Goal: Information Seeking & Learning: Learn about a topic

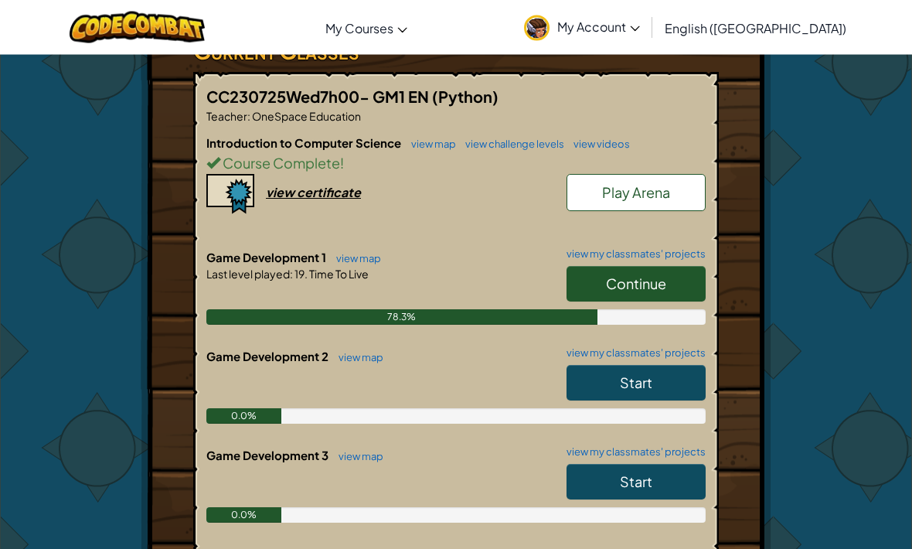
scroll to position [284, 0]
click at [639, 286] on span "Continue" at bounding box center [636, 283] width 60 height 18
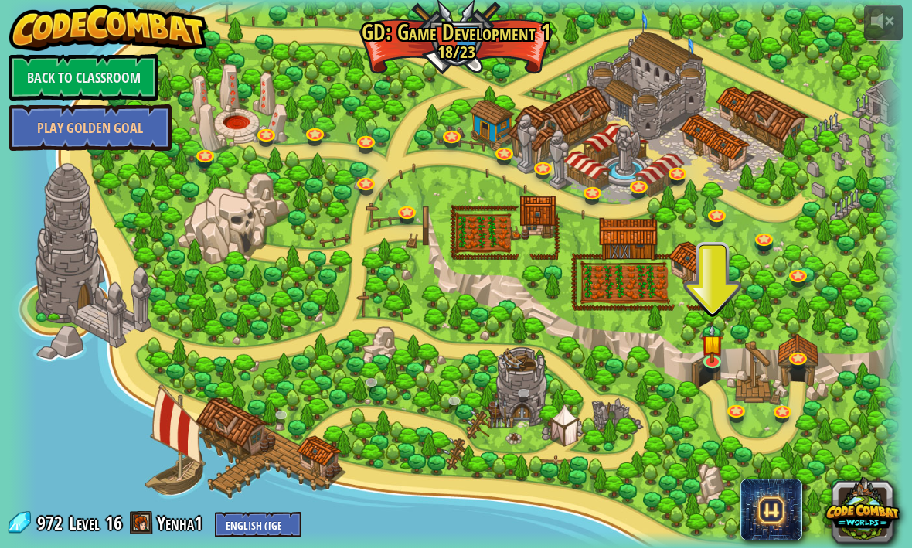
click at [710, 354] on img at bounding box center [712, 344] width 22 height 39
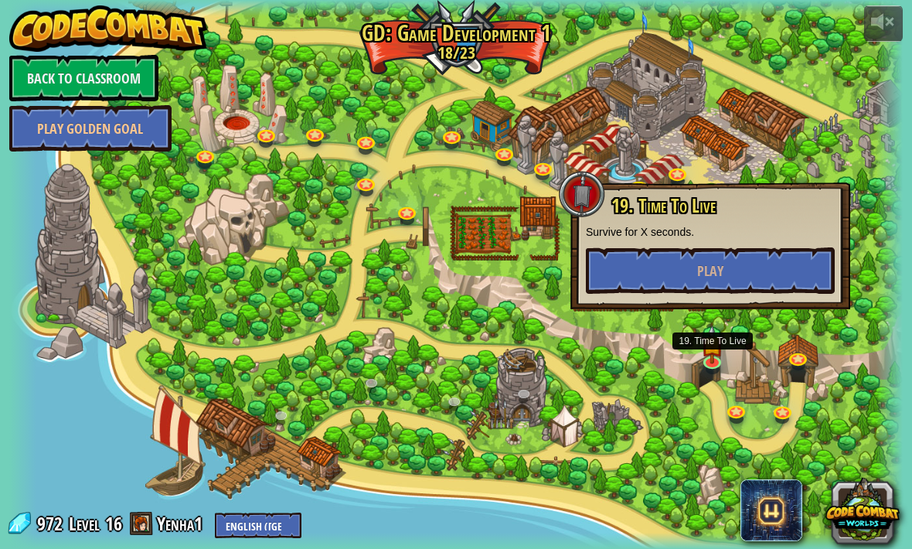
click at [710, 286] on button "Play" at bounding box center [710, 270] width 249 height 46
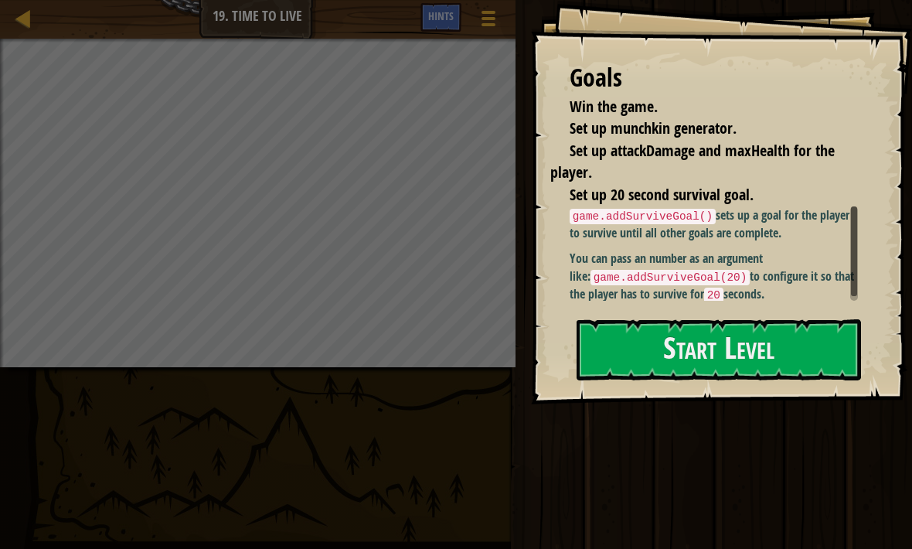
click at [740, 375] on button "Start Level" at bounding box center [719, 349] width 284 height 61
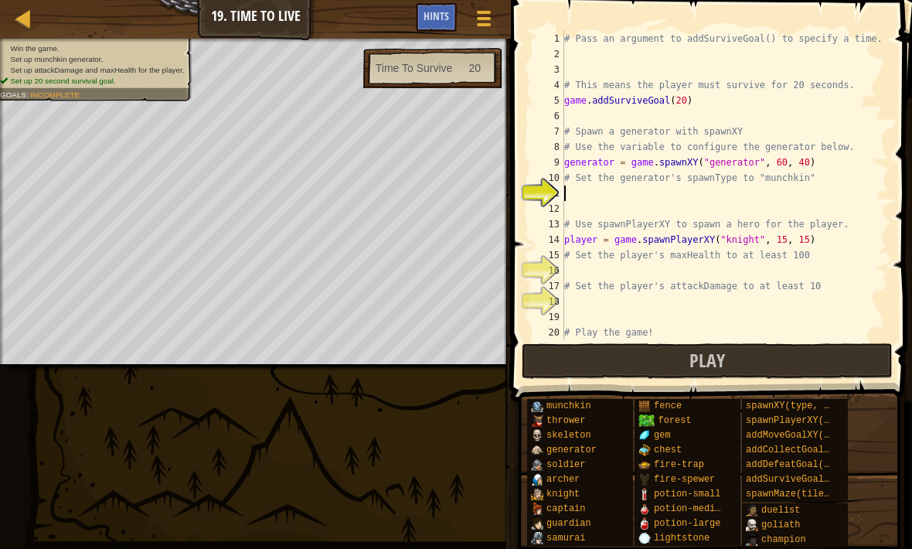
scroll to position [15, 0]
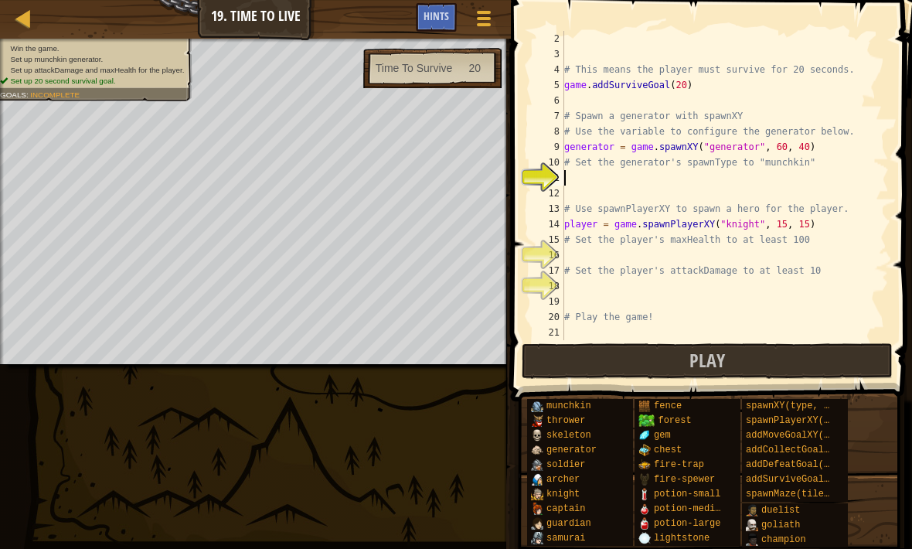
click at [554, 170] on div "11" at bounding box center [548, 177] width 32 height 15
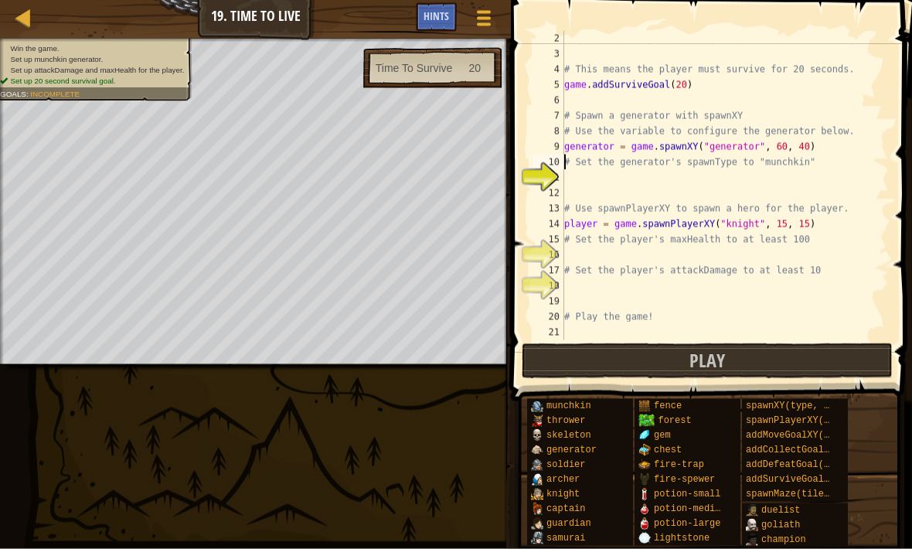
scroll to position [8, 1]
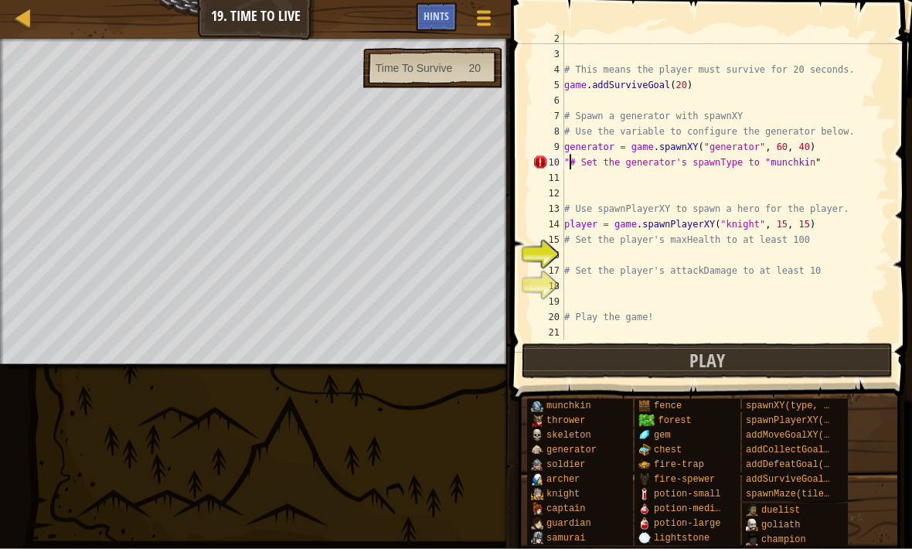
type textarea "# Set the generator's spawnType to "munchkin""
click at [561, 192] on div "12" at bounding box center [548, 192] width 32 height 15
click at [566, 177] on div "# This means the player must survive for 20 seconds. game . addSurviveGoal ( 20…" at bounding box center [725, 201] width 328 height 340
click at [572, 179] on div "# This means the player must survive for 20 seconds. game . addSurviveGoal ( 20…" at bounding box center [725, 201] width 328 height 340
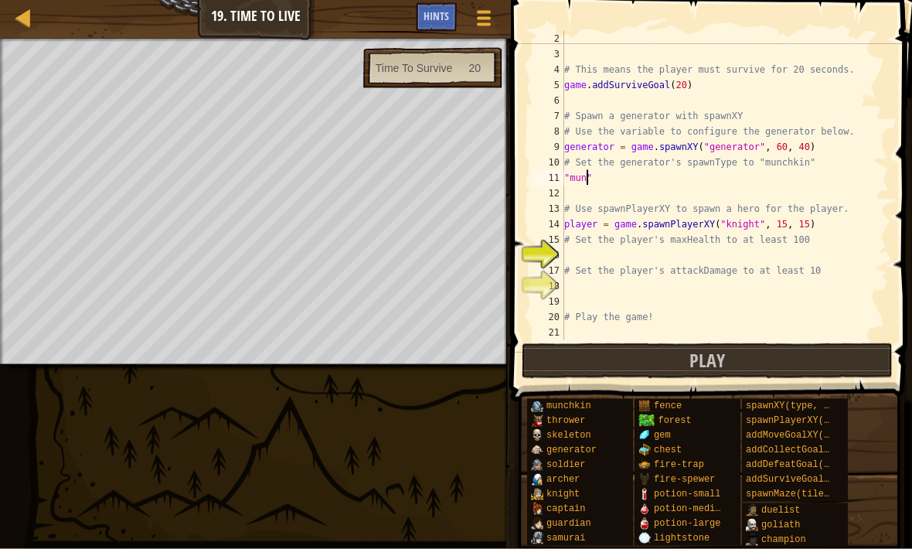
scroll to position [8, 2]
type textarea ""munchkin""
click at [627, 189] on div "# This means the player must survive for 20 seconds. game . addSurviveGoal ( 20…" at bounding box center [725, 201] width 328 height 340
click at [630, 179] on div "# This means the player must survive for 20 seconds. game . addSurviveGoal ( 20…" at bounding box center [725, 201] width 328 height 340
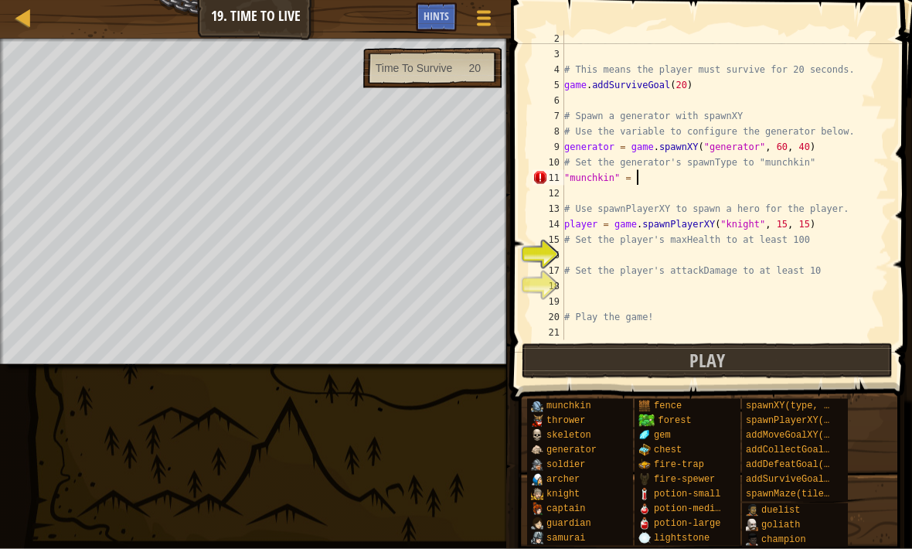
scroll to position [8, 5]
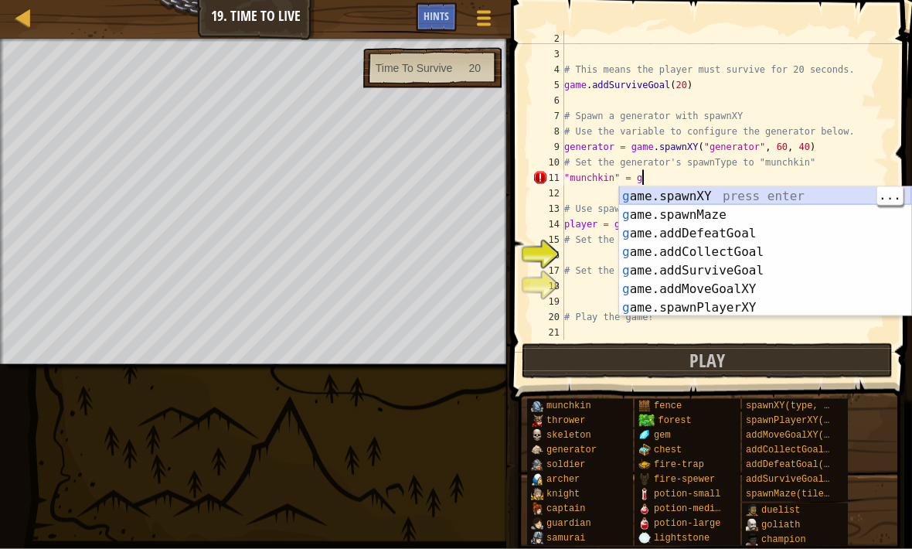
click at [685, 192] on div "g ame.spawnXY press enter g ame.spawnMaze press enter g ame.addDefeatGoal press…" at bounding box center [765, 270] width 292 height 167
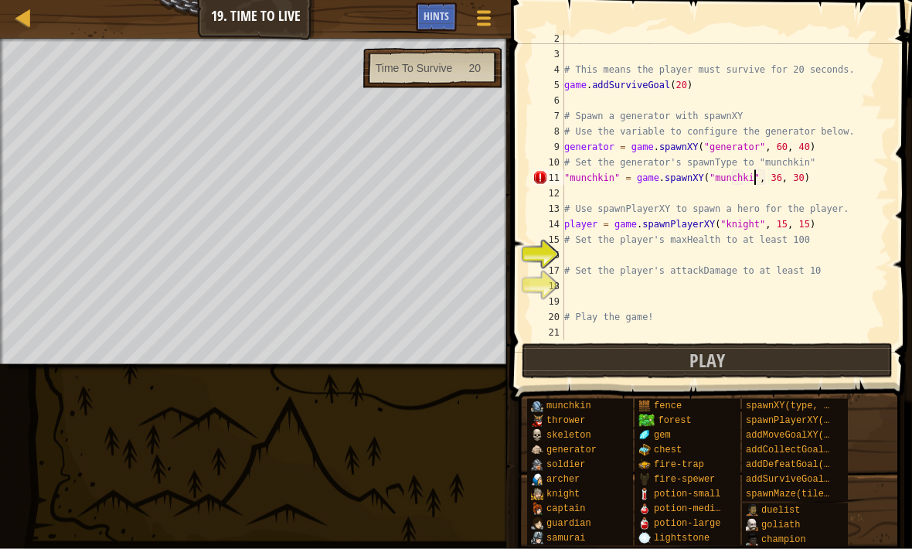
scroll to position [8, 16]
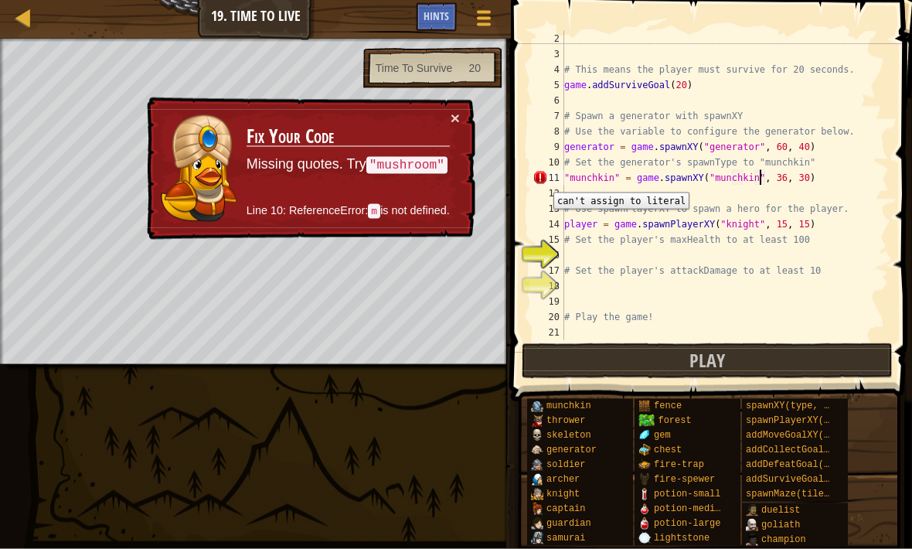
type textarea ""munchkin" = game.spawnXY("munchkin", 36, 30)"
click at [454, 126] on button "×" at bounding box center [455, 118] width 9 height 16
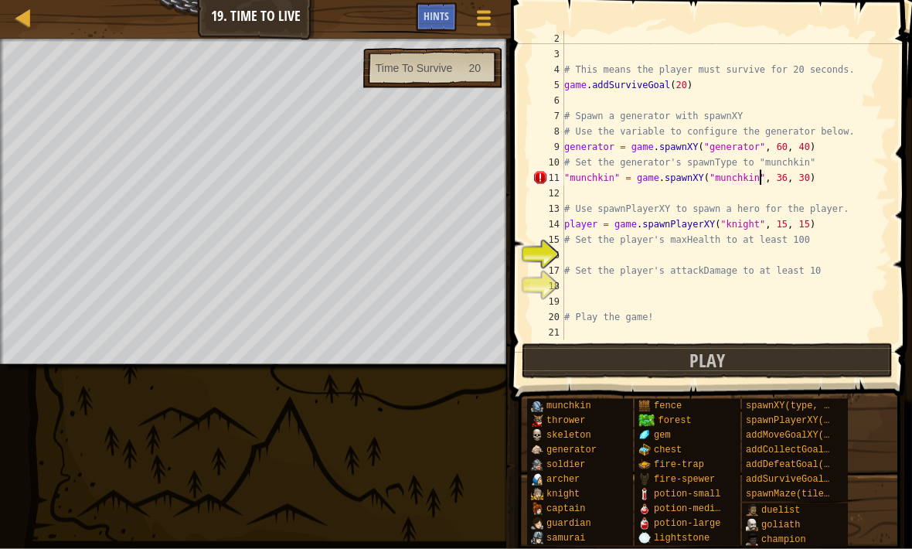
click at [533, 188] on div "12" at bounding box center [548, 192] width 32 height 15
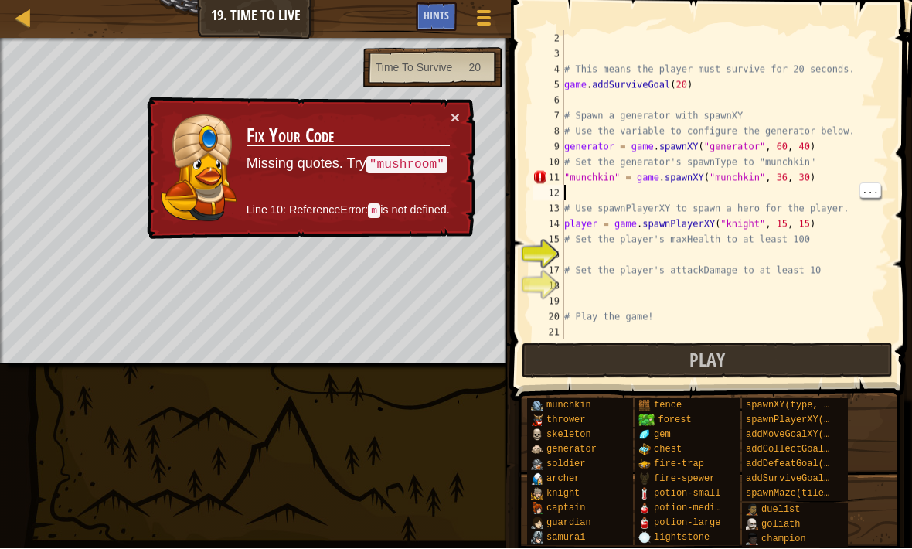
click at [166, 397] on div "Map Game Development 1 19. Time To Live Game Menu Done Hints 1 הההההההההההההההה…" at bounding box center [456, 274] width 912 height 549
click at [615, 176] on div "# This means the player must survive for 20 seconds. game . addSurviveGoal ( 20…" at bounding box center [725, 201] width 328 height 340
click at [621, 175] on div "# This means the player must survive for 20 seconds. game . addSurviveGoal ( 20…" at bounding box center [725, 201] width 328 height 340
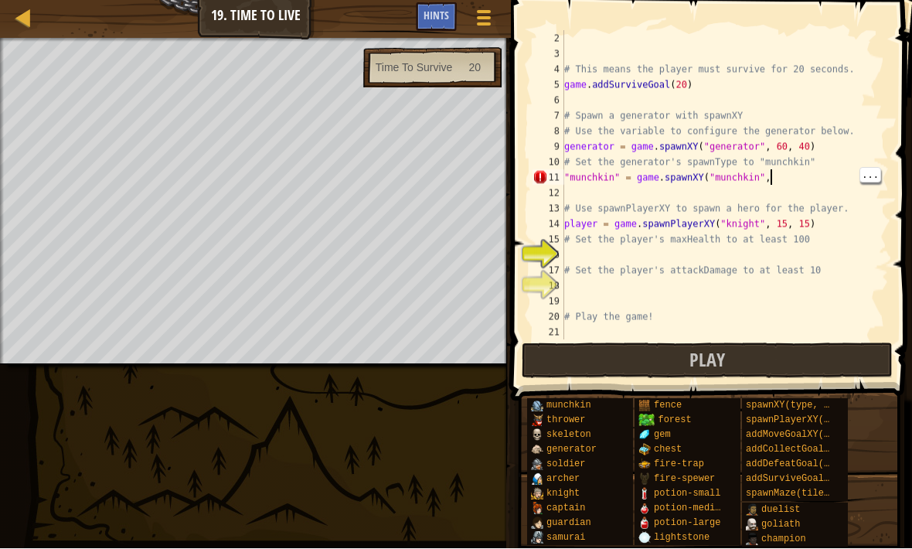
click at [770, 184] on div "# This means the player must survive for 20 seconds. game . addSurviveGoal ( 20…" at bounding box center [725, 201] width 328 height 340
click at [767, 180] on div "# This means the player must survive for 20 seconds. game . addSurviveGoal ( 20…" at bounding box center [725, 201] width 328 height 340
click at [764, 180] on div "# This means the player must survive for 20 seconds. game . addSurviveGoal ( 20…" at bounding box center [725, 201] width 328 height 340
type textarea ""munchkin" = game.spawnXY("munchkin","
click at [765, 179] on div "# This means the player must survive for 20 seconds. game . addSurviveGoal ( 20…" at bounding box center [725, 201] width 328 height 340
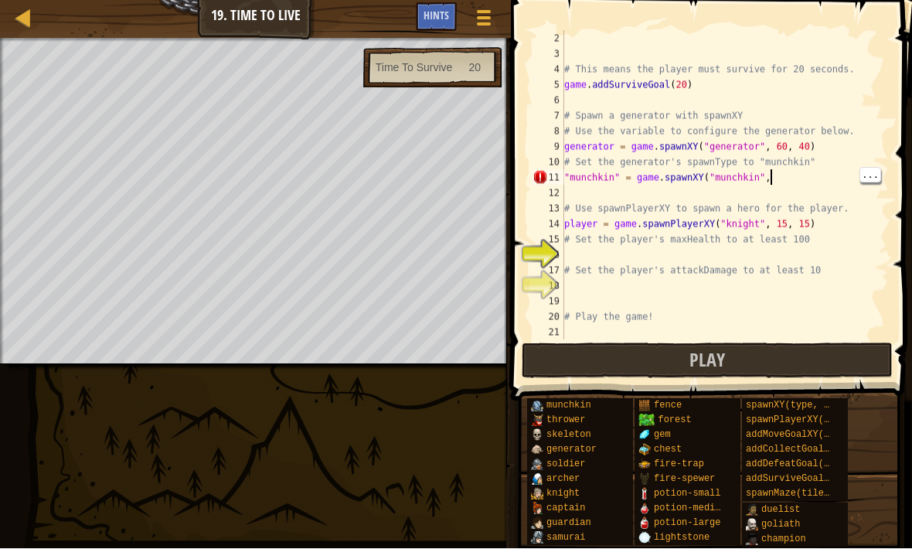
click at [771, 177] on div "# This means the player must survive for 20 seconds. game . addSurviveGoal ( 20…" at bounding box center [725, 201] width 328 height 340
type textarea ""munchkin" = game.spawnXY("munchkin","
click at [760, 173] on div "# This means the player must survive for 20 seconds. game . addSurviveGoal ( 20…" at bounding box center [725, 201] width 328 height 340
click at [776, 178] on div "# This means the player must survive for 20 seconds. game . addSurviveGoal ( 20…" at bounding box center [725, 201] width 328 height 340
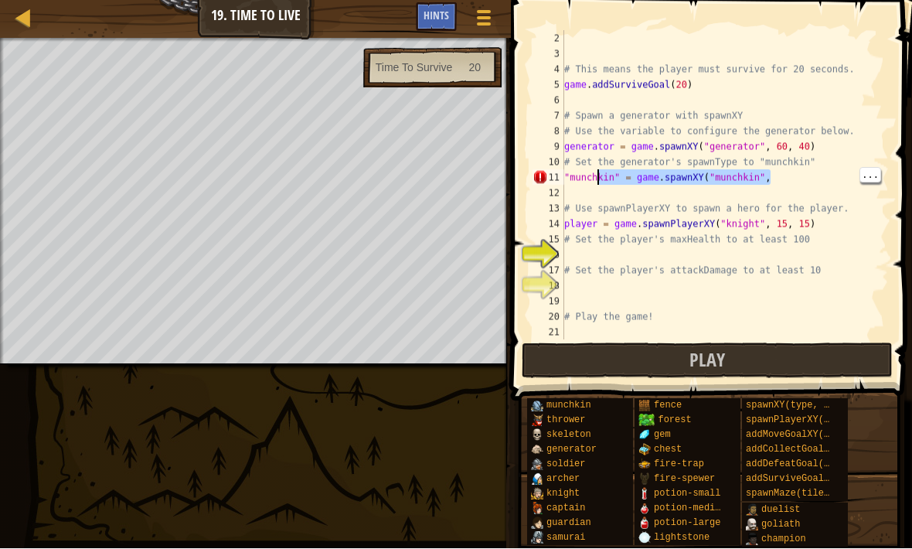
type textarea "# Use spawnPlayerXY to spawn a hero for the player."
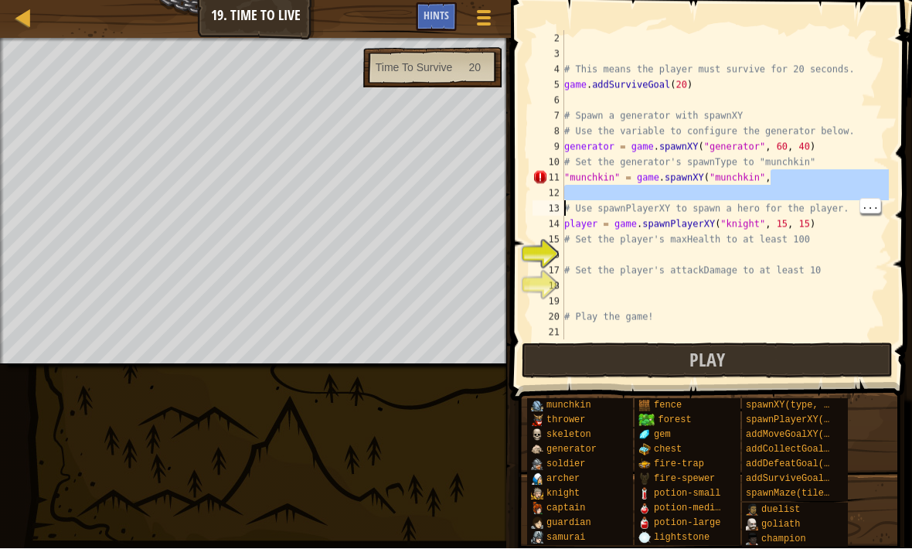
click at [781, 185] on div "# This means the player must survive for 20 seconds. game . addSurviveGoal ( 20…" at bounding box center [725, 201] width 328 height 340
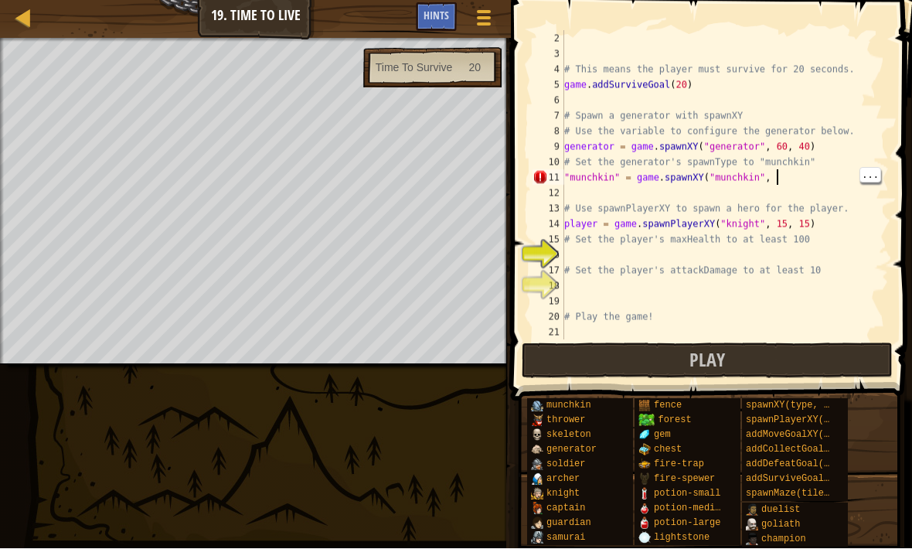
click at [777, 177] on div "# This means the player must survive for 20 seconds. game . addSurviveGoal ( 20…" at bounding box center [725, 201] width 328 height 340
type textarea """
click at [676, 184] on div "# This means the player must survive for 20 seconds. game . addSurviveGoal ( 20…" at bounding box center [725, 201] width 328 height 340
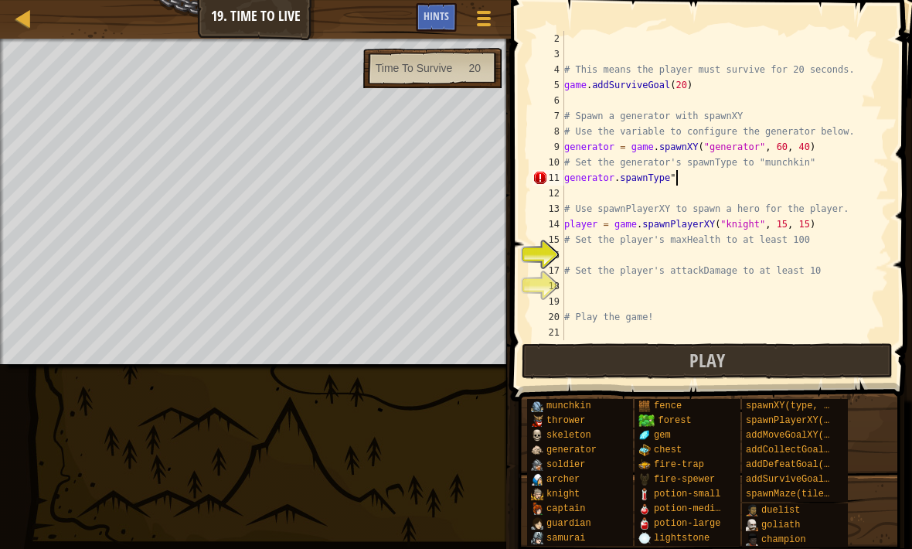
scroll to position [8, 9]
click at [678, 176] on div "# This means the player must survive for 20 seconds. game . addSurviveGoal ( 20…" at bounding box center [725, 201] width 328 height 340
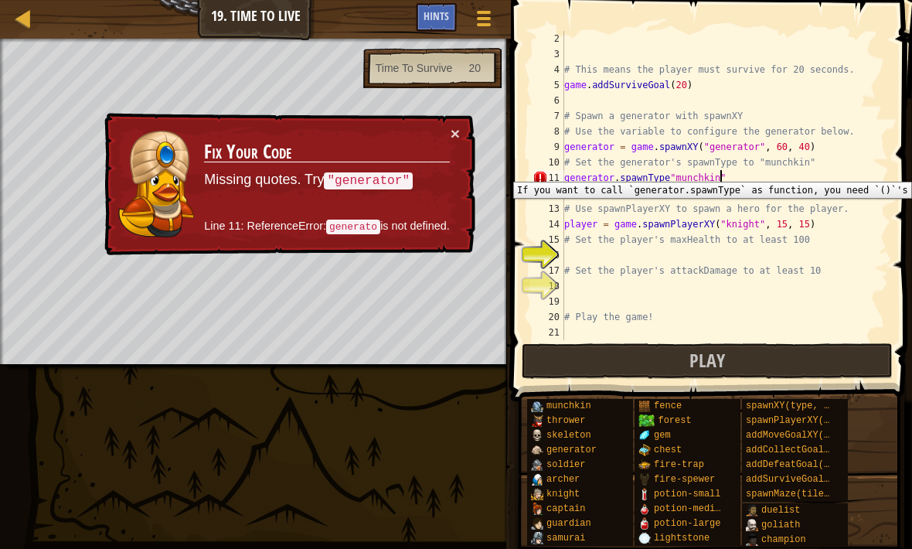
click at [451, 131] on button "×" at bounding box center [455, 133] width 9 height 16
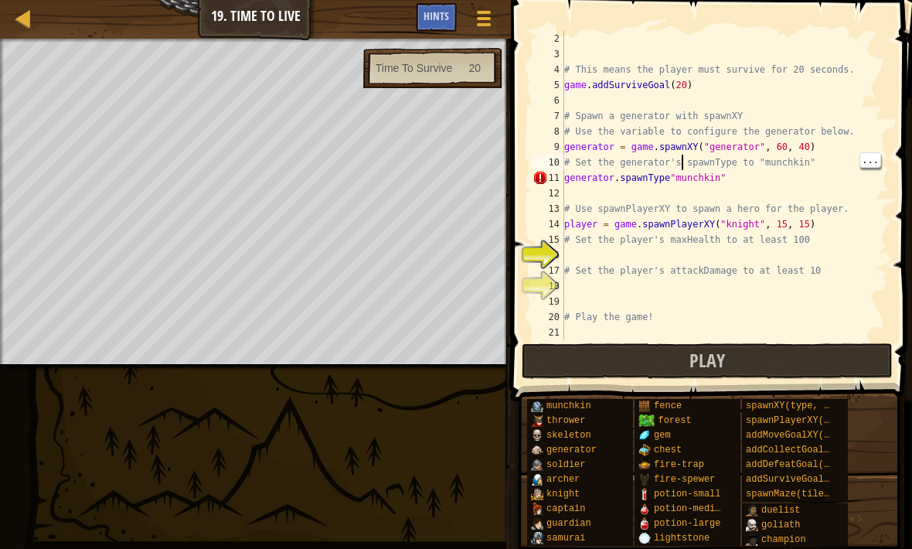
click at [680, 168] on div "# This means the player must survive for 20 seconds. game . addSurviveGoal ( 20…" at bounding box center [725, 201] width 328 height 340
click at [669, 174] on div "# This means the player must survive for 20 seconds. game . addSurviveGoal ( 20…" at bounding box center [725, 201] width 328 height 340
click at [670, 171] on div "# This means the player must survive for 20 seconds. game . addSurviveGoal ( 20…" at bounding box center [725, 201] width 328 height 340
click at [687, 173] on div "# This means the player must survive for 20 seconds. game . addSurviveGoal ( 20…" at bounding box center [725, 201] width 328 height 340
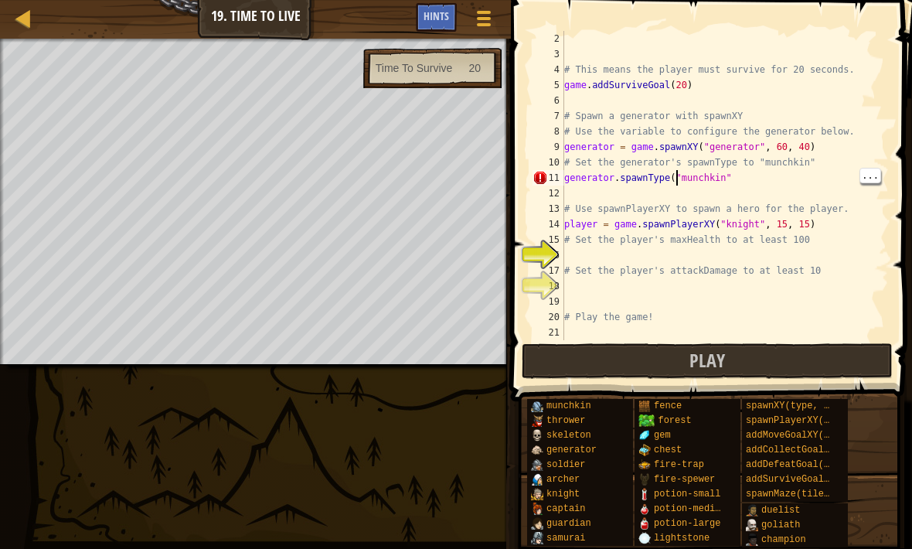
click at [675, 173] on div "# This means the player must survive for 20 seconds. game . addSurviveGoal ( 20…" at bounding box center [725, 201] width 328 height 340
type textarea "generator.spawnType="munchkin""
click at [768, 189] on div "# This means the player must survive for 20 seconds. game . addSurviveGoal ( 20…" at bounding box center [725, 201] width 328 height 340
click at [566, 259] on div "# This means the player must survive for 20 seconds. game . addSurviveGoal ( 20…" at bounding box center [725, 201] width 328 height 340
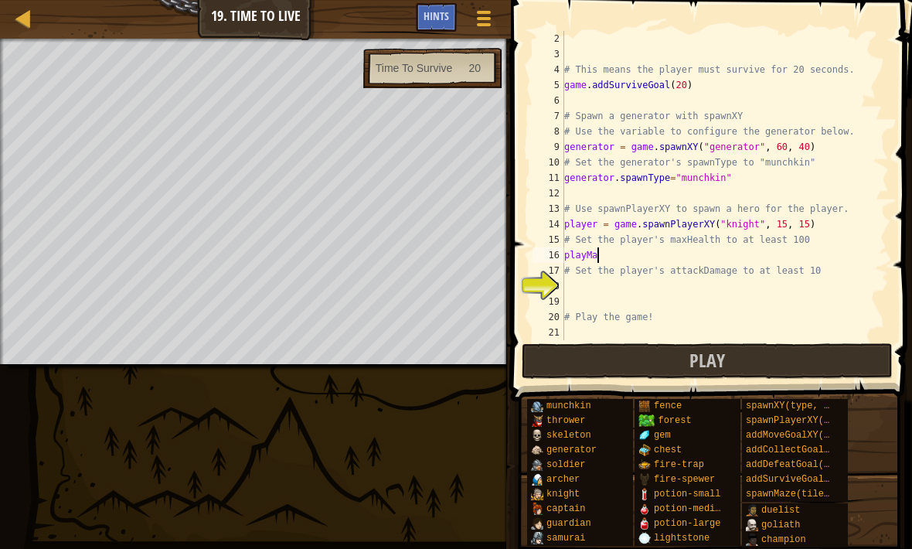
scroll to position [8, 2]
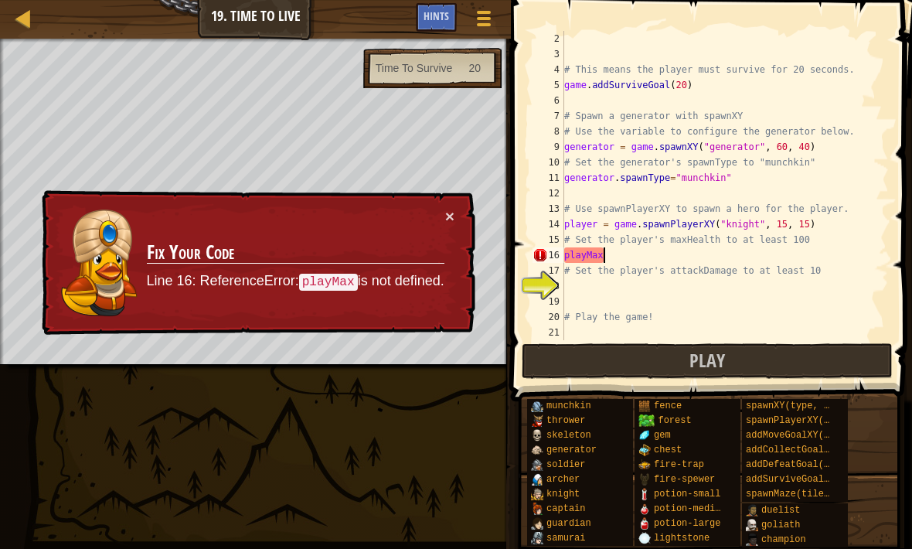
click at [583, 247] on div "# This means the player must survive for 20 seconds. game . addSurviveGoal ( 20…" at bounding box center [725, 201] width 328 height 340
click at [589, 250] on div "# This means the player must survive for 20 seconds. game . addSurviveGoal ( 20…" at bounding box center [725, 201] width 328 height 340
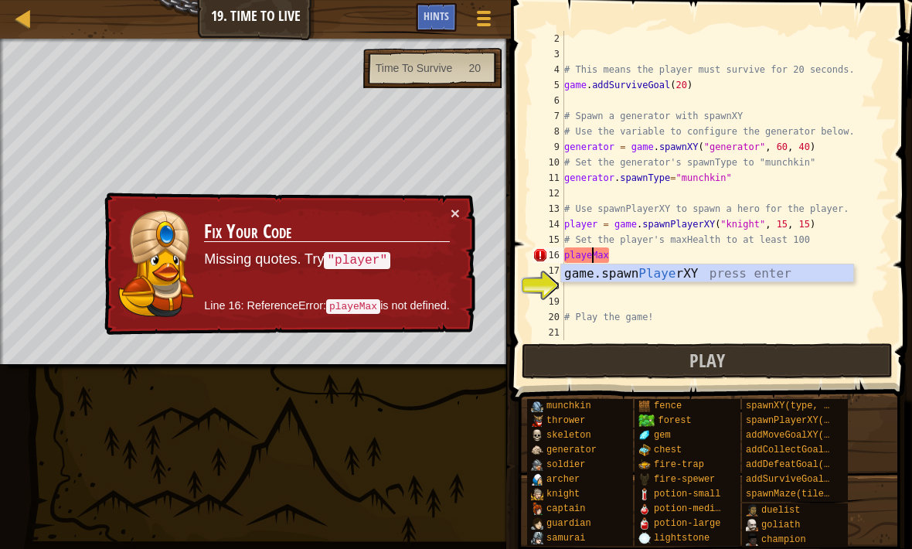
scroll to position [8, 3]
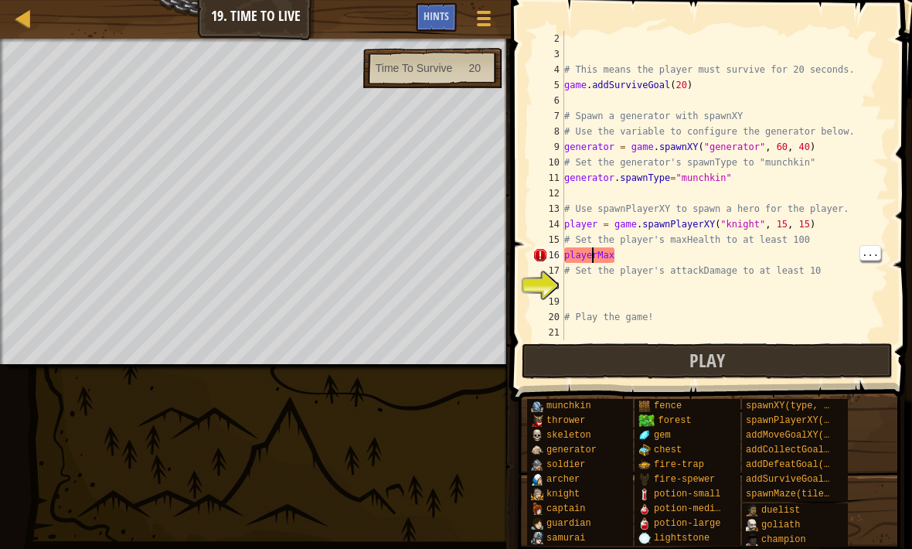
click at [595, 252] on div "# This means the player must survive for 20 seconds. game . addSurviveGoal ( 20…" at bounding box center [725, 201] width 328 height 340
click at [602, 249] on div "# This means the player must survive for 20 seconds. game . addSurviveGoal ( 20…" at bounding box center [725, 201] width 328 height 340
click at [598, 258] on div "# This means the player must survive for 20 seconds. game . addSurviveGoal ( 20…" at bounding box center [725, 201] width 328 height 340
type textarea "player.maxHealth199"
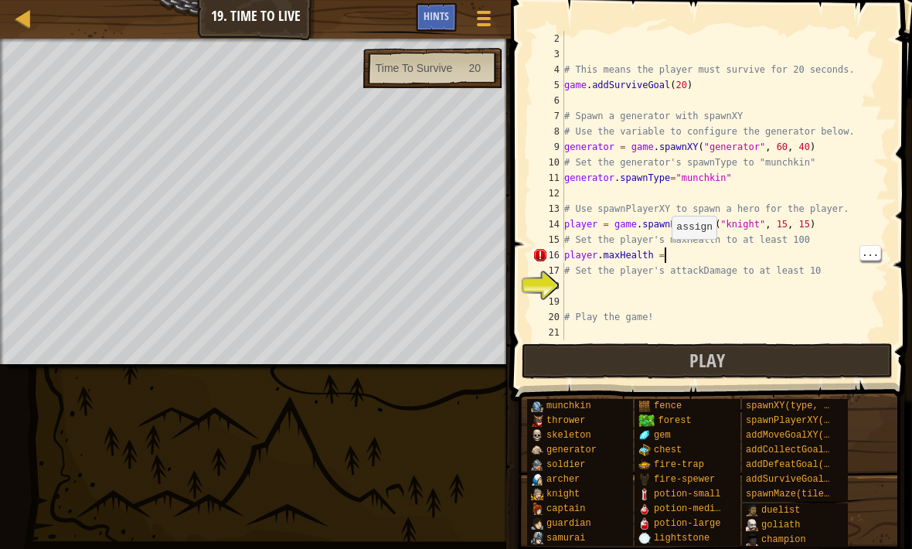
click at [660, 255] on div "# This means the player must survive for 20 seconds. game . addSurviveGoal ( 20…" at bounding box center [725, 201] width 328 height 340
type textarea "player.maxHealth="
click at [675, 306] on div "# This means the player must survive for 20 seconds. game . addSurviveGoal ( 20…" at bounding box center [725, 201] width 328 height 340
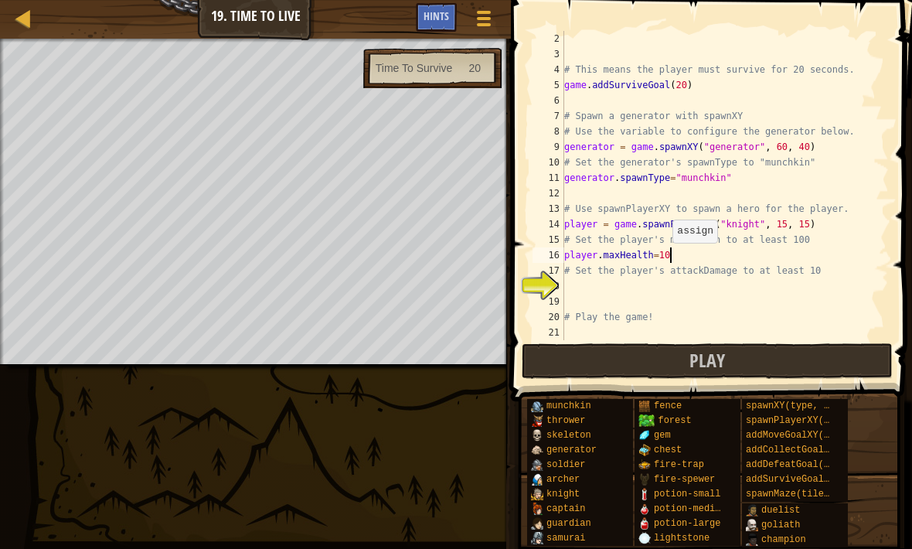
type textarea "player.maxHealth=100"
type textarea "player.attackDamage=99"
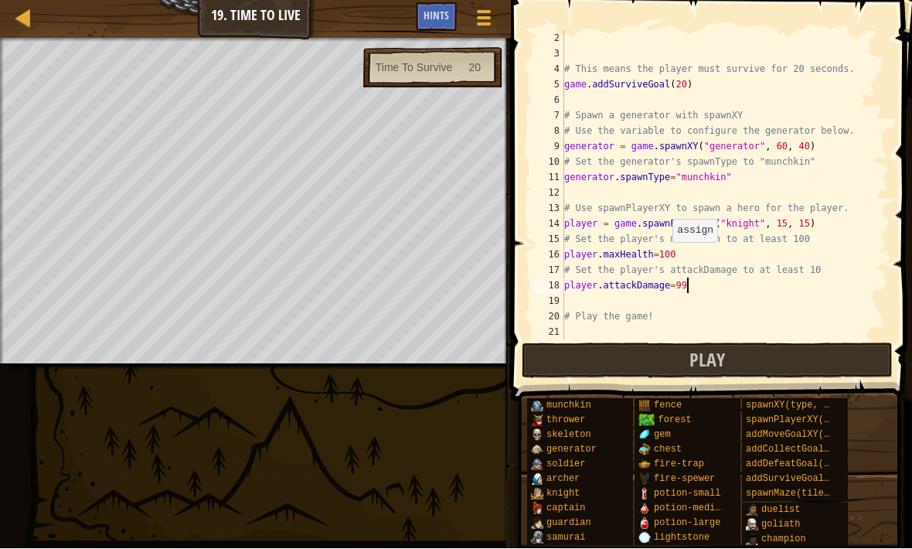
scroll to position [8, 0]
click at [591, 298] on div "# This means the player must survive for 20 seconds. game . addSurviveGoal ( 20…" at bounding box center [725, 201] width 328 height 340
click at [747, 362] on button "Play" at bounding box center [707, 361] width 371 height 36
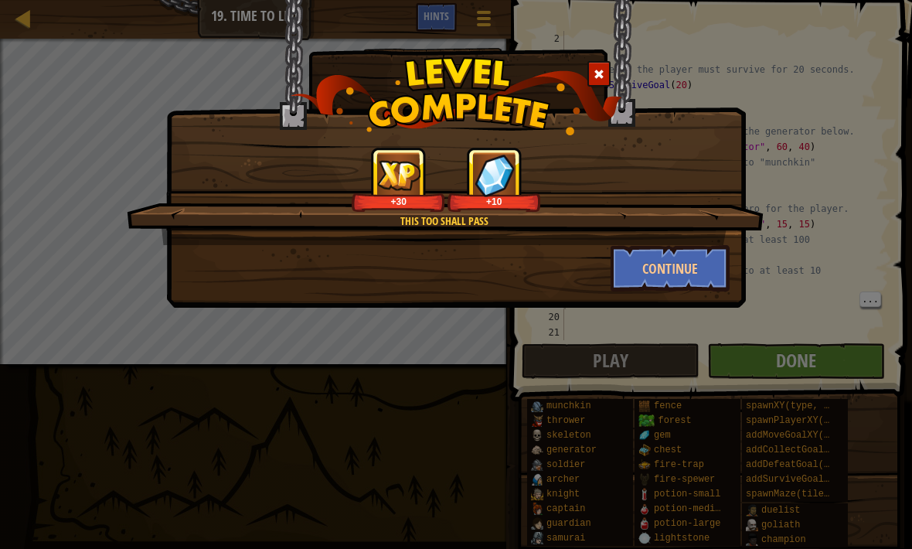
click at [684, 275] on button "Continue" at bounding box center [671, 268] width 120 height 46
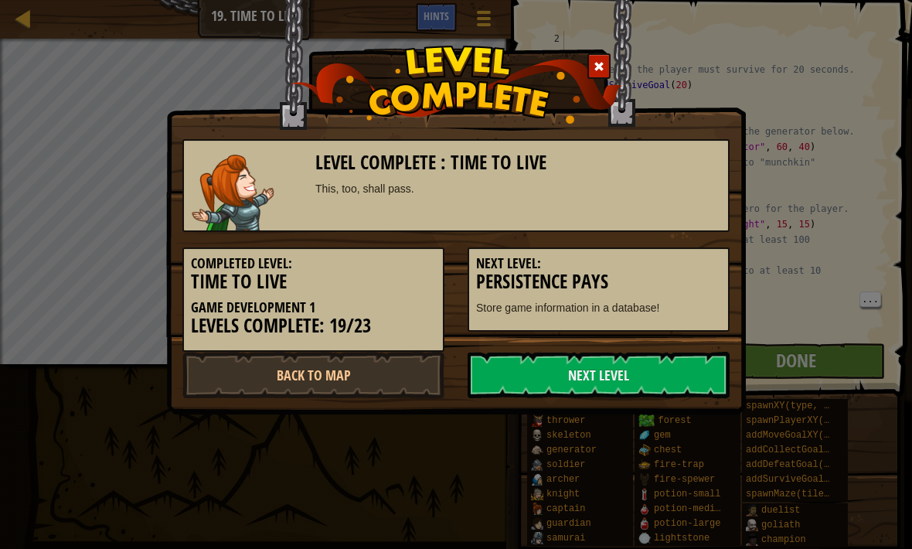
click at [642, 371] on link "Next Level" at bounding box center [599, 375] width 262 height 46
click at [638, 366] on link "Next Level" at bounding box center [599, 375] width 262 height 46
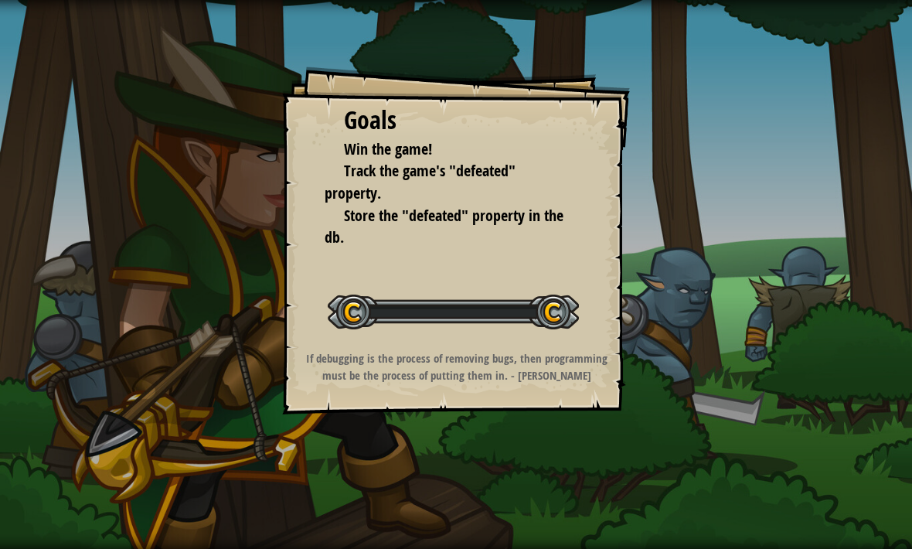
click at [609, 375] on div "If debugging is the process of removing bugs, then programming must be the proc…" at bounding box center [456, 366] width 310 height 33
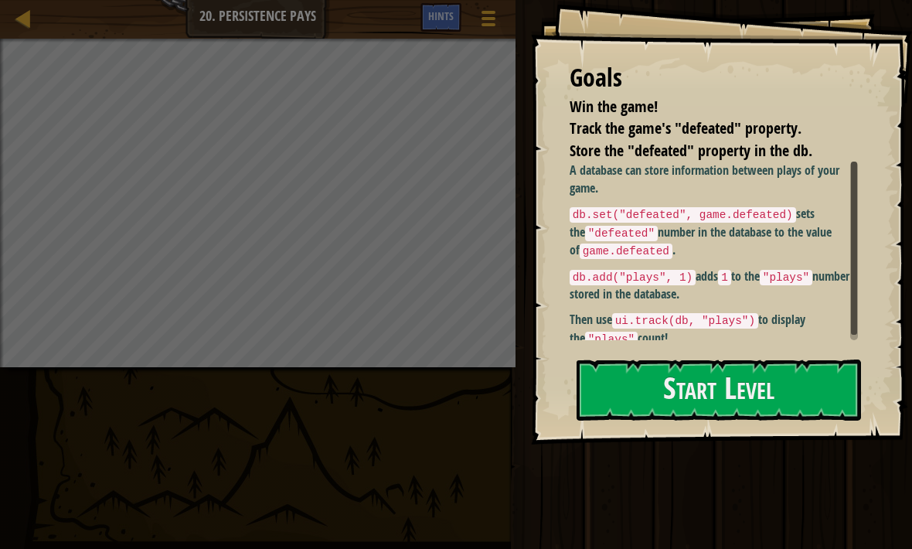
click at [663, 359] on button "Start Level" at bounding box center [719, 389] width 284 height 61
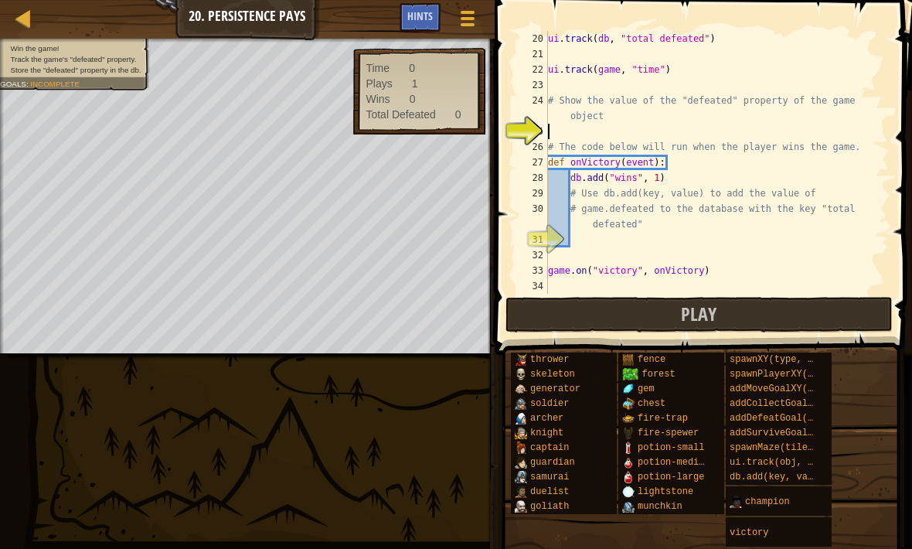
scroll to position [309, 0]
click at [547, 133] on div "25" at bounding box center [532, 131] width 32 height 15
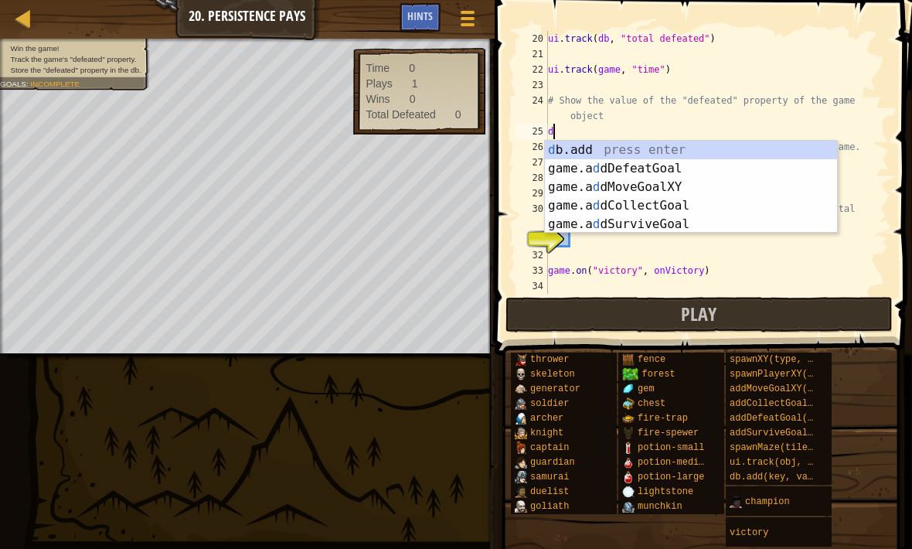
scroll to position [8, 0]
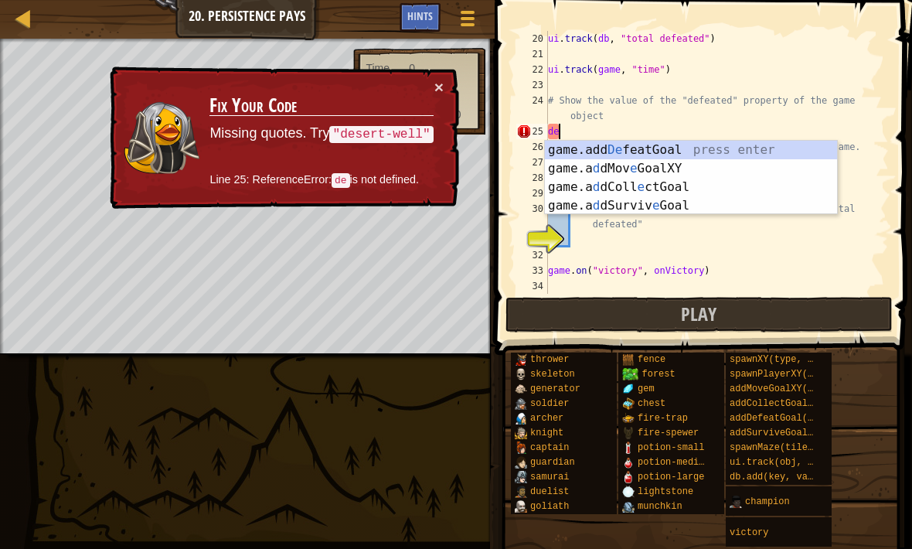
type textarea "d"
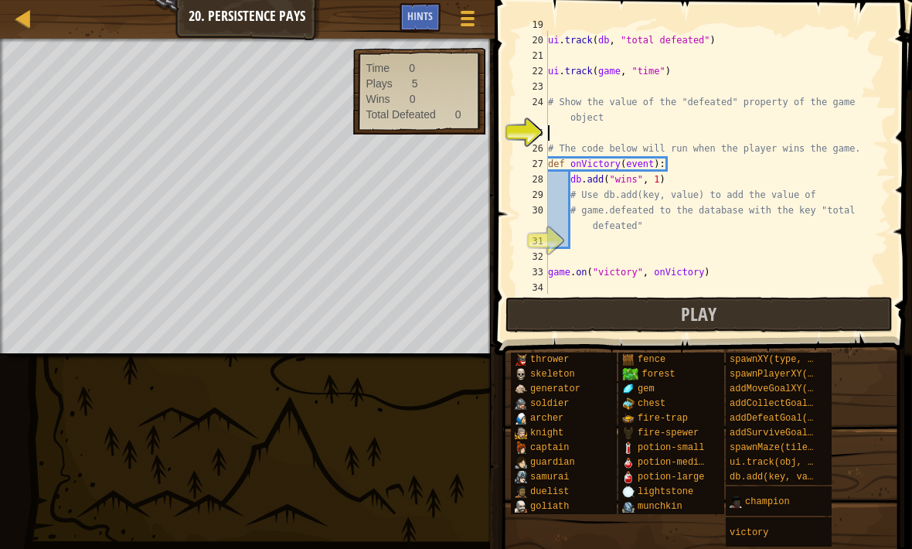
scroll to position [309, 0]
click at [737, 417] on span "addDefeatGoal(amount)" at bounding box center [788, 418] width 117 height 11
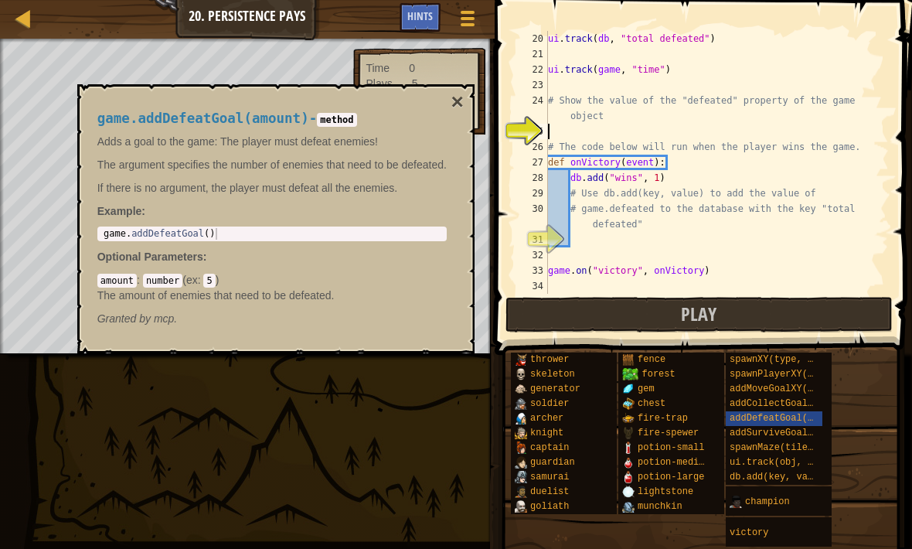
click at [740, 420] on span "addDefeatGoal(amount)" at bounding box center [788, 418] width 117 height 11
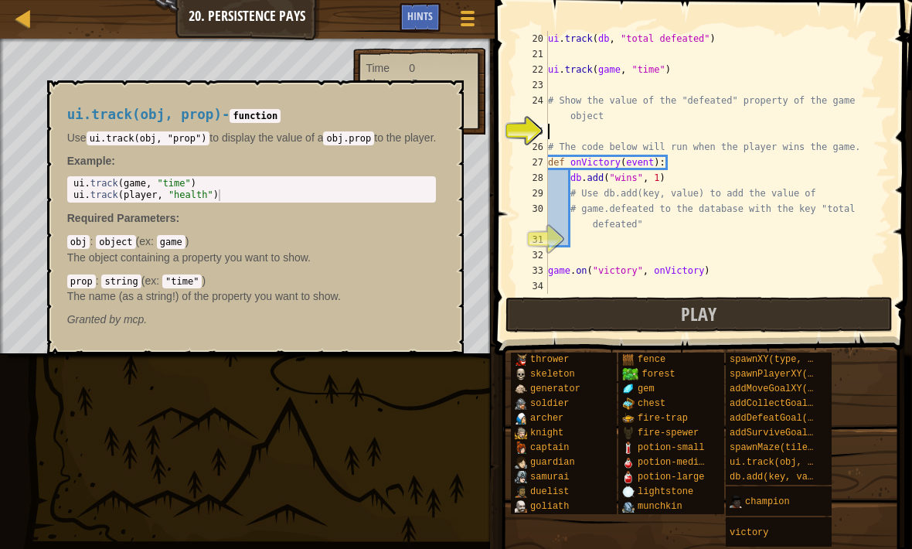
click at [726, 461] on div "ui.track(obj, prop)" at bounding box center [774, 462] width 97 height 15
click at [743, 461] on span "ui.track(obj, prop)" at bounding box center [783, 462] width 106 height 11
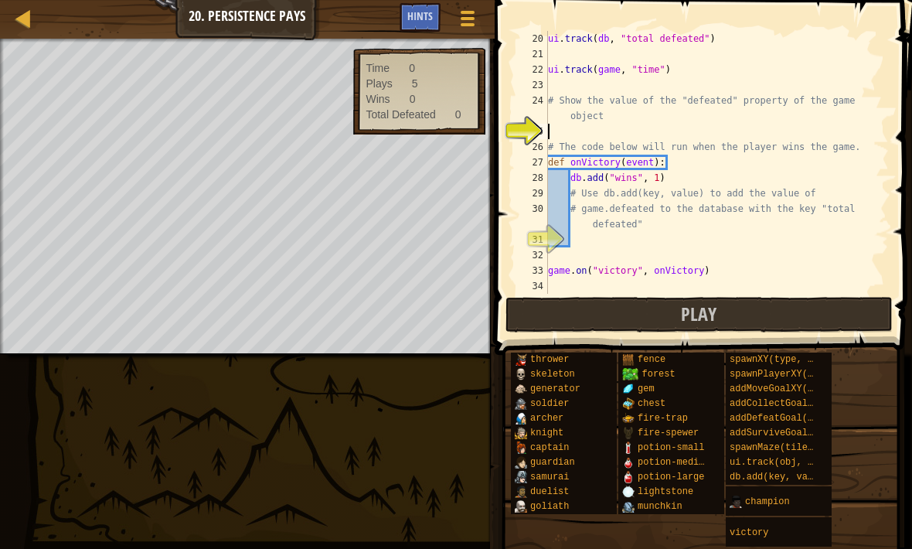
click at [884, 406] on div "thrower skeleton generator soldier [PERSON_NAME] [PERSON_NAME] captain guardian…" at bounding box center [705, 450] width 391 height 196
type textarea "d"
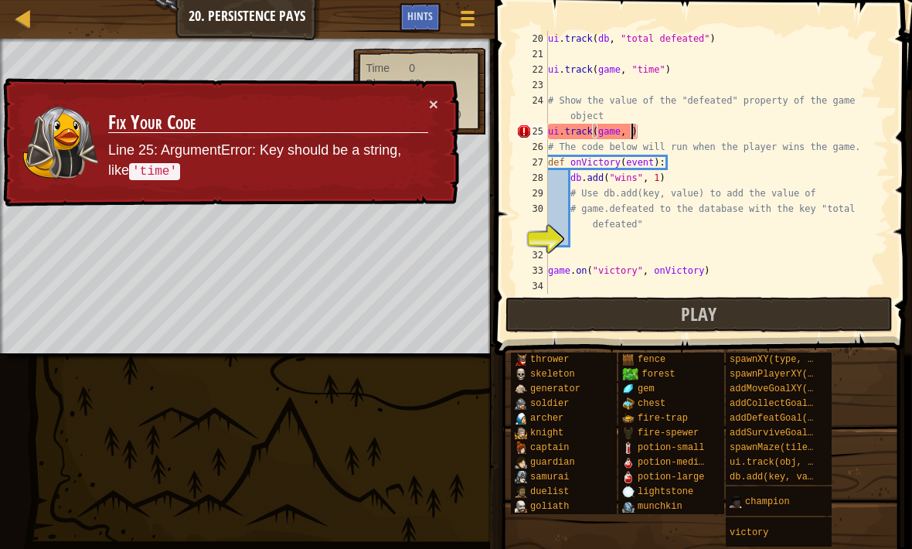
scroll to position [8, 7]
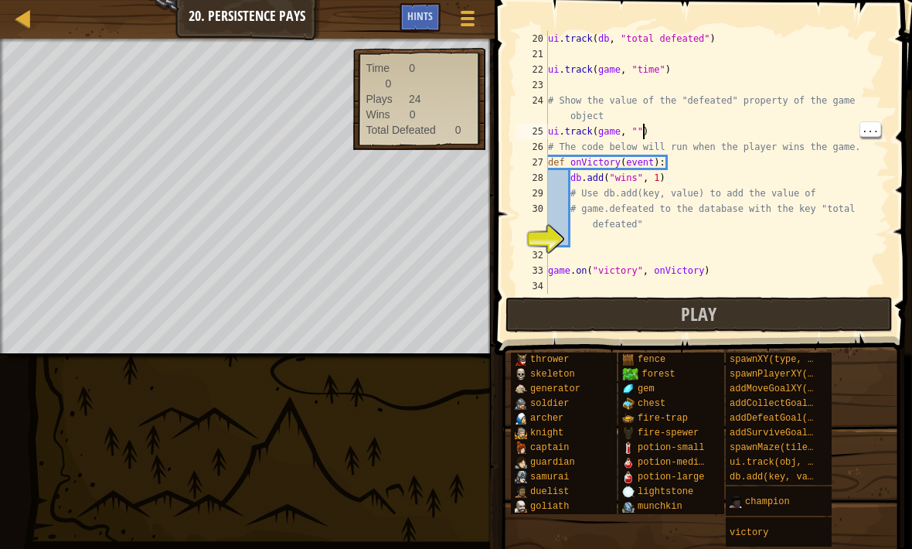
click at [644, 130] on div "ui . track ( db , "total defeated" ) ui . track ( game , "time" ) # Show the va…" at bounding box center [717, 178] width 344 height 294
click at [641, 127] on div "ui . track ( db , "total defeated" ) ui . track ( game , "time" ) # Show the va…" at bounding box center [717, 178] width 344 height 294
click at [642, 125] on div "ui . track ( db , "total defeated" ) ui . track ( game , "time" ) # Show the va…" at bounding box center [717, 178] width 344 height 294
click at [640, 127] on div "ui . track ( db , "total defeated" ) ui . track ( game , "time" ) # Show the va…" at bounding box center [717, 178] width 344 height 294
click at [639, 119] on div "ui . track ( db , "total defeated" ) ui . track ( game , "time" ) # Show the va…" at bounding box center [717, 178] width 344 height 294
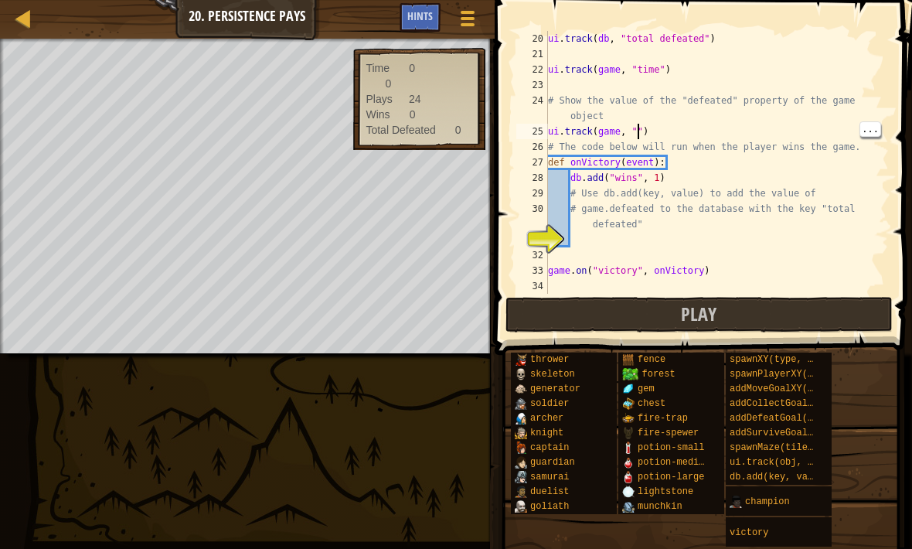
click at [638, 124] on div "ui . track ( db , "total defeated" ) ui . track ( game , "time" ) # Show the va…" at bounding box center [717, 178] width 344 height 294
type textarea "ui.track(game, "defeated")"
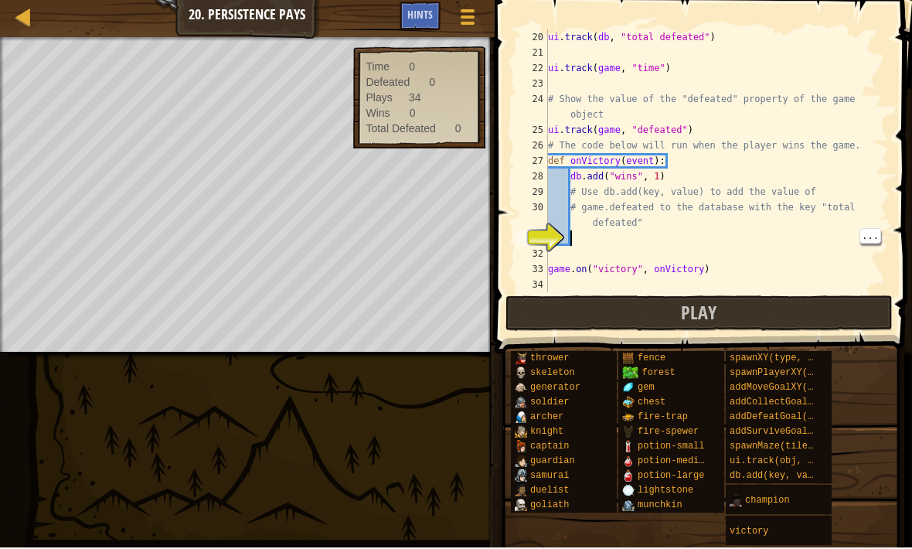
scroll to position [8, 1]
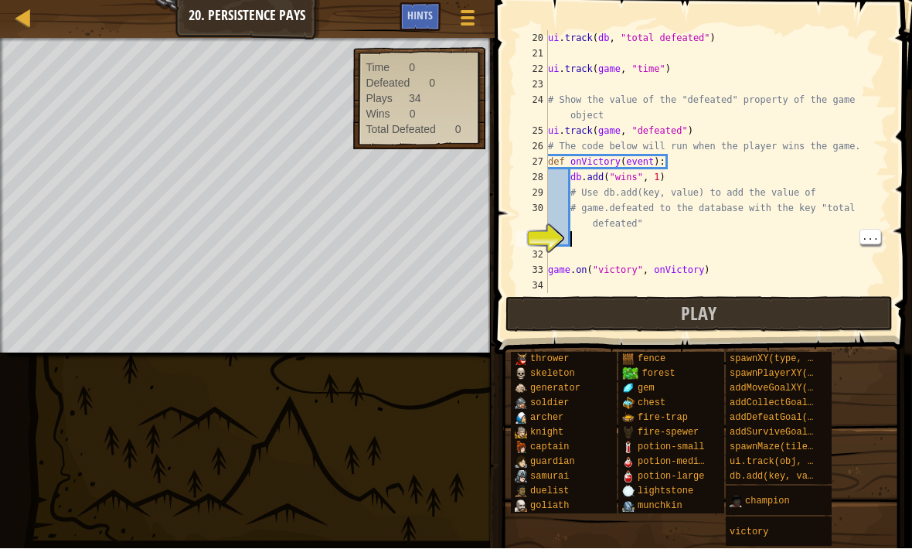
click at [587, 239] on div "ui . track ( db , "total defeated" ) ui . track ( game , "time" ) # Show the va…" at bounding box center [717, 178] width 344 height 294
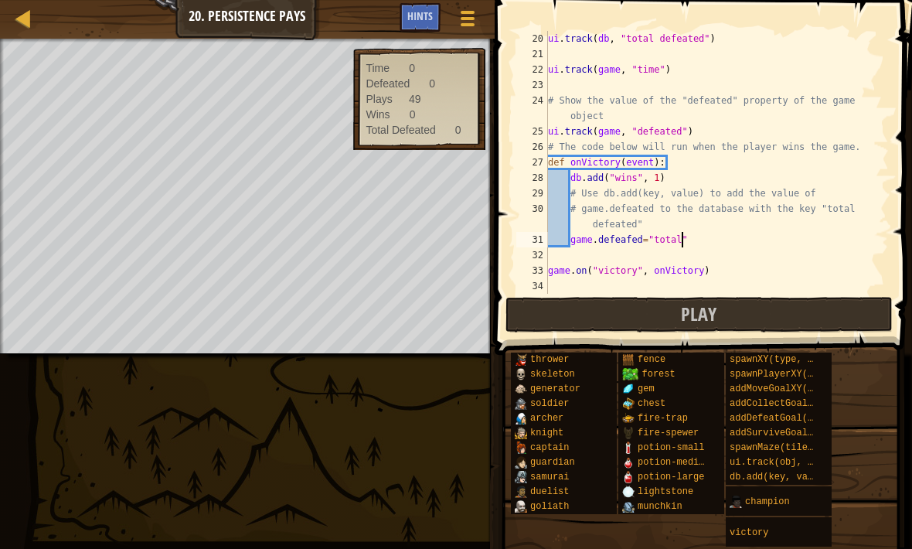
scroll to position [8, 11]
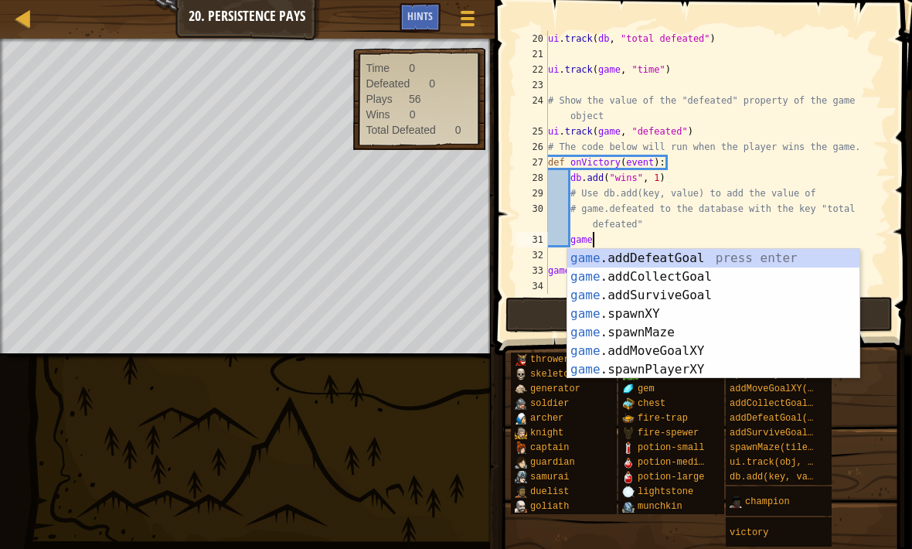
type textarea "g"
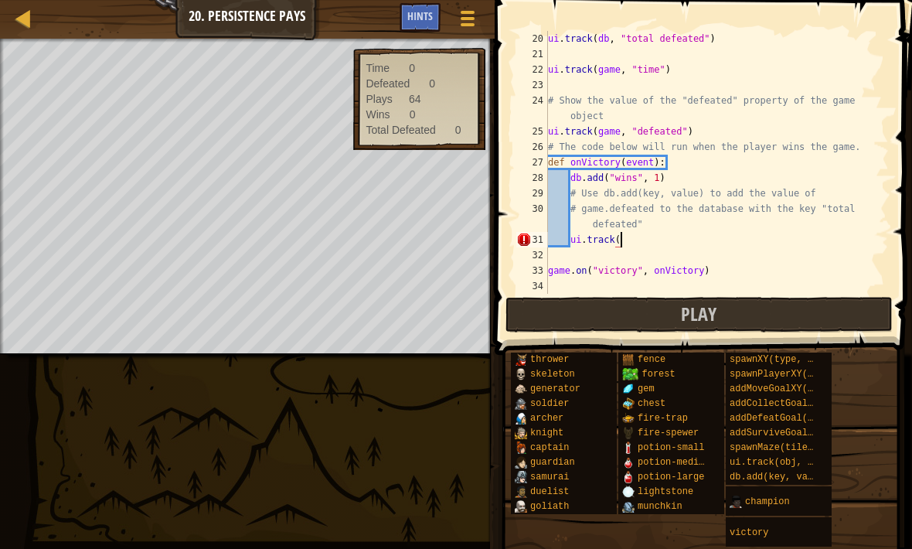
scroll to position [8, 5]
click at [622, 236] on div "ui . track ( db , "total defeated" ) ui . track ( game , "time" ) # Show the va…" at bounding box center [717, 178] width 344 height 294
click at [654, 235] on div "ui . track ( db , "total defeated" ) ui . track ( game , "time" ) # Show the va…" at bounding box center [717, 178] width 344 height 294
click at [643, 237] on div "ui . track ( db , "total defeated" ) ui . track ( game , "time" ) # Show the va…" at bounding box center [717, 178] width 344 height 294
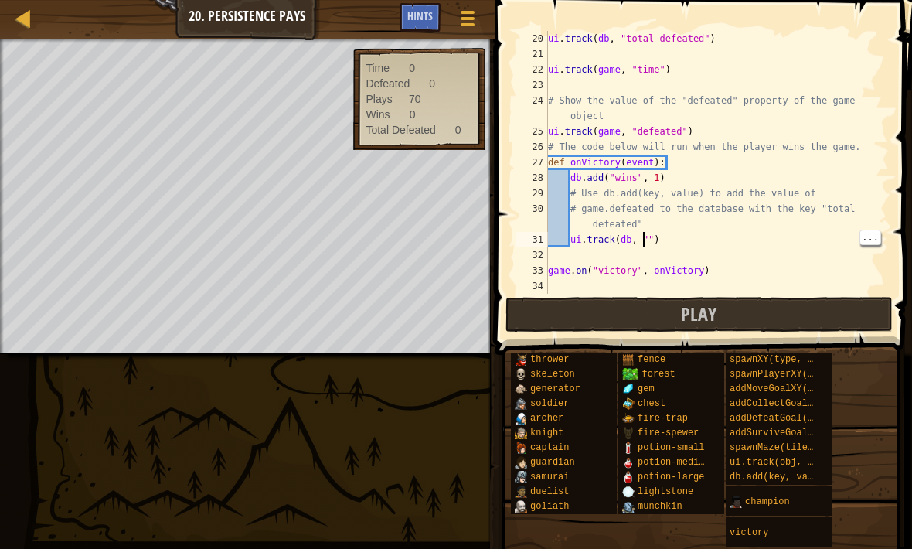
click at [656, 230] on div "ui . track ( db , "total defeated" ) ui . track ( game , "time" ) # Show the va…" at bounding box center [717, 178] width 344 height 294
click at [653, 233] on div "ui . track ( db , "total defeated" ) ui . track ( game , "time" ) # Show the va…" at bounding box center [717, 178] width 344 height 294
click at [648, 236] on div "ui . track ( db , "total defeated" ) ui . track ( game , "time" ) # Show the va…" at bounding box center [717, 178] width 344 height 294
click at [740, 272] on div "ui . track ( db , "total defeated" ) ui . track ( game , "time" ) # Show the va…" at bounding box center [717, 178] width 344 height 294
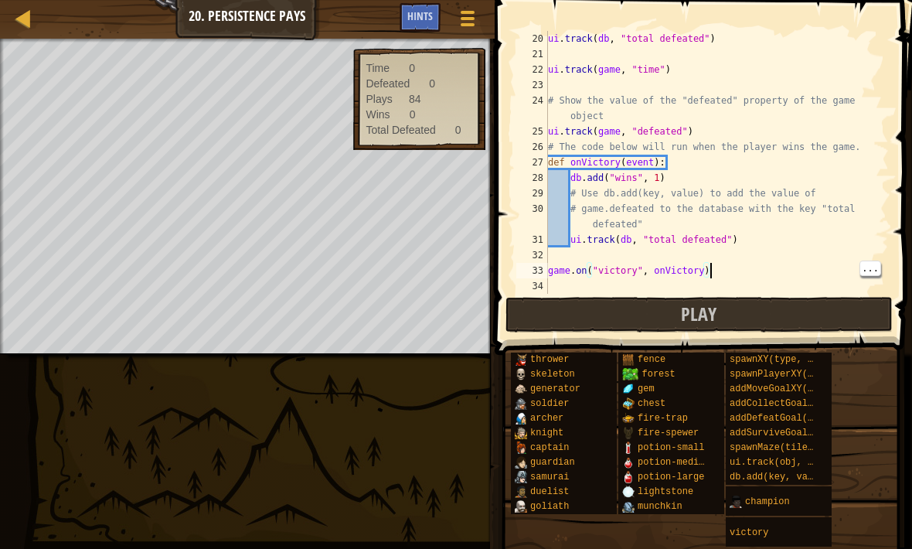
click at [643, 311] on button "Play" at bounding box center [698, 315] width 387 height 36
click at [597, 178] on div "ui . track ( db , "total defeated" ) ui . track ( game , "time" ) # Show the va…" at bounding box center [717, 178] width 344 height 294
type textarea "db.add("wins", 1)"
click at [594, 313] on button "Play" at bounding box center [698, 315] width 387 height 36
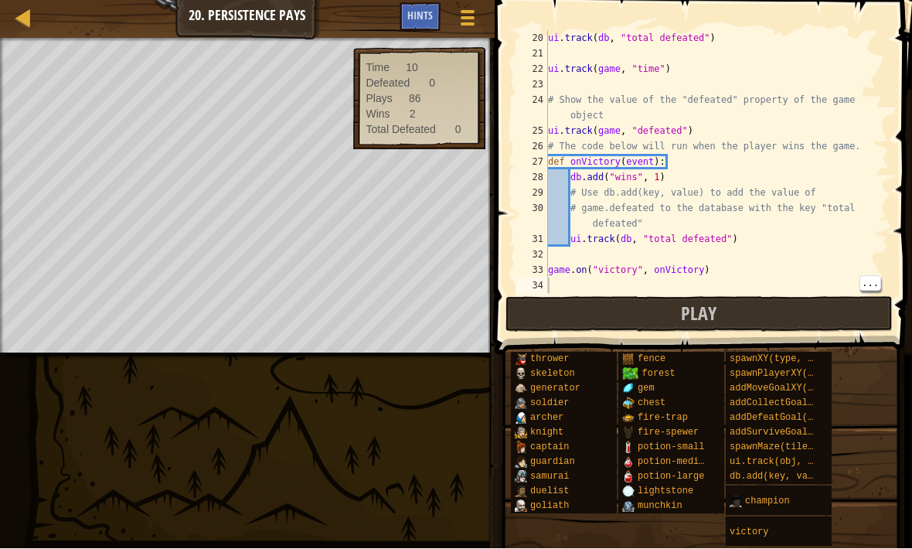
click at [550, 282] on div "ui . track ( db , "total defeated" ) ui . track ( game , "time" ) # Show the va…" at bounding box center [717, 178] width 344 height 294
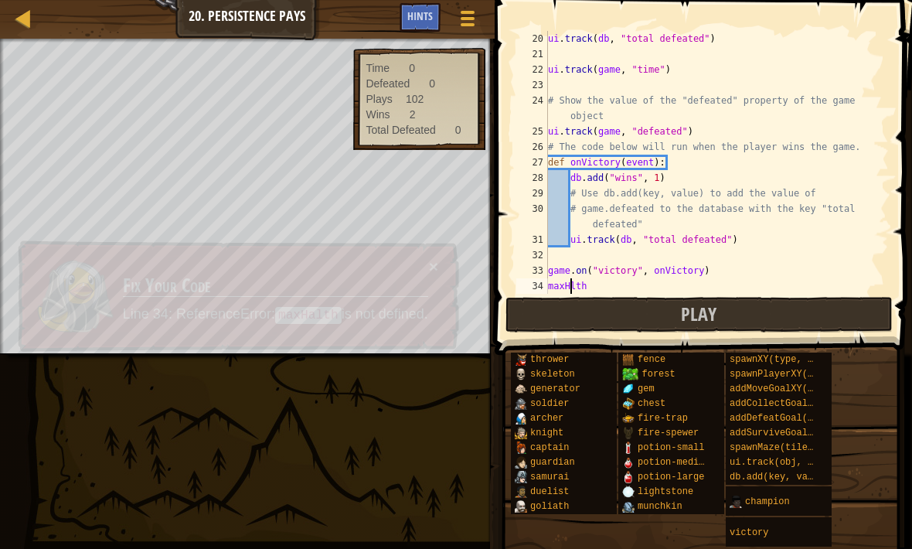
scroll to position [8, 2]
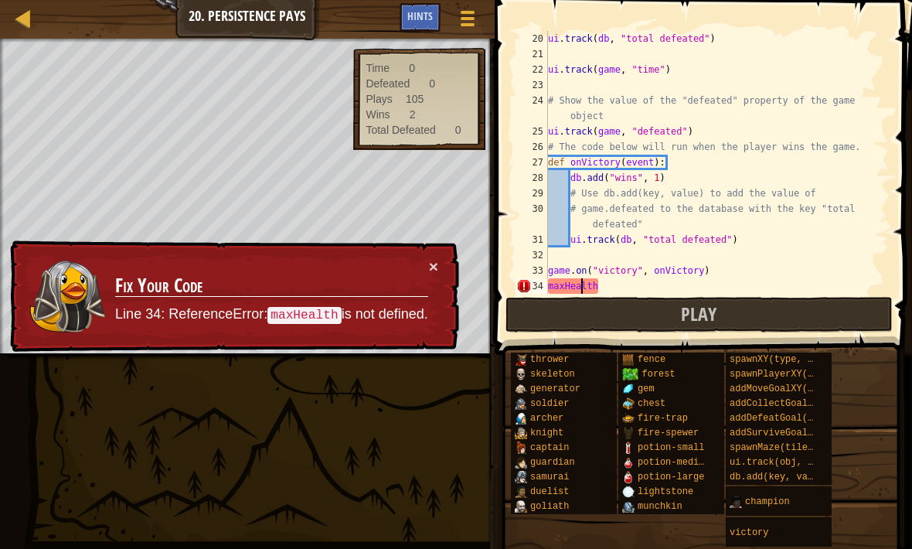
click at [435, 267] on button "×" at bounding box center [434, 269] width 10 height 16
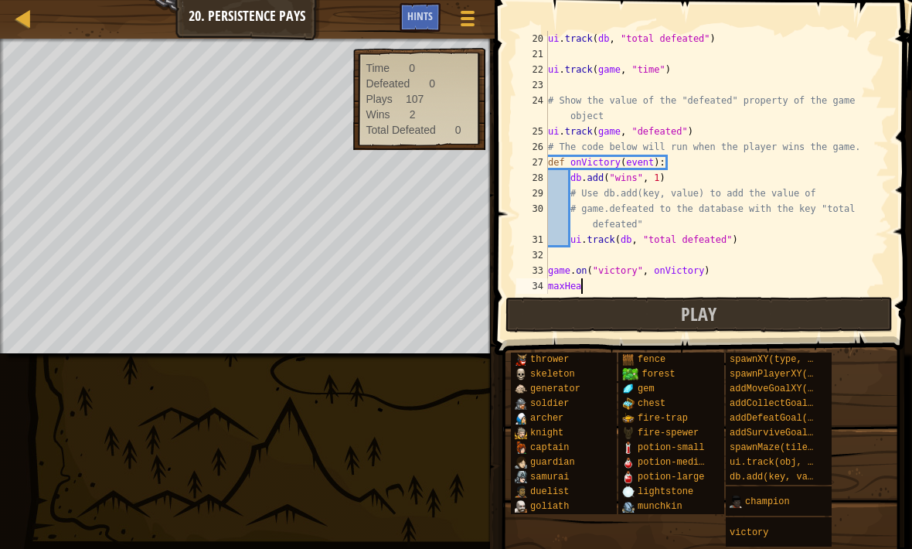
scroll to position [8, 1]
type textarea "m"
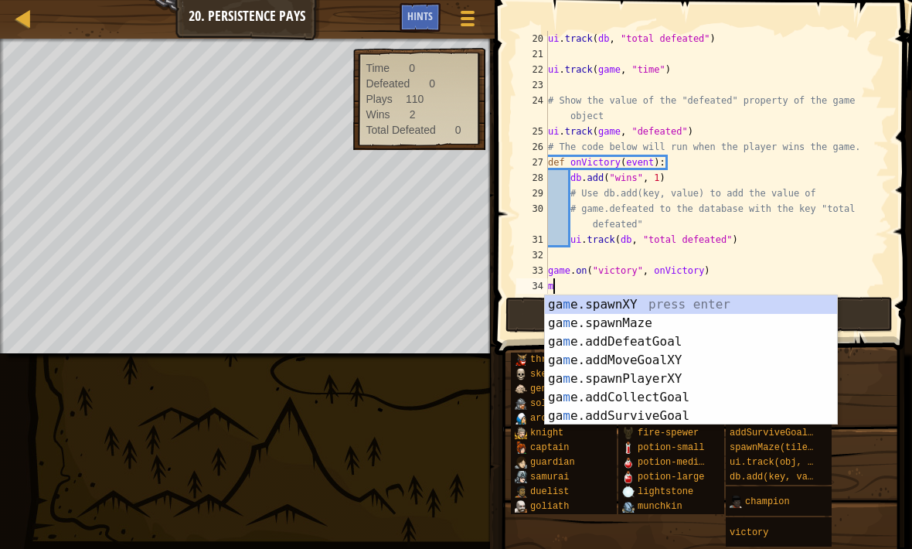
scroll to position [8, 0]
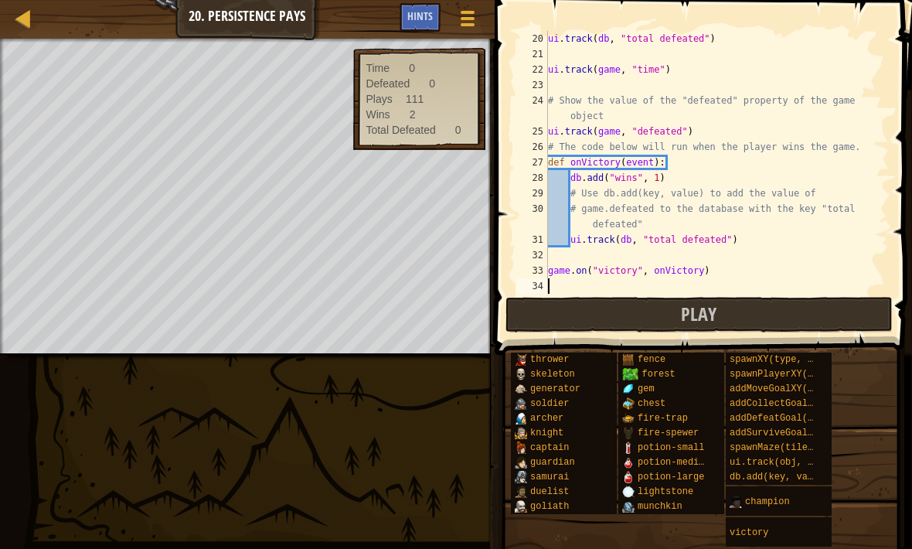
click at [553, 319] on button "Play" at bounding box center [698, 315] width 387 height 36
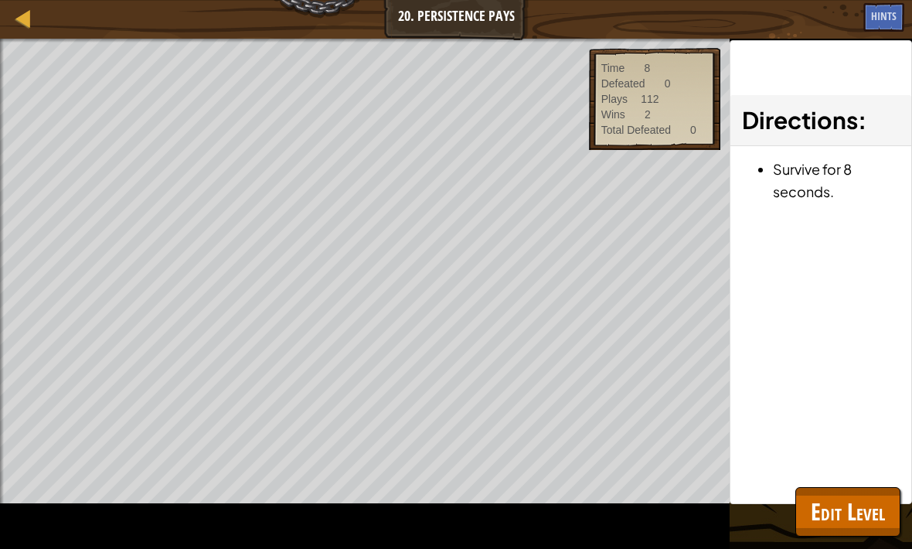
click at [604, 147] on div "Time 8 Defeated 0 Plays 112 Wins 2 Total Defeated 0" at bounding box center [654, 99] width 131 height 102
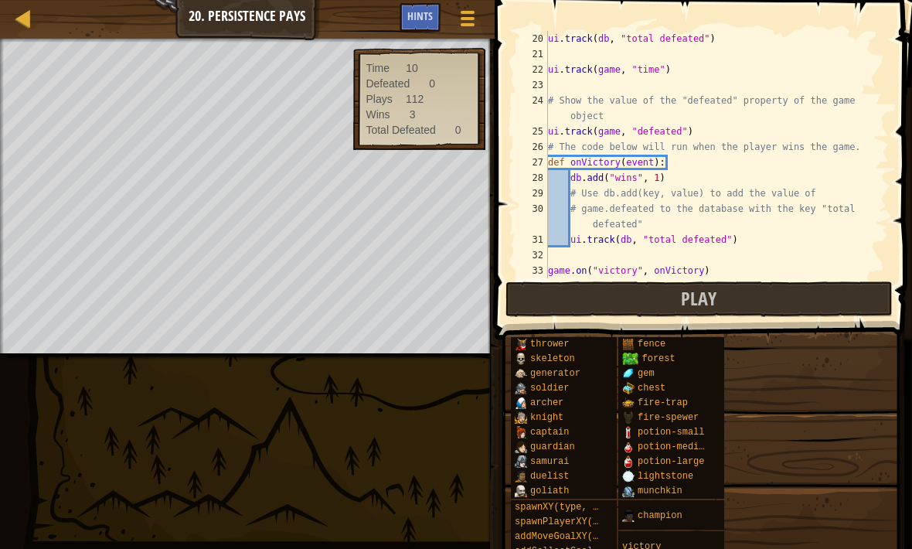
click at [529, 299] on button "Play" at bounding box center [698, 299] width 387 height 36
click at [649, 301] on button "Play" at bounding box center [698, 299] width 387 height 36
click at [551, 287] on button "Play" at bounding box center [698, 299] width 387 height 36
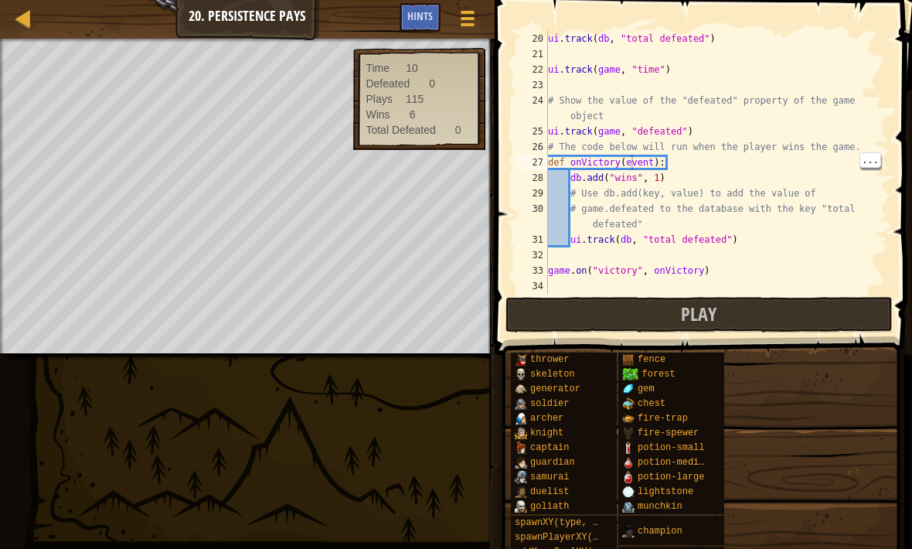
click at [654, 303] on button "Play" at bounding box center [698, 315] width 387 height 36
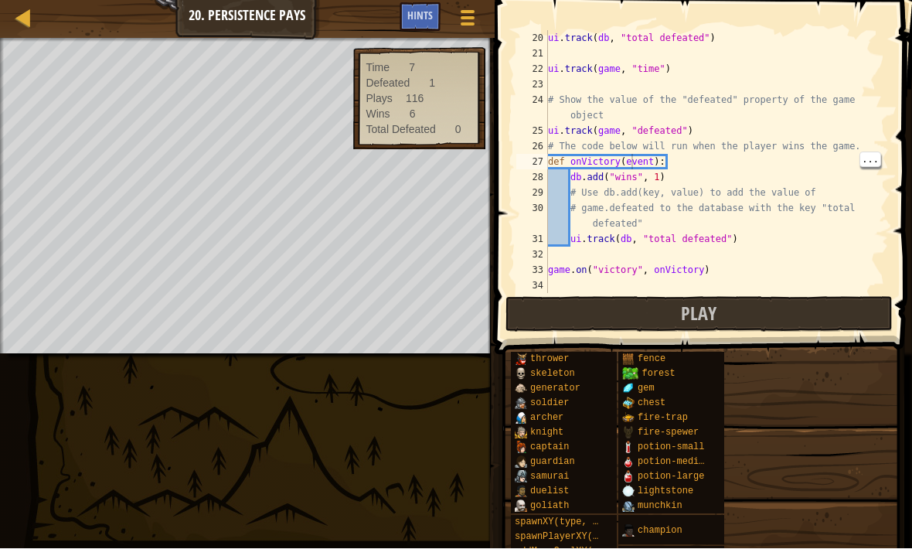
click at [536, 218] on div "30" at bounding box center [532, 216] width 32 height 31
click at [540, 223] on div "30" at bounding box center [532, 216] width 32 height 31
click at [603, 325] on button "Play" at bounding box center [698, 315] width 387 height 36
click at [560, 315] on button "Play" at bounding box center [698, 315] width 387 height 36
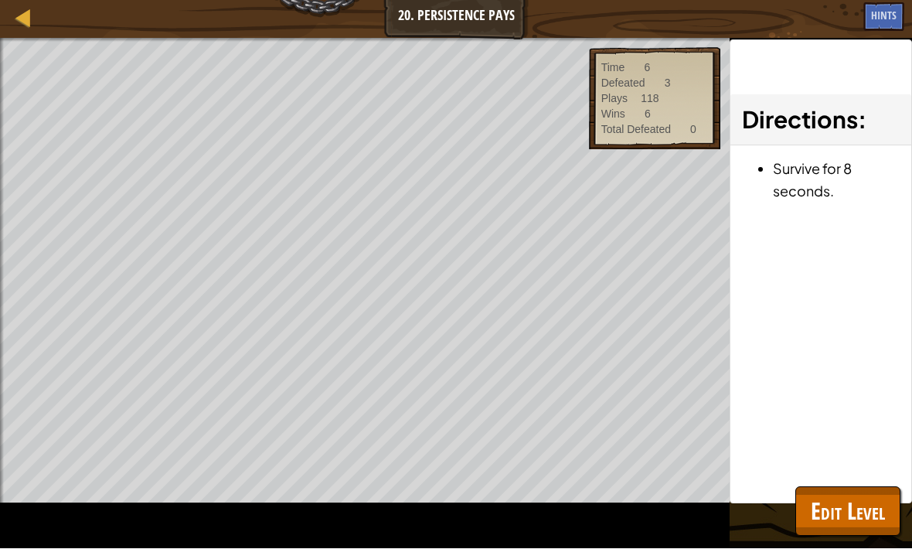
click at [809, 492] on button "Edit Level" at bounding box center [847, 511] width 105 height 49
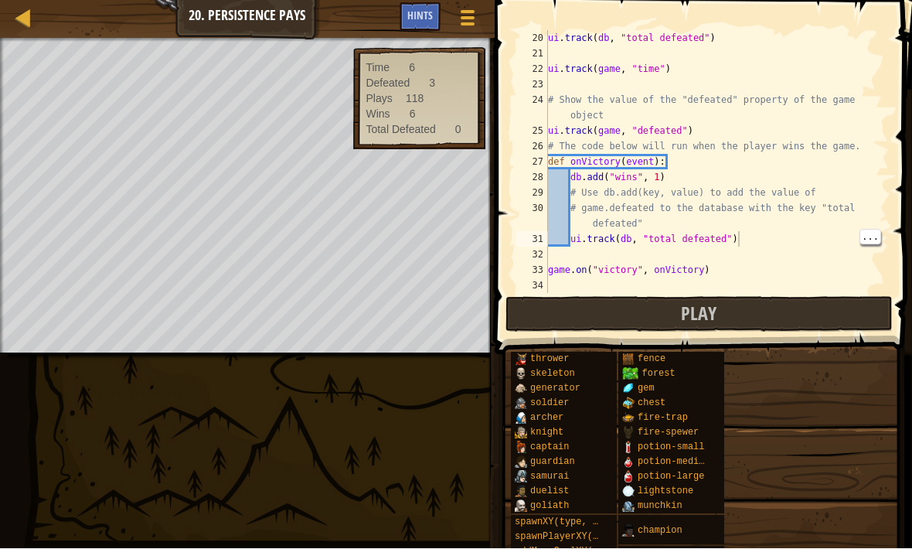
click at [740, 242] on div "ui . track ( db , "total defeated" ) ui . track ( game , "time" ) # Show the va…" at bounding box center [717, 178] width 344 height 294
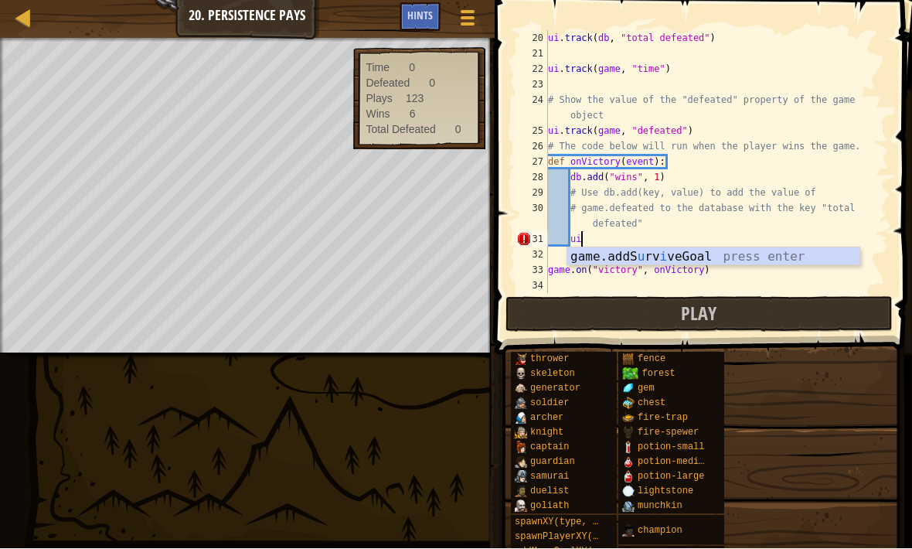
type textarea "u"
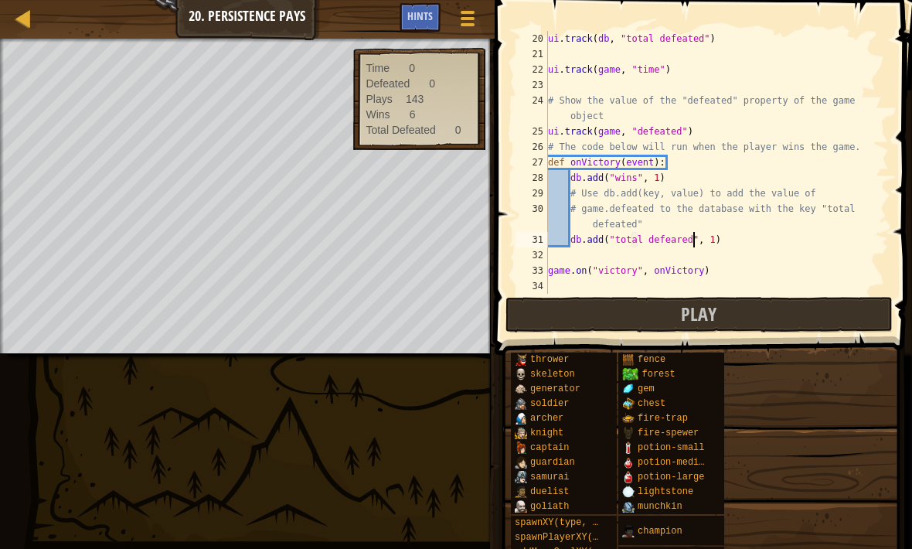
scroll to position [8, 12]
click at [684, 240] on div "ui . track ( db , "total defeated" ) ui . track ( game , "time" ) # Show the va…" at bounding box center [717, 178] width 344 height 294
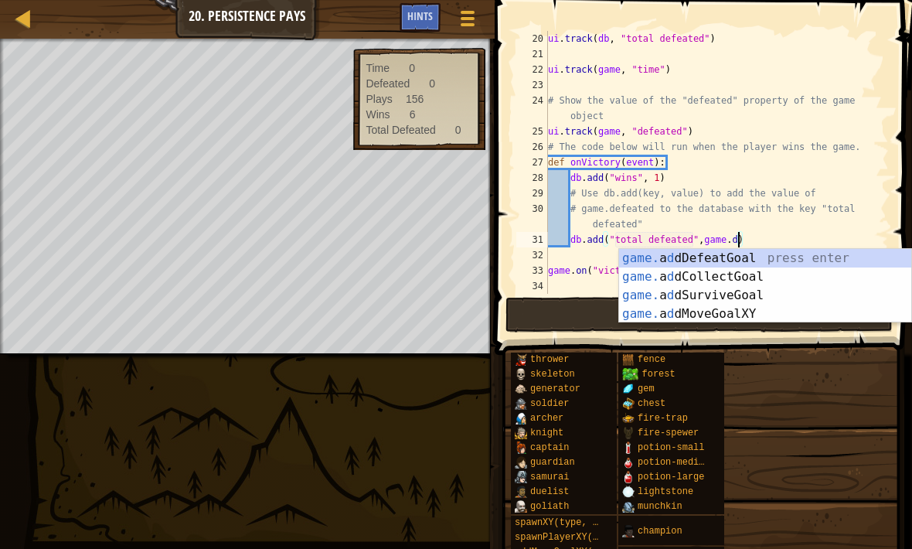
scroll to position [8, 15]
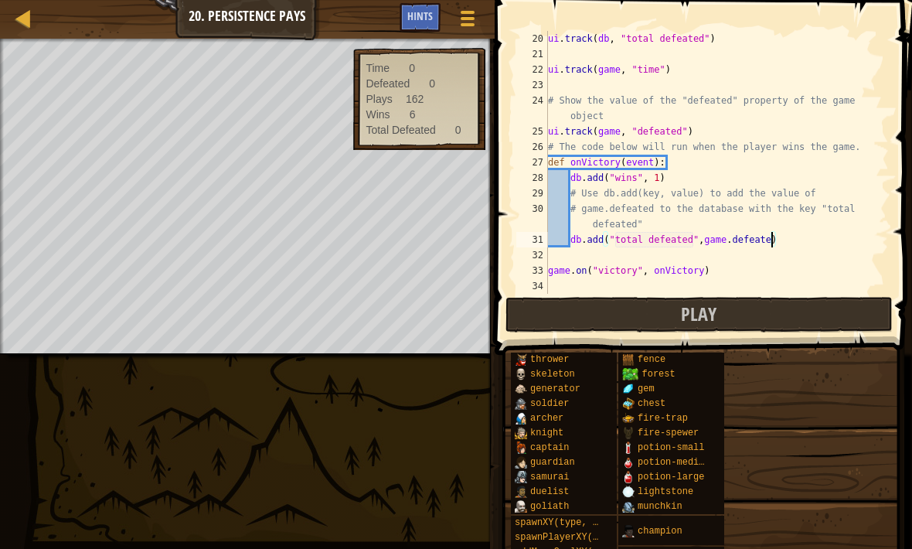
type textarea "db.add("total defeated",game.defeated)"
click at [603, 305] on button "Play" at bounding box center [698, 315] width 387 height 36
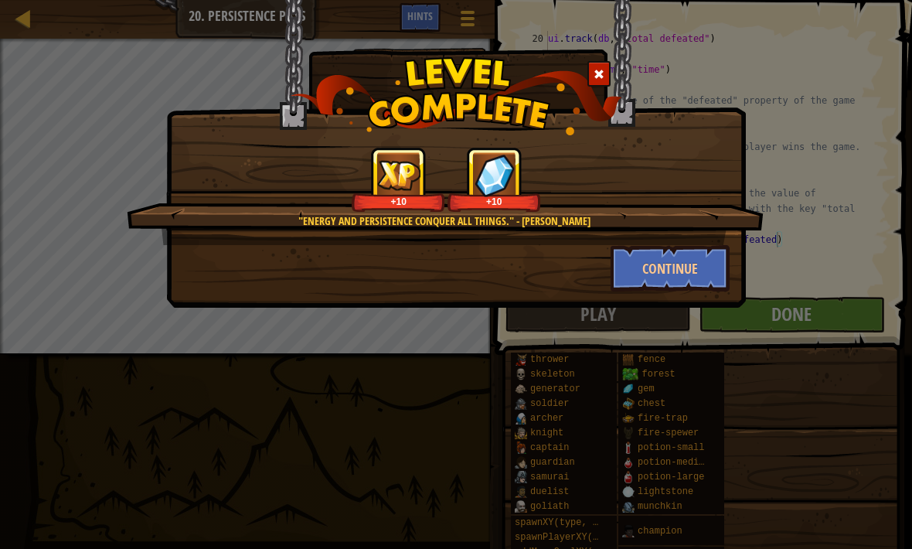
click at [676, 273] on button "Continue" at bounding box center [671, 268] width 120 height 46
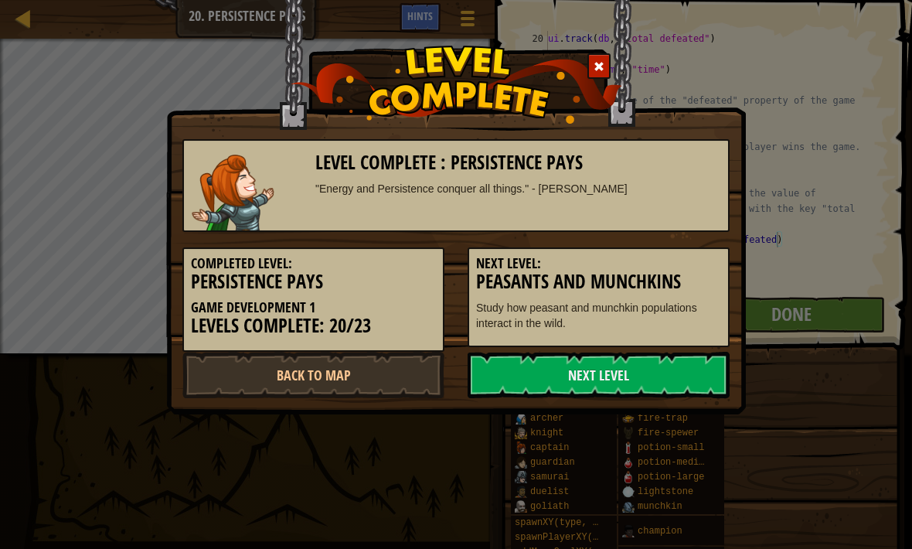
click at [597, 371] on link "Next Level" at bounding box center [599, 375] width 262 height 46
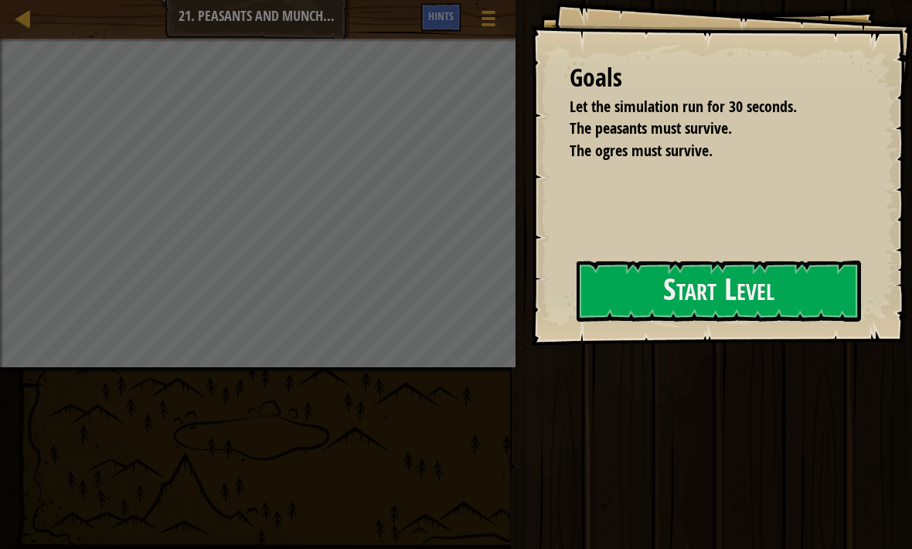
click at [621, 298] on button "Start Level" at bounding box center [719, 290] width 284 height 61
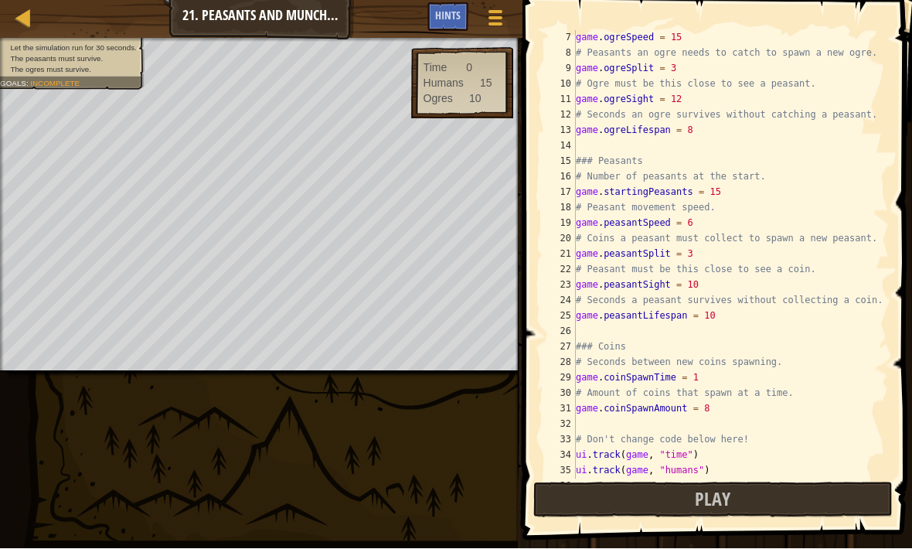
scroll to position [124, 0]
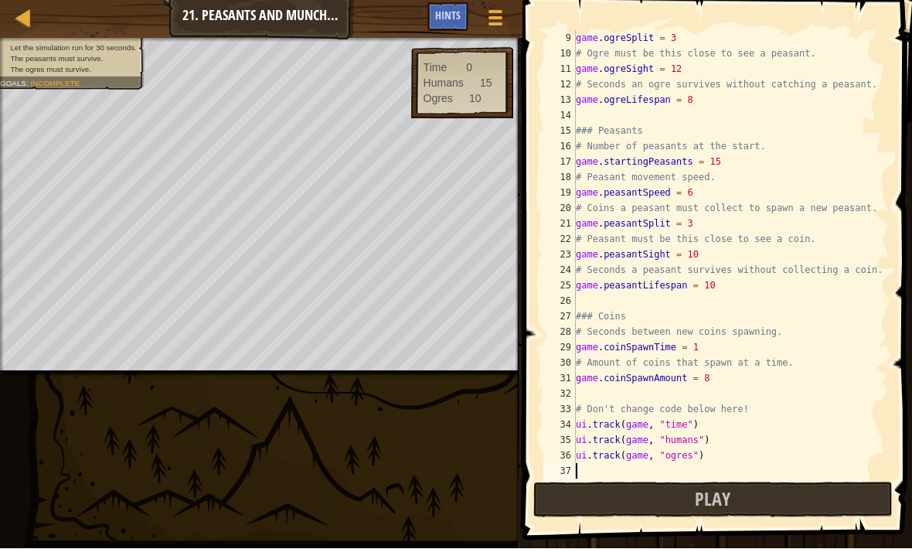
click at [591, 516] on button "Play" at bounding box center [713, 500] width 360 height 36
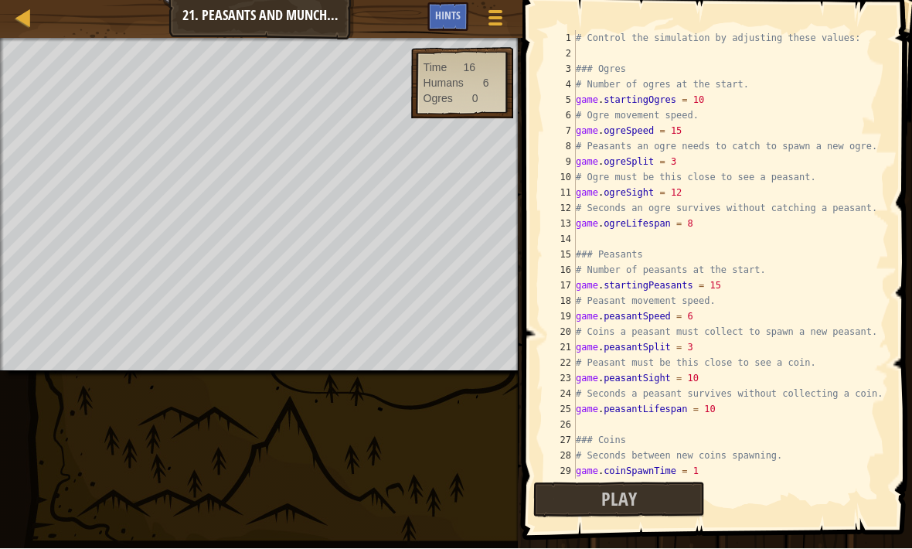
scroll to position [0, 0]
click at [576, 53] on div "# Control the simulation by adjusting these values: ### Ogres # Number of ogres…" at bounding box center [731, 270] width 316 height 479
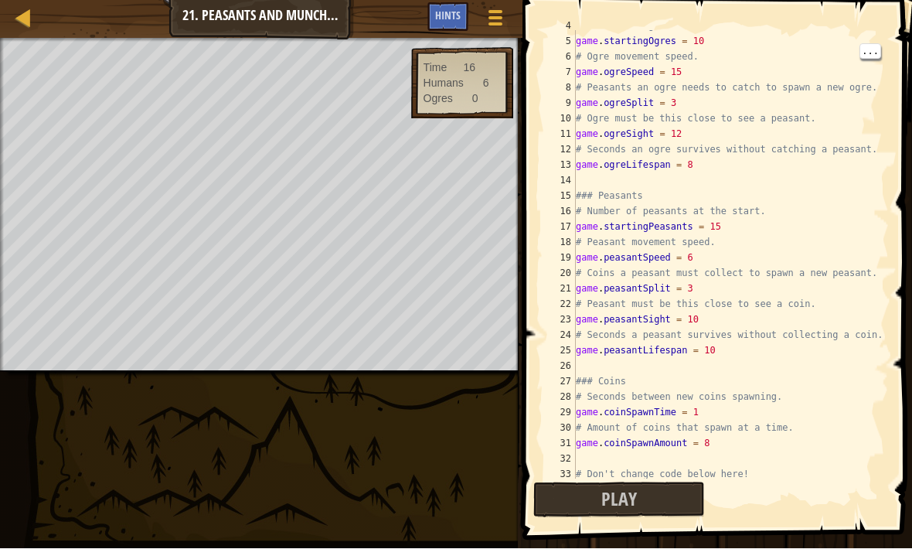
scroll to position [124, 0]
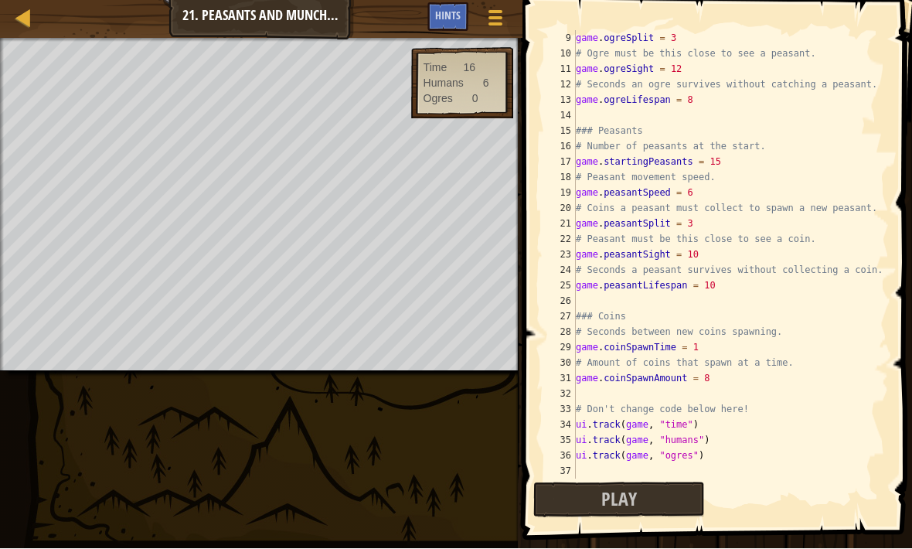
type textarea "h"
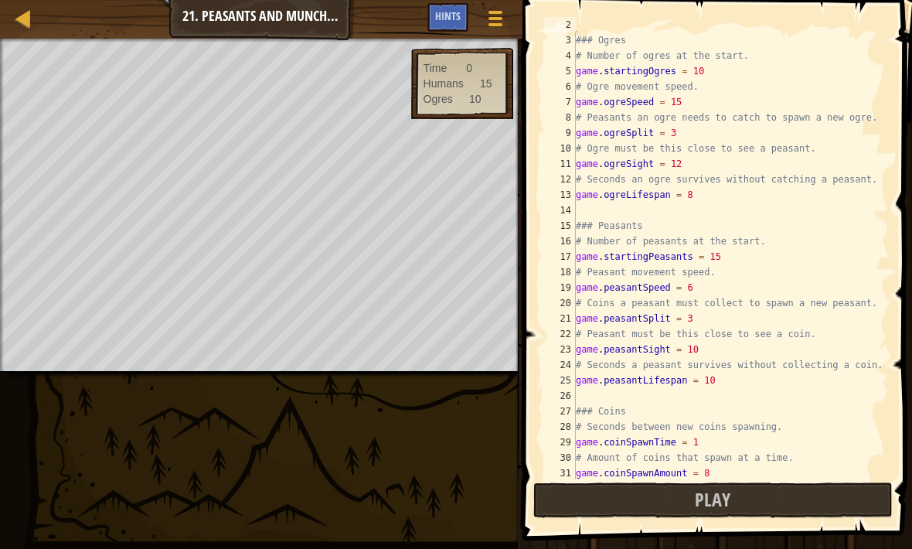
scroll to position [30, 0]
click at [30, 16] on div at bounding box center [23, 18] width 19 height 19
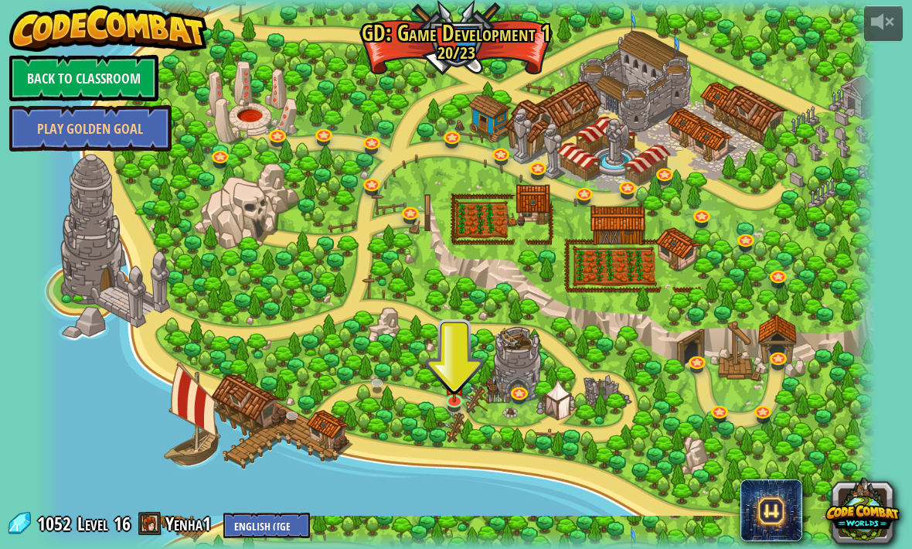
click at [461, 395] on img at bounding box center [454, 384] width 21 height 36
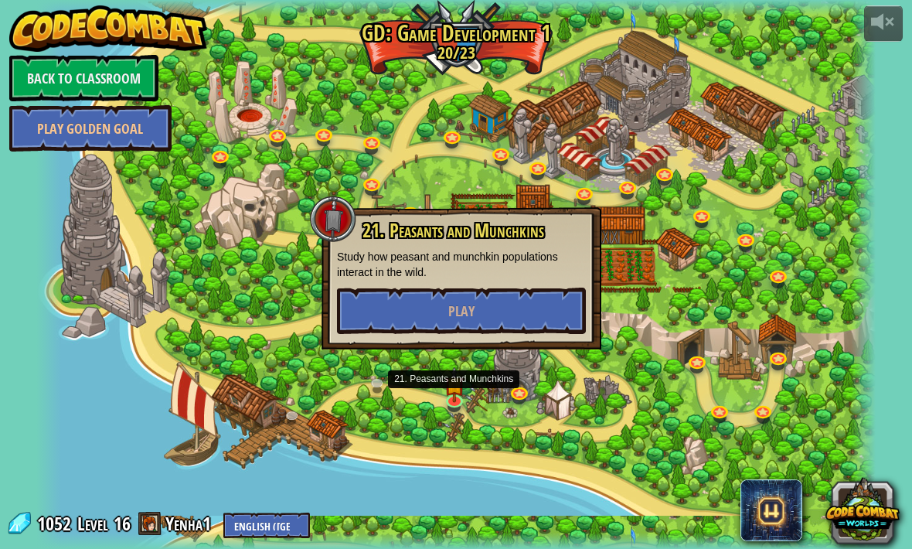
click at [523, 315] on button "Play" at bounding box center [461, 310] width 249 height 46
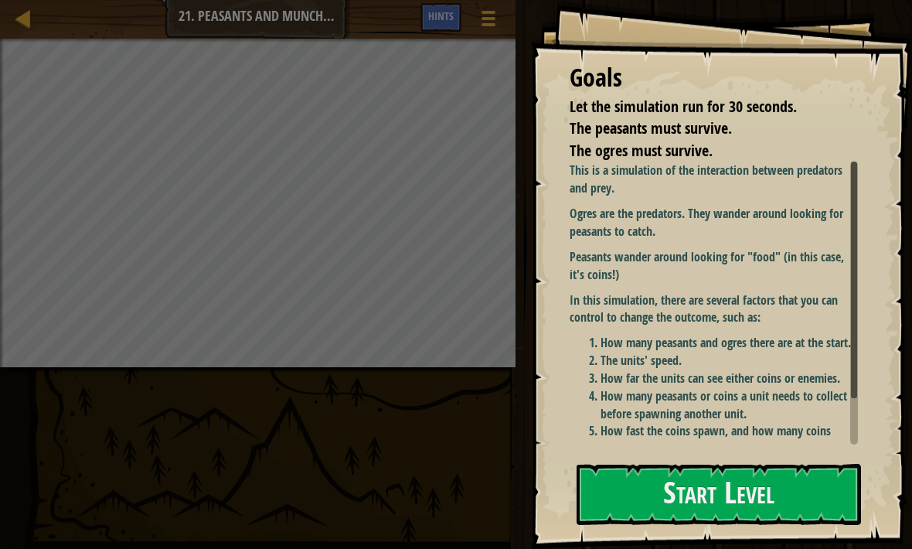
click at [613, 492] on button "Start Level" at bounding box center [719, 494] width 284 height 61
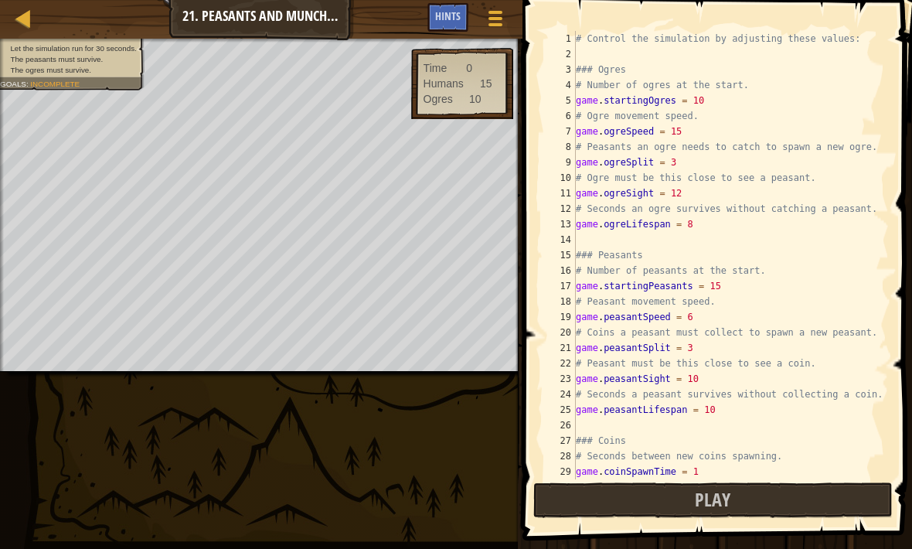
type textarea "# Control the simulation by adjusting these values:"
click at [591, 57] on div "# Control the simulation by adjusting these values: ### Ogres # Number of ogres…" at bounding box center [731, 270] width 316 height 479
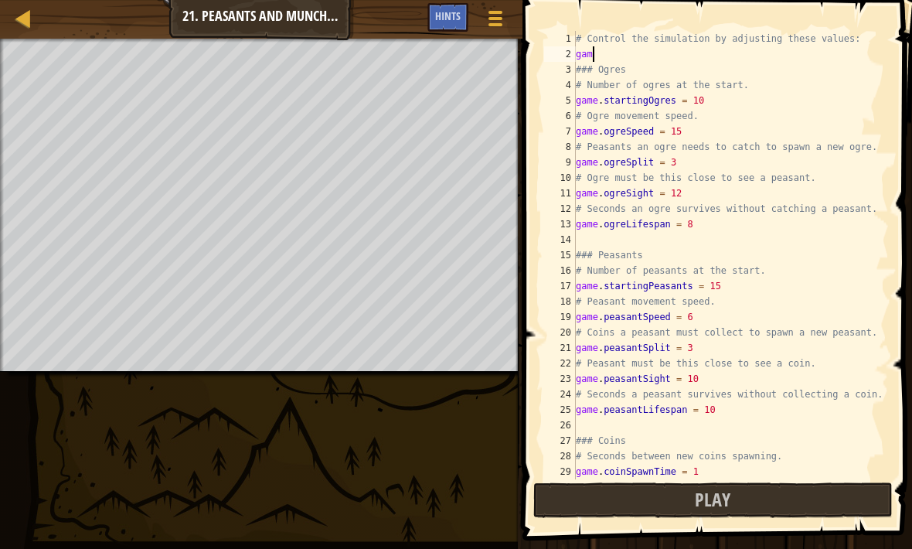
scroll to position [8, 0]
type textarea "g"
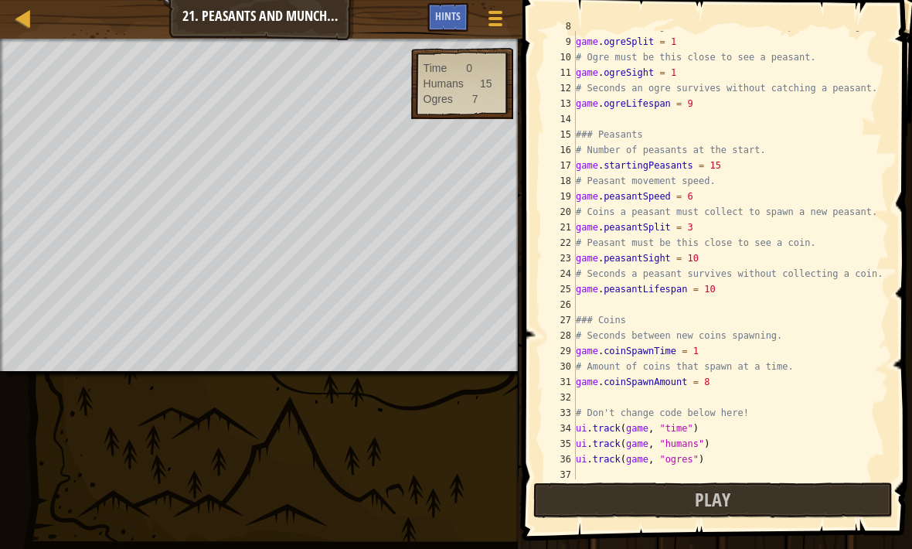
scroll to position [124, 0]
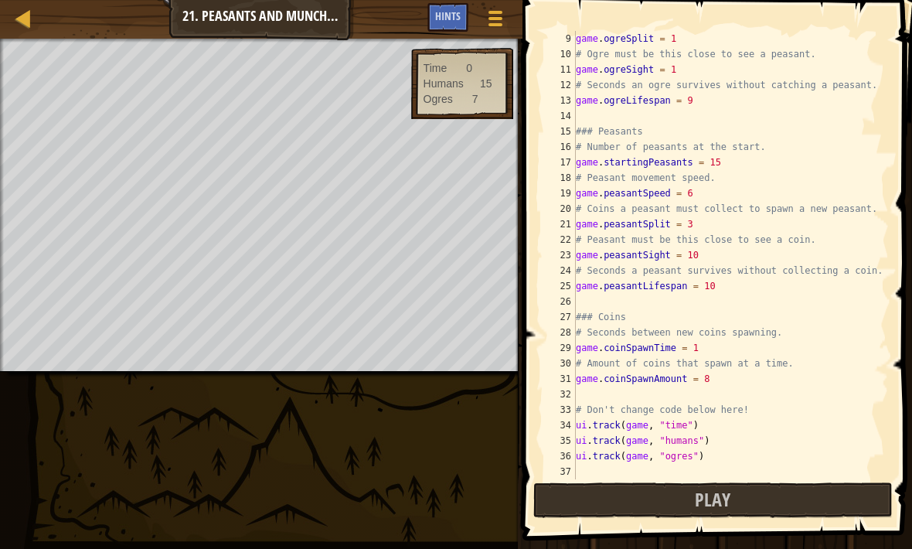
click at [765, 499] on button "Play" at bounding box center [713, 500] width 360 height 36
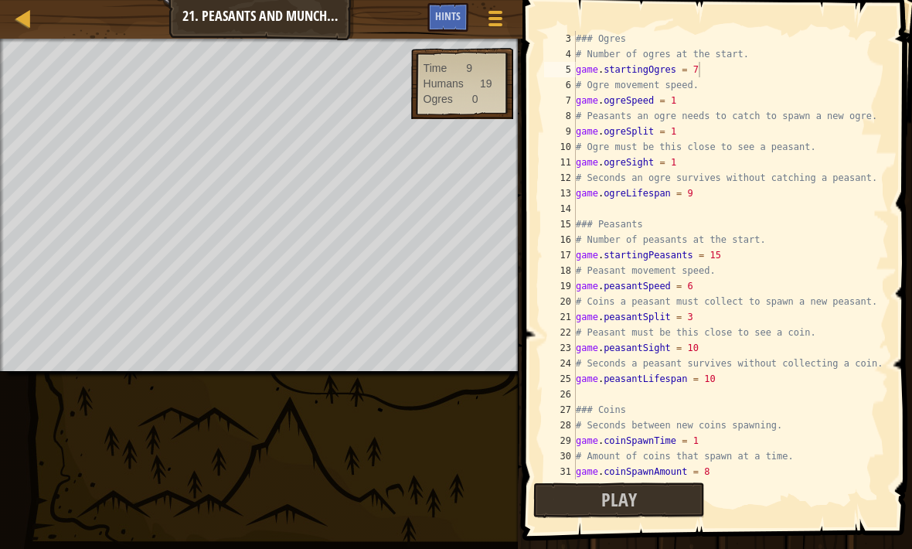
scroll to position [0, 0]
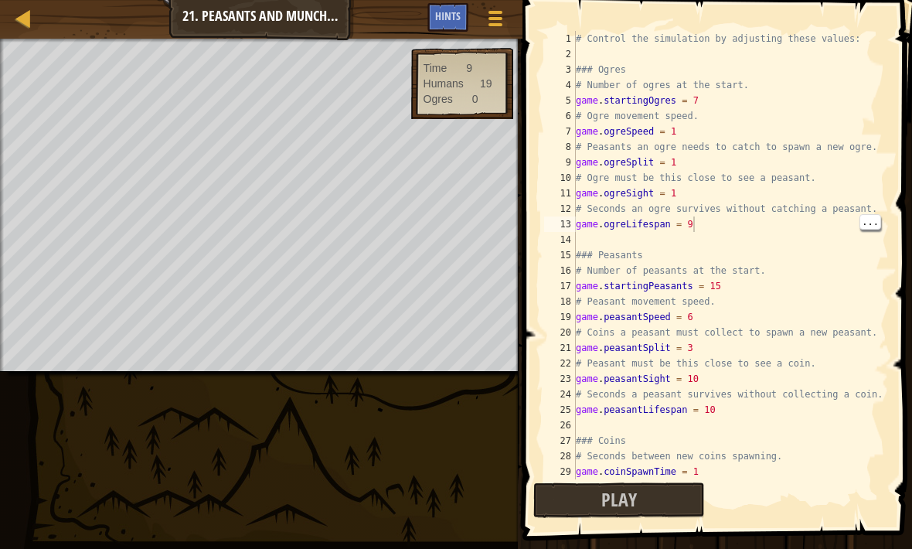
click at [705, 223] on div "# Control the simulation by adjusting these values: ### Ogres # Number of ogres…" at bounding box center [731, 270] width 316 height 479
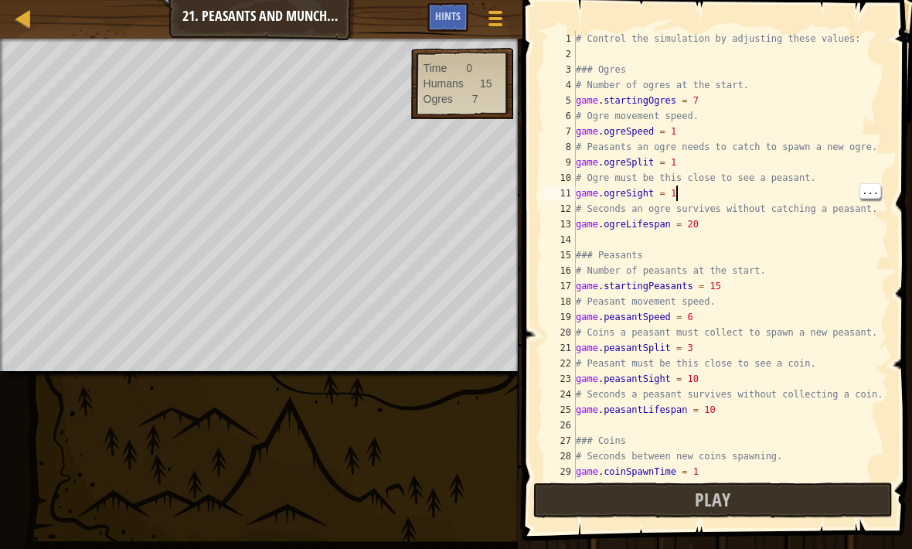
scroll to position [8, 7]
click at [720, 101] on div "# Control the simulation by adjusting these values: ### Ogres # Number of ogres…" at bounding box center [731, 270] width 316 height 479
click at [759, 498] on button "Play" at bounding box center [713, 500] width 360 height 36
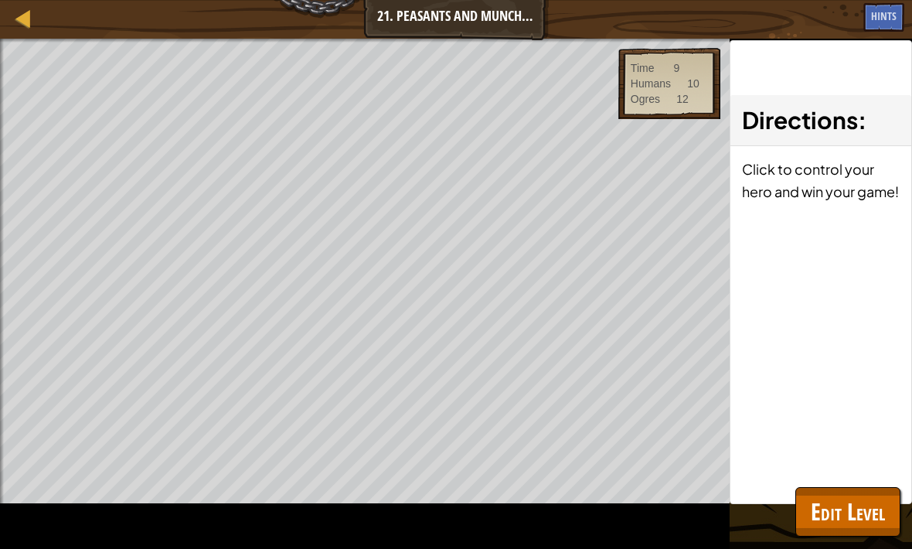
click at [844, 516] on span "Edit Level" at bounding box center [848, 511] width 74 height 32
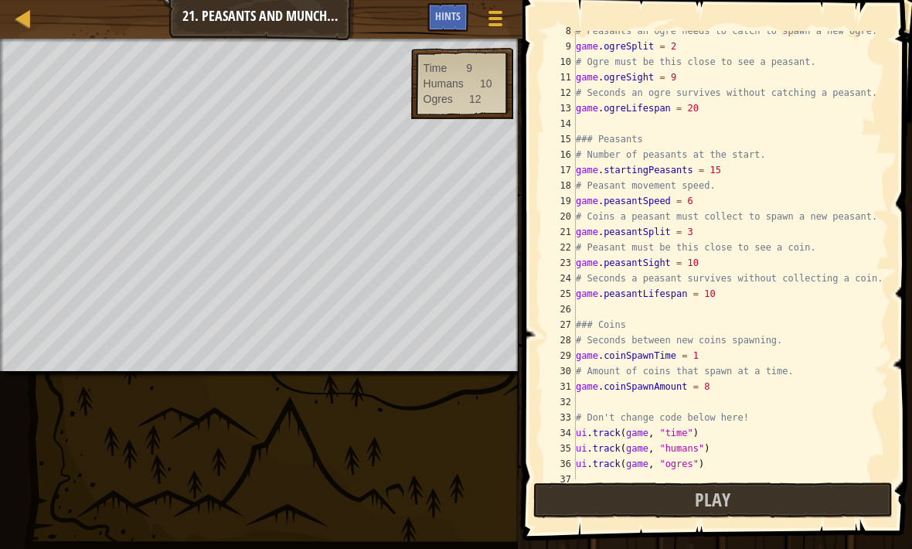
scroll to position [124, 0]
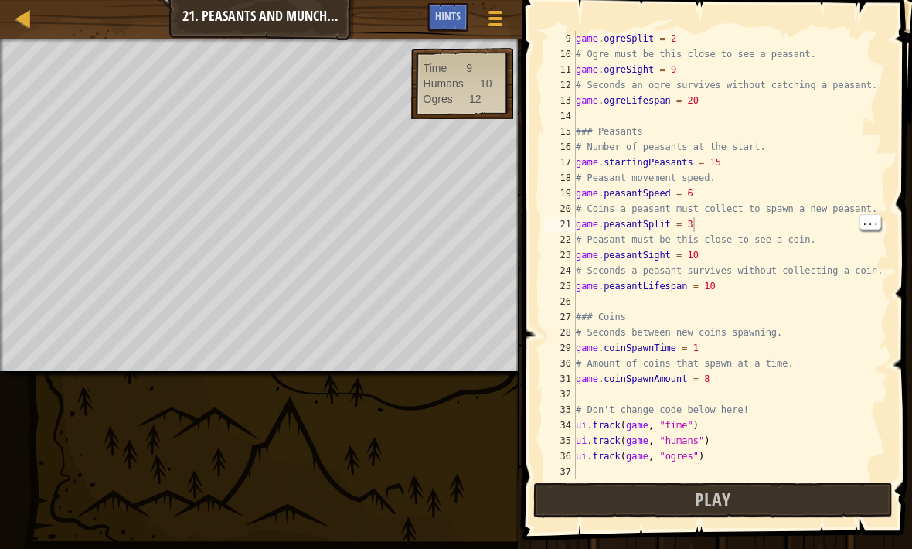
click at [701, 222] on div "game . ogreSplit = 2 # Ogre must be this close to see a peasant. game . ogreSig…" at bounding box center [731, 270] width 316 height 479
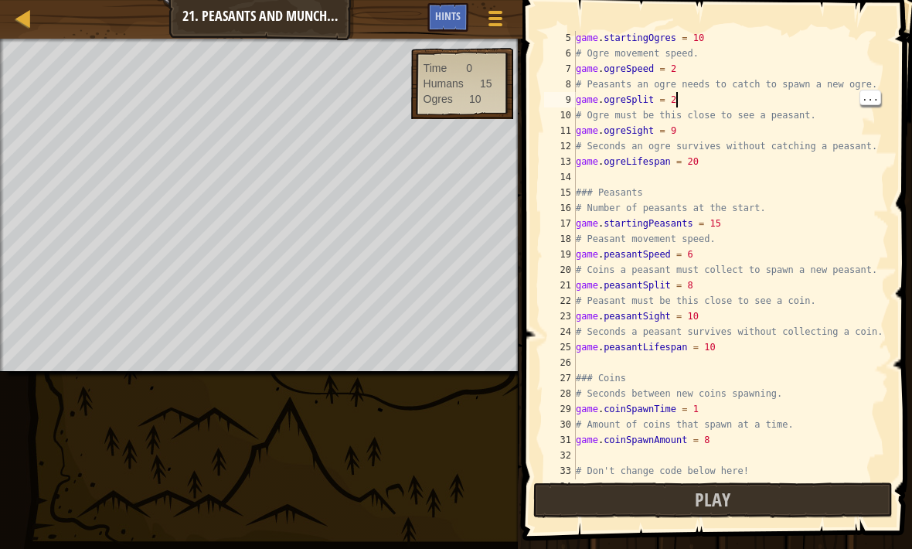
scroll to position [8, 7]
type textarea "game.ogreSplit = 3"
click at [784, 495] on button "Play" at bounding box center [713, 500] width 360 height 36
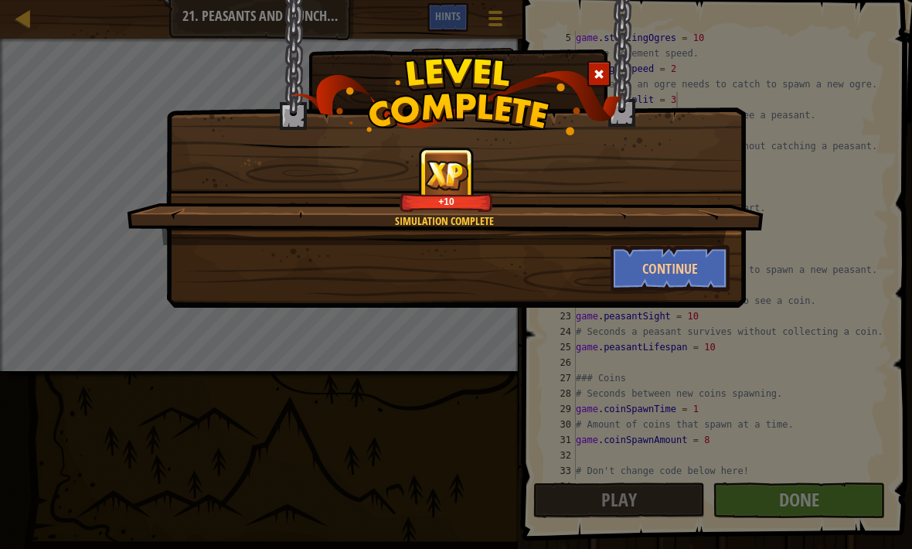
click at [679, 281] on button "Continue" at bounding box center [671, 268] width 120 height 46
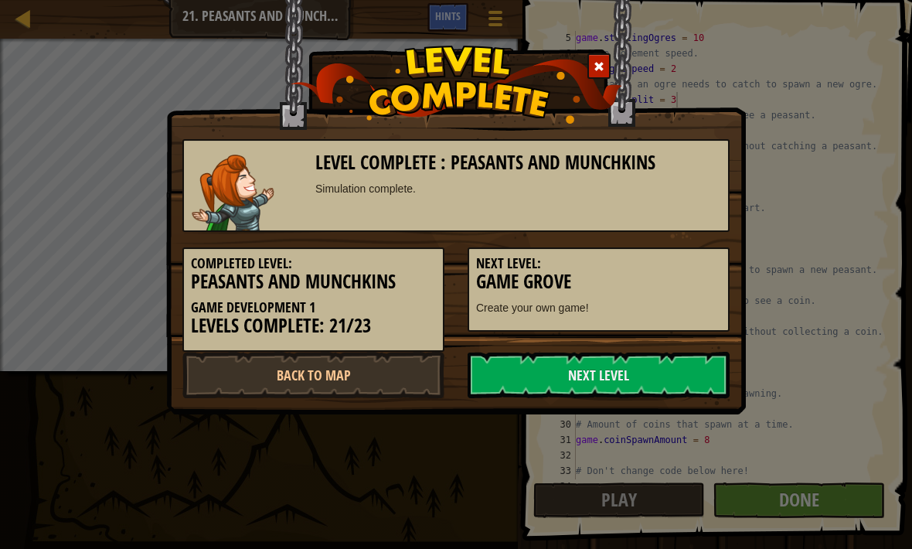
click at [627, 378] on link "Next Level" at bounding box center [599, 375] width 262 height 46
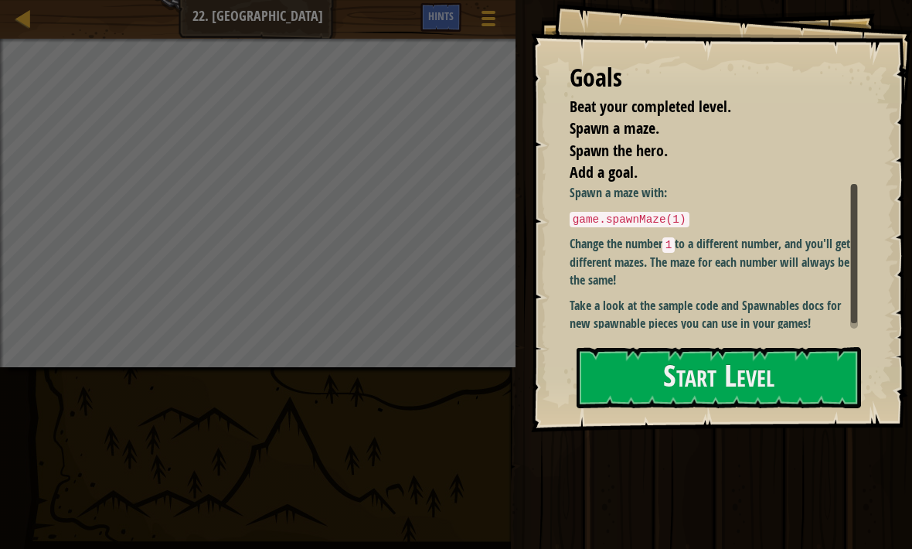
click at [608, 386] on button "Start Level" at bounding box center [719, 377] width 284 height 61
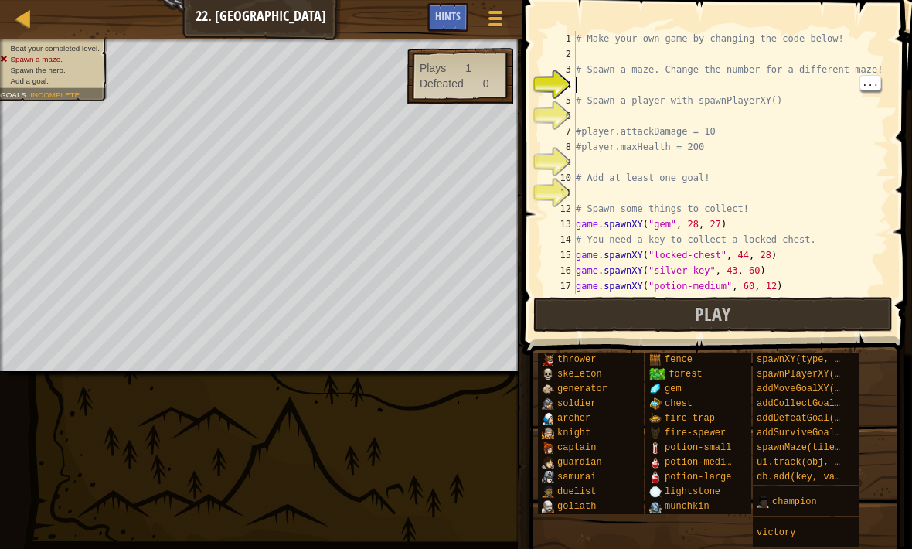
click at [572, 70] on div "3" at bounding box center [560, 69] width 32 height 15
type textarea "# Spawn a maze. Change the number for a different maze!"
click at [573, 84] on div "4" at bounding box center [560, 84] width 32 height 15
click at [844, 432] on div "addSurviveGoal(seconds)" at bounding box center [801, 433] width 97 height 15
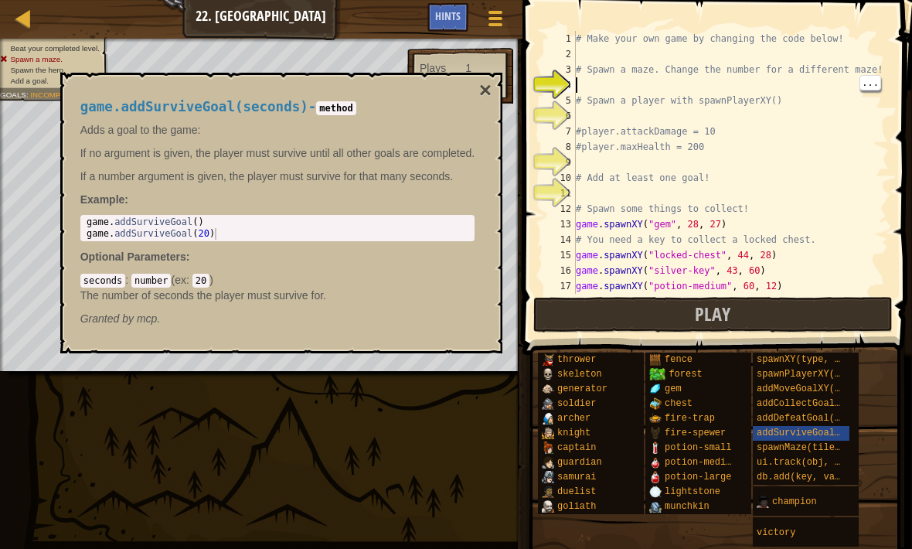
type textarea "# Add at least one goal!"
click at [589, 185] on div "# Make your own game by changing the code below! # Spawn a maze. Change the num…" at bounding box center [731, 178] width 316 height 294
click at [583, 196] on div "# Make your own game by changing the code below! # Spawn a maze. Change the num…" at bounding box center [731, 178] width 316 height 294
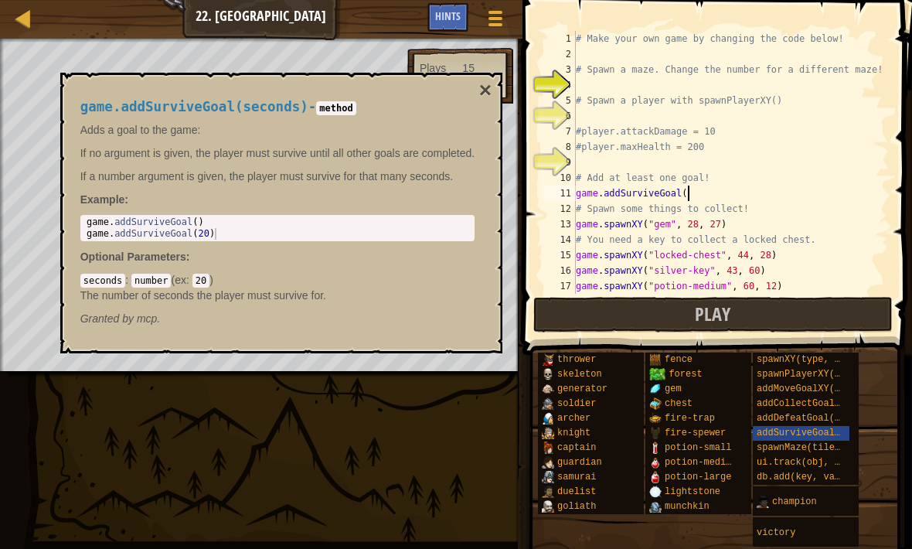
scroll to position [8, 9]
click at [692, 189] on div "# Make your own game by changing the code below! # Spawn a maze. Change the num…" at bounding box center [731, 178] width 316 height 294
click at [684, 197] on div "# Make your own game by changing the code below! # Spawn a maze. Change the num…" at bounding box center [731, 178] width 316 height 294
click at [690, 190] on div "# Make your own game by changing the code below! # Spawn a maze. Change the num…" at bounding box center [731, 178] width 316 height 294
click at [688, 192] on div "# Make your own game by changing the code below! # Spawn a maze. Change the num…" at bounding box center [731, 178] width 316 height 294
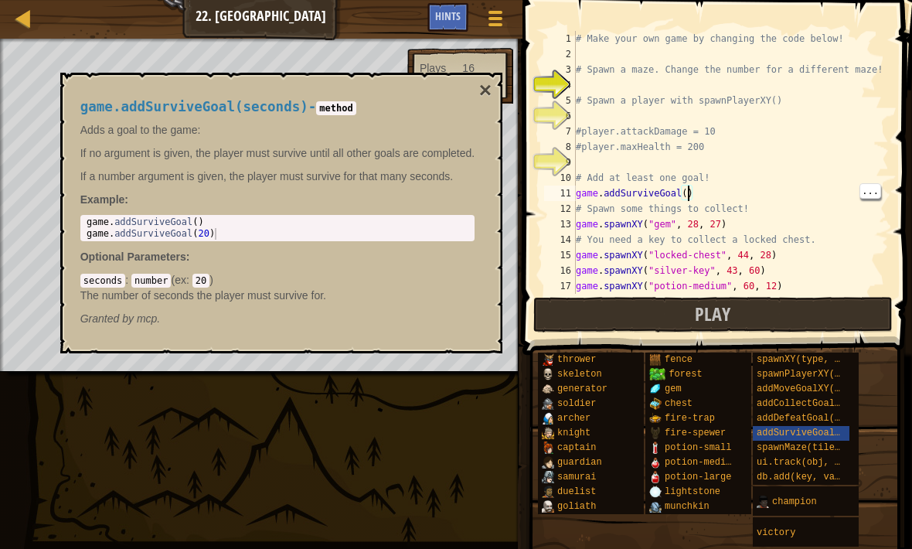
scroll to position [8, 9]
type textarea "game.addSurviveGoal(13)"
click at [475, 93] on div "game.addSurviveGoal(seconds) - method Adds a goal to the game: If no argument i…" at bounding box center [278, 213] width 416 height 256
click at [488, 94] on button "×" at bounding box center [485, 91] width 12 height 22
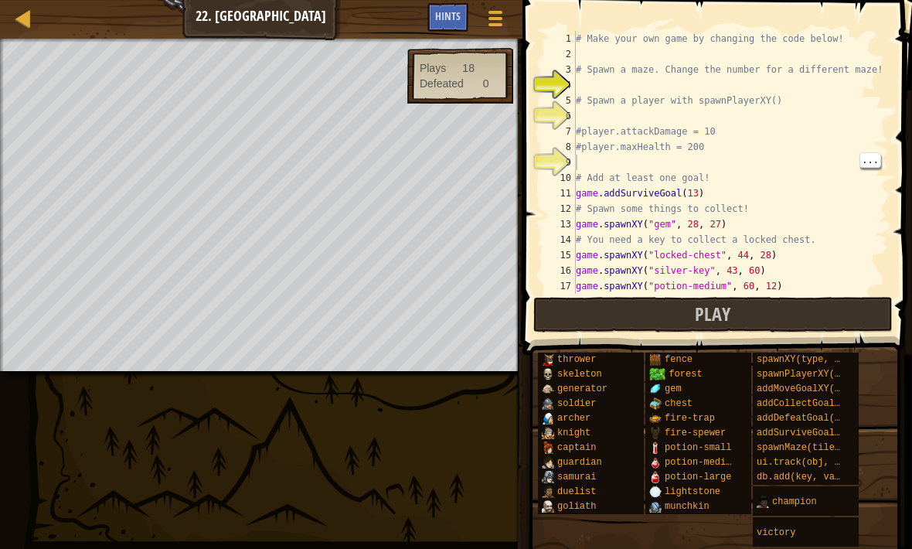
click at [572, 117] on div "6" at bounding box center [560, 115] width 32 height 15
click at [580, 114] on div "# Make your own game by changing the code below! # Spawn a maze. Change the num…" at bounding box center [731, 178] width 316 height 294
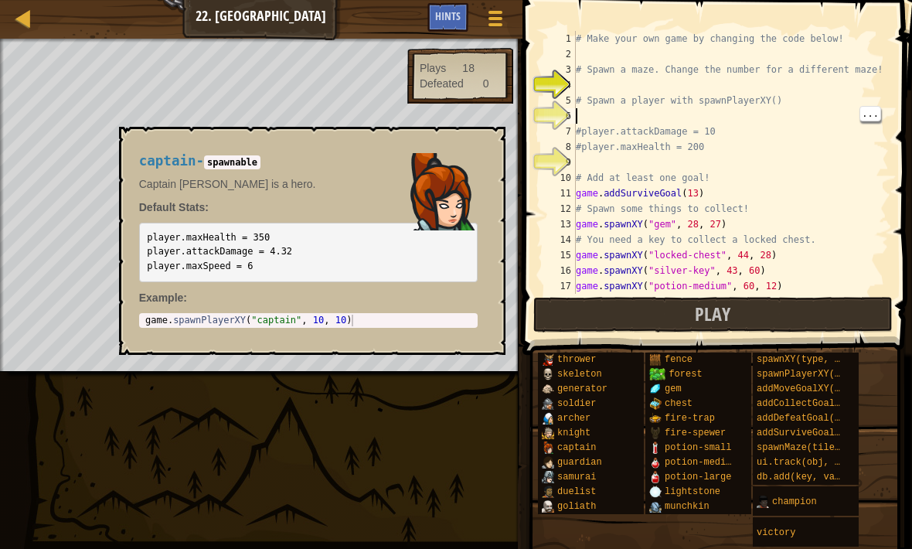
click at [580, 451] on span "captain" at bounding box center [576, 447] width 39 height 11
type textarea "#player.attackDamage = 10"
click at [724, 131] on div "# Make your own game by changing the code below! # Spawn a maze. Change the num…" at bounding box center [731, 178] width 316 height 294
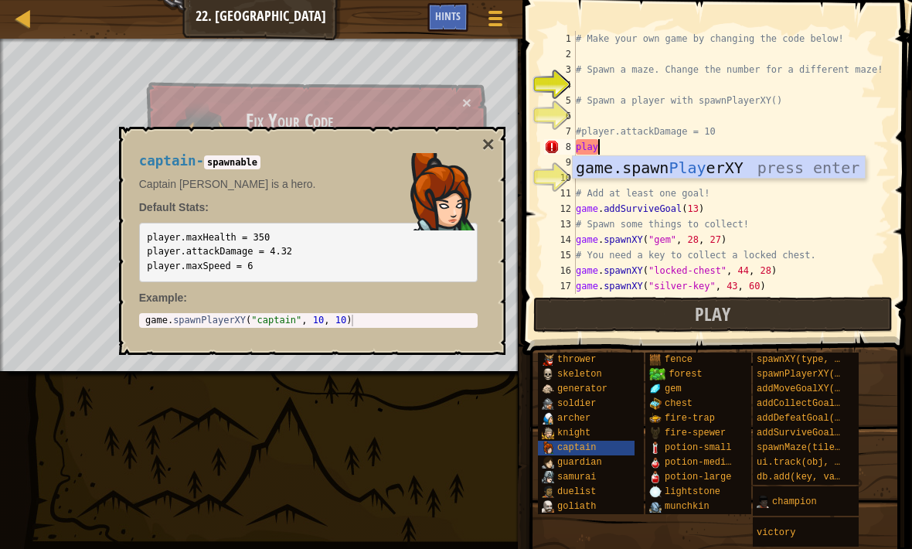
scroll to position [8, 2]
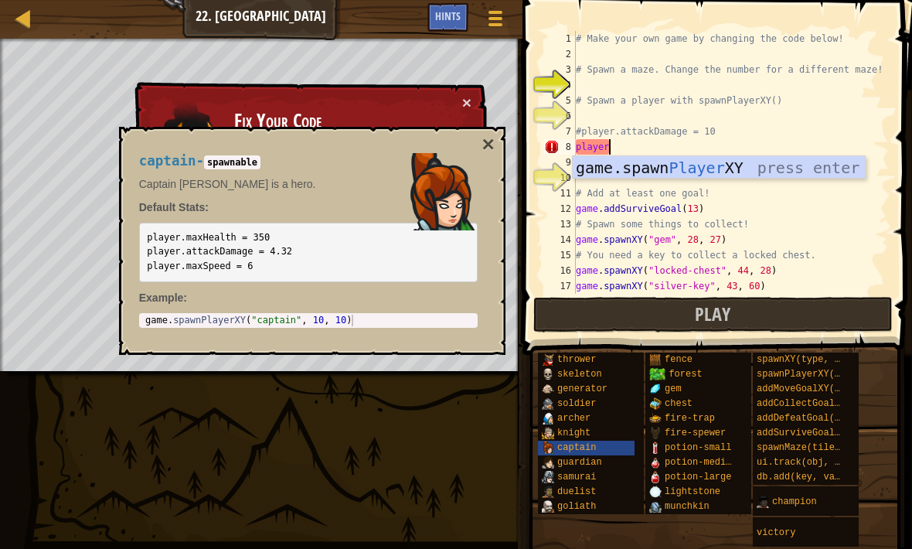
click at [485, 145] on button "×" at bounding box center [487, 145] width 12 height 22
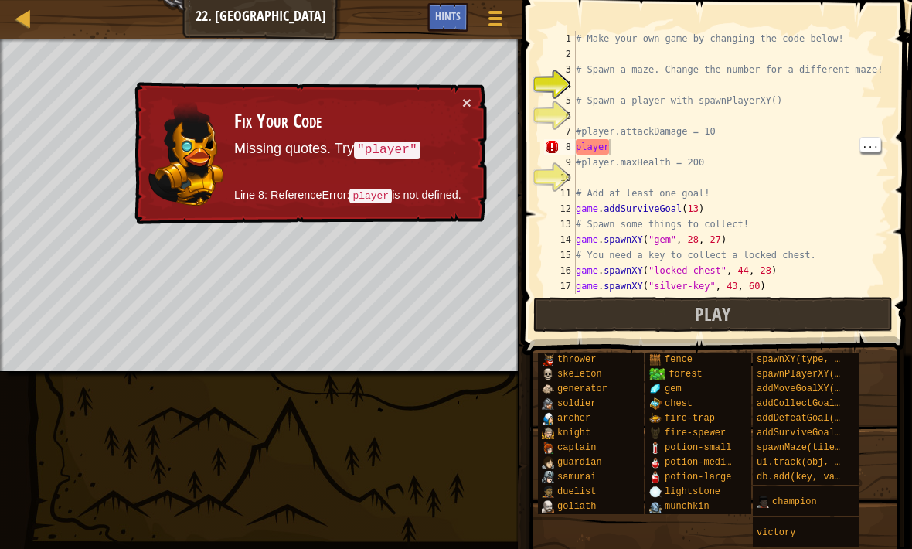
click at [613, 145] on div "# Make your own game by changing the code below! # Spawn a maze. Change the num…" at bounding box center [731, 178] width 316 height 294
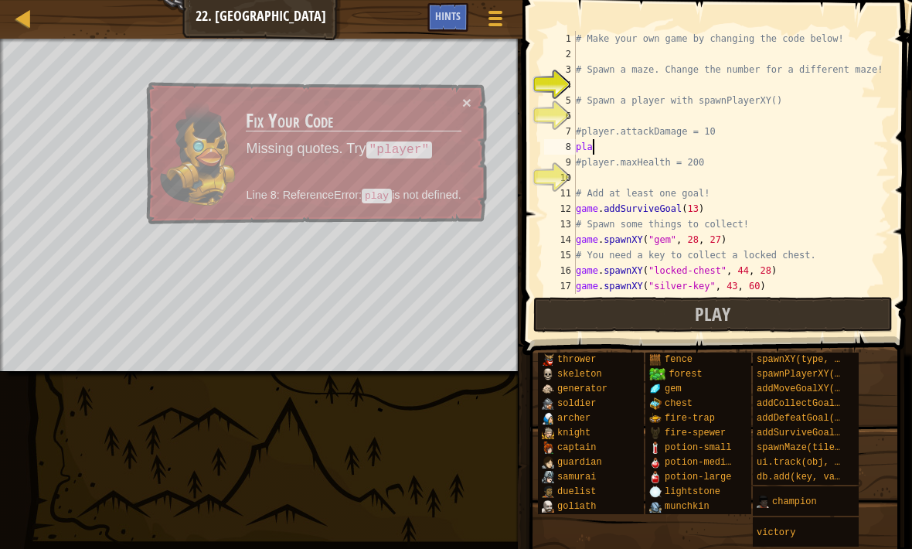
scroll to position [8, 0]
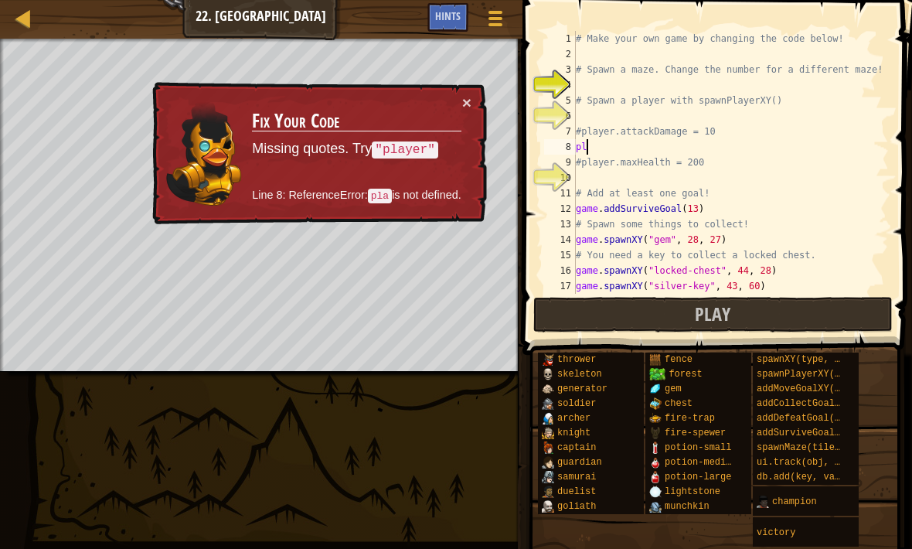
type textarea "p"
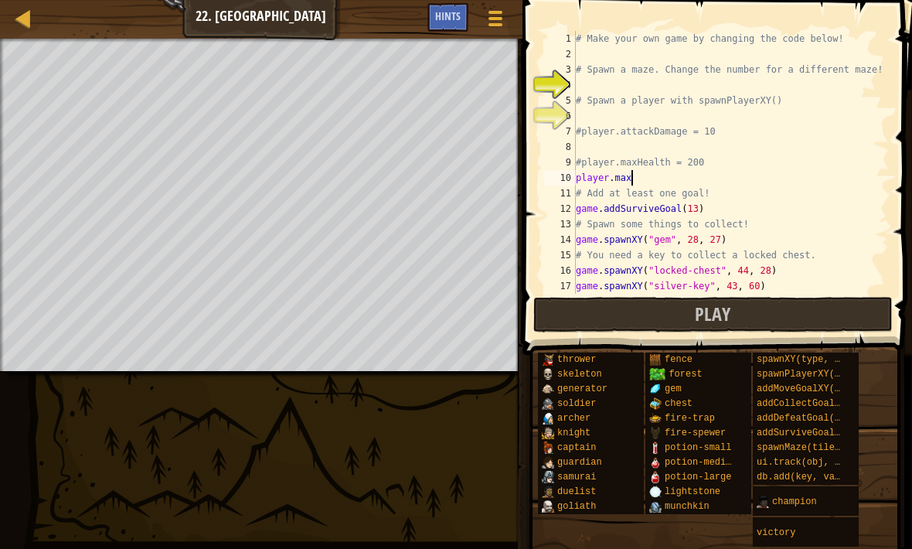
scroll to position [8, 4]
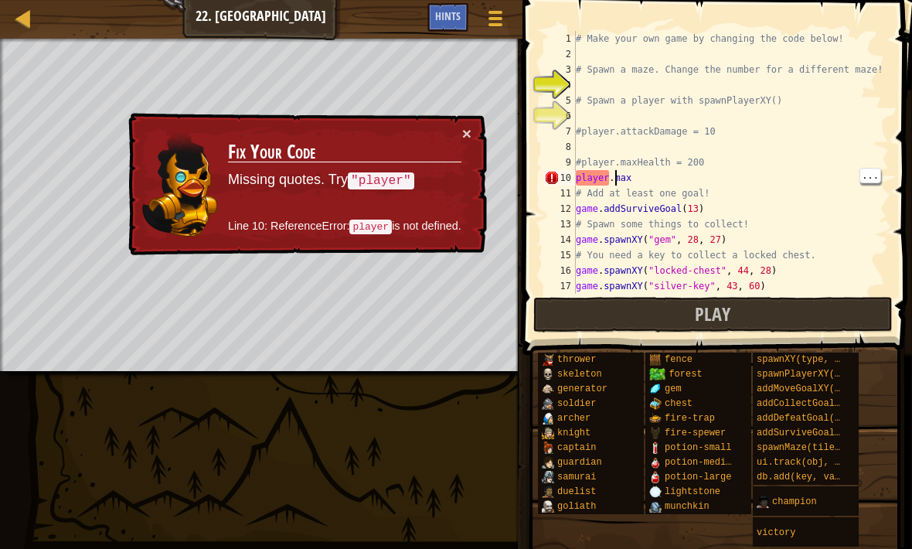
click at [610, 175] on div "# Make your own game by changing the code below! # Spawn a maze. Change the num…" at bounding box center [731, 178] width 316 height 294
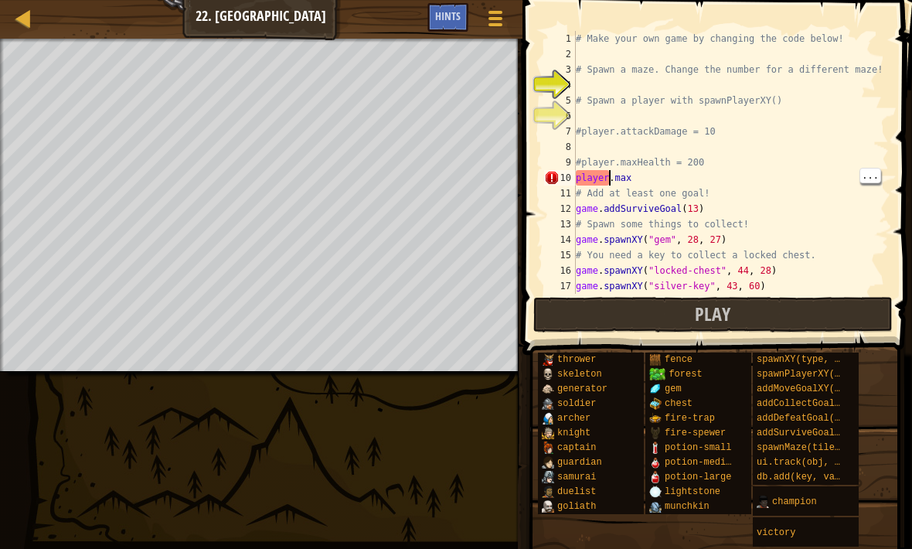
scroll to position [8, 2]
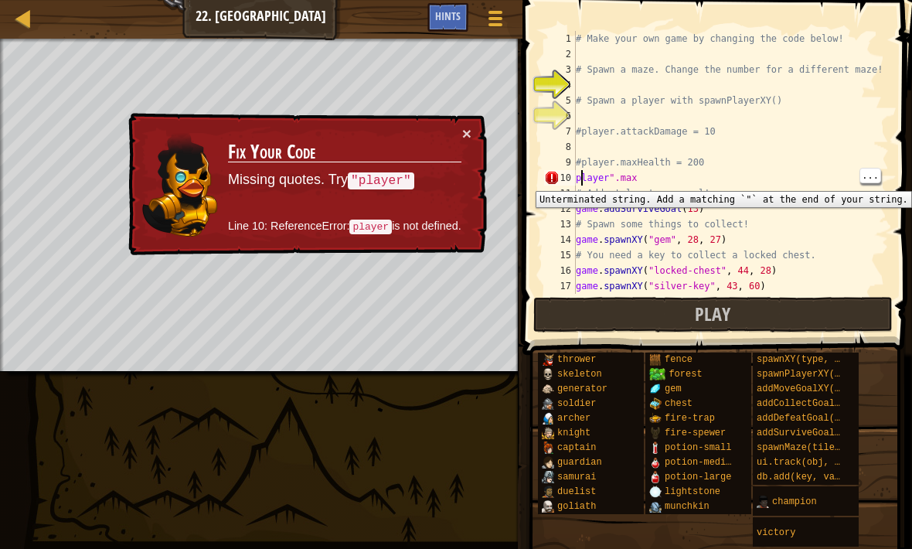
click at [573, 179] on div "10" at bounding box center [560, 177] width 32 height 15
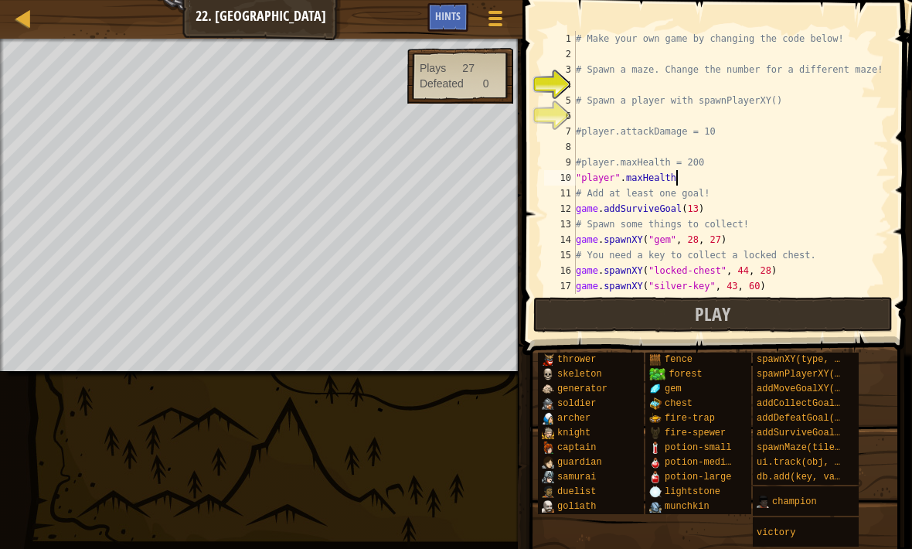
scroll to position [8, 8]
click at [671, 180] on div "# Make your own game by changing the code below! # Spawn a maze. Change the num…" at bounding box center [731, 178] width 316 height 294
click at [686, 173] on div "# Make your own game by changing the code below! # Spawn a maze. Change the num…" at bounding box center [731, 178] width 316 height 294
click at [674, 184] on div "# Make your own game by changing the code below! # Spawn a maze. Change the num…" at bounding box center [731, 178] width 316 height 294
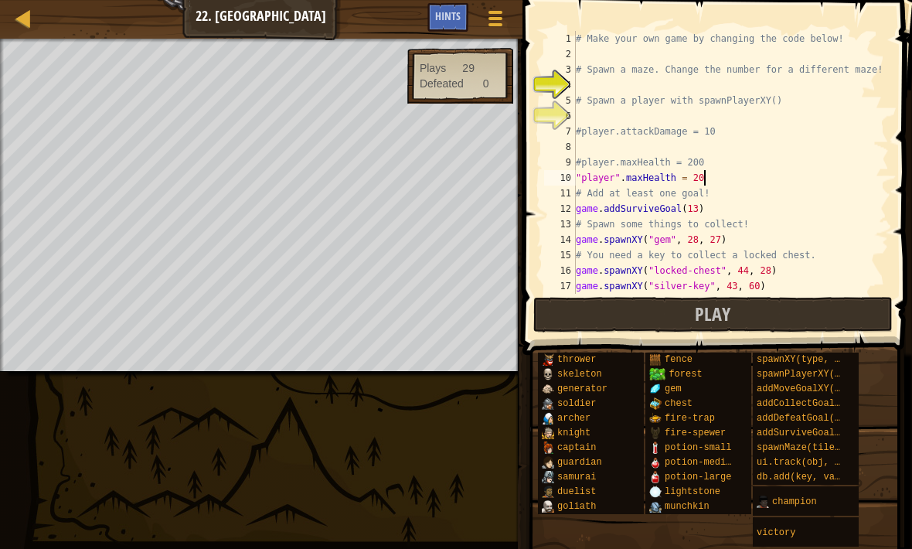
type textarea ""player".maxHealth = 200"
click at [570, 113] on div "6" at bounding box center [560, 115] width 32 height 15
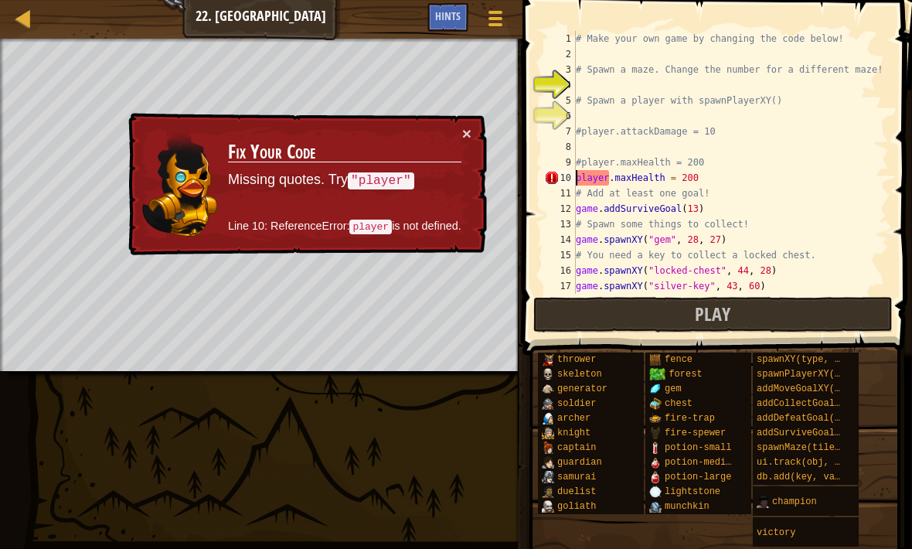
click at [473, 123] on div "× Fix Your Code Missing quotes. Try "player" Line 10: ReferenceError: player is…" at bounding box center [306, 184] width 364 height 149
click at [465, 134] on button "×" at bounding box center [466, 134] width 9 height 16
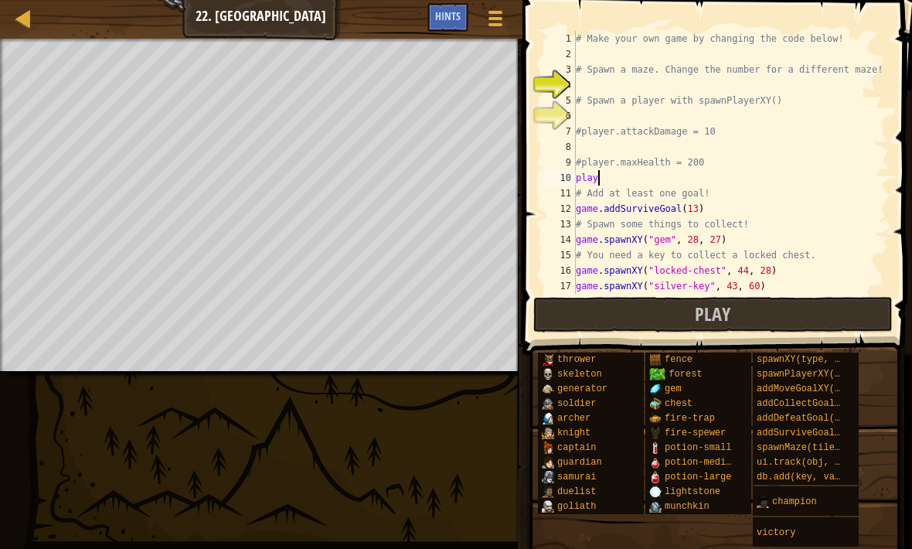
type textarea "p"
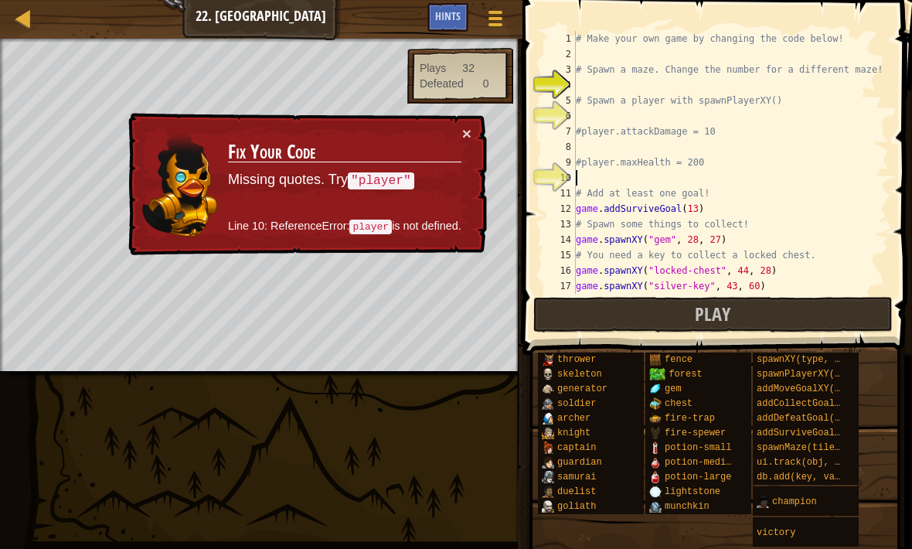
click at [462, 138] on button "×" at bounding box center [466, 134] width 9 height 16
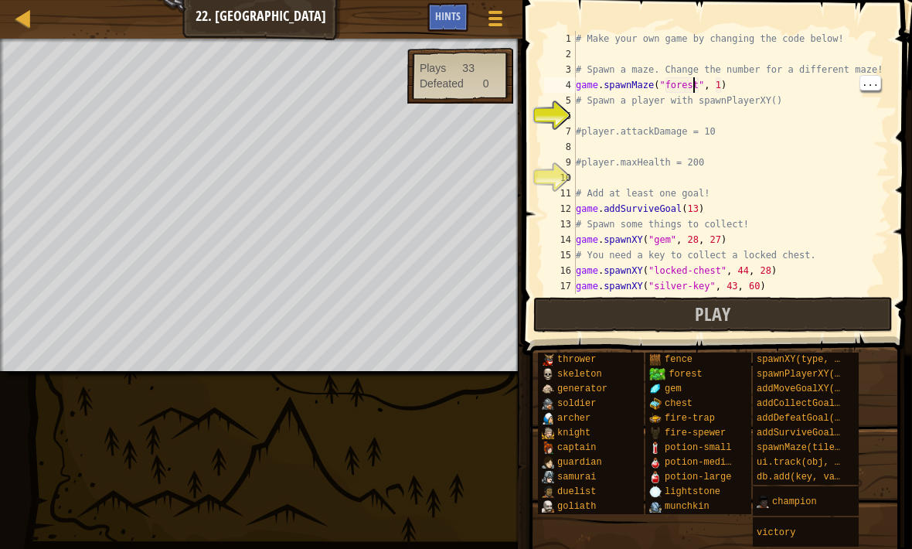
click at [697, 90] on div "# Make your own game by changing the code below! # Spawn a maze. Change the num…" at bounding box center [731, 178] width 316 height 294
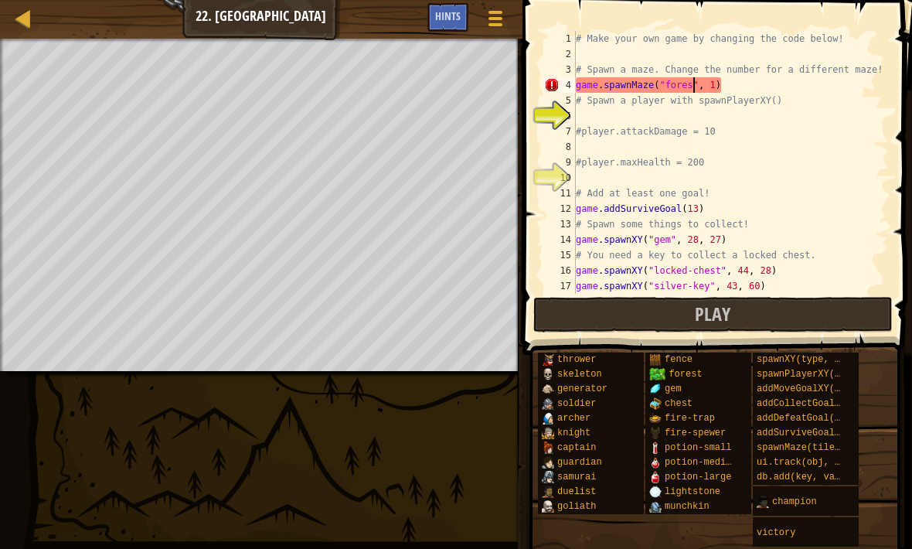
scroll to position [8, 10]
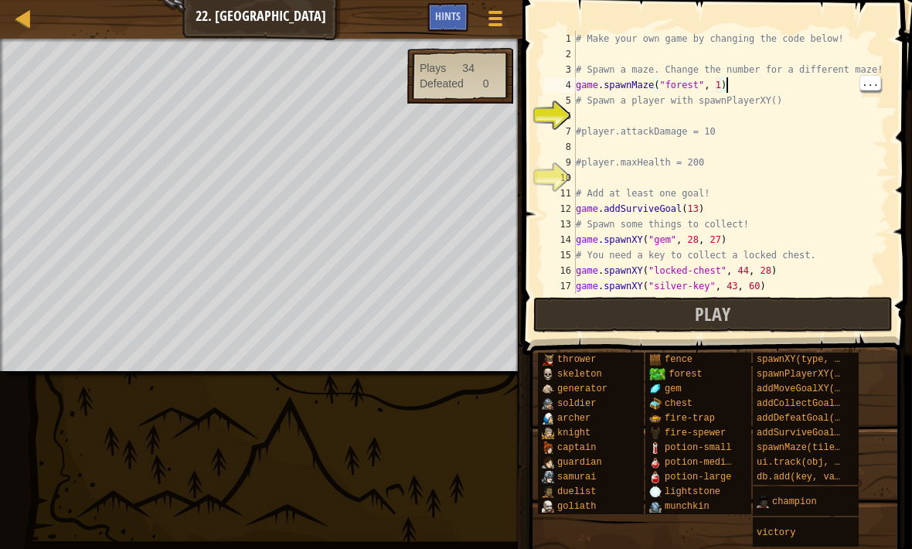
click at [720, 87] on div "# Make your own game by changing the code below! # Spawn a maze. Change the num…" at bounding box center [731, 178] width 316 height 294
type textarea "game.spawnMaze("forest", 2)"
type textarea "#player.attackDamage = 10"
click at [576, 125] on div "# Make your own game by changing the code below! # Spawn a maze. Change the num…" at bounding box center [731, 178] width 316 height 294
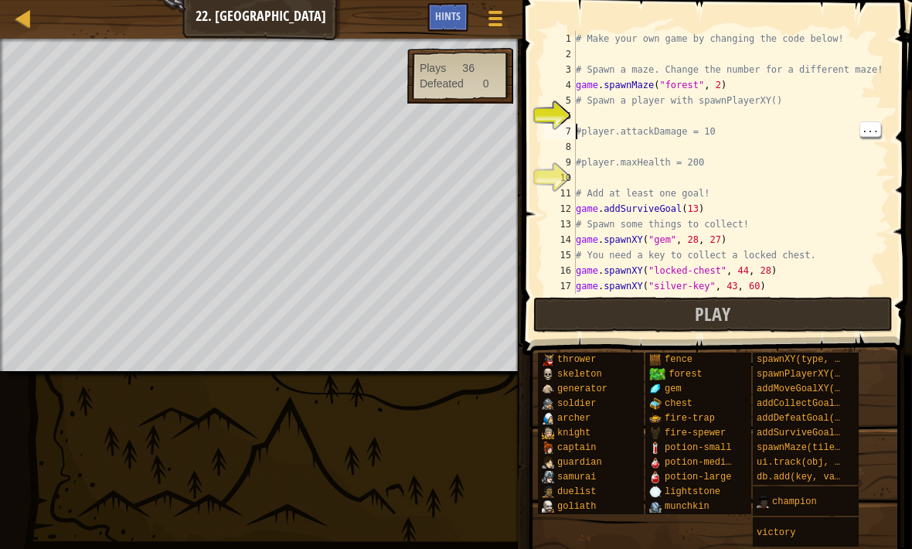
click at [584, 115] on div "# Make your own game by changing the code below! # Spawn a maze. Change the num…" at bounding box center [731, 178] width 316 height 294
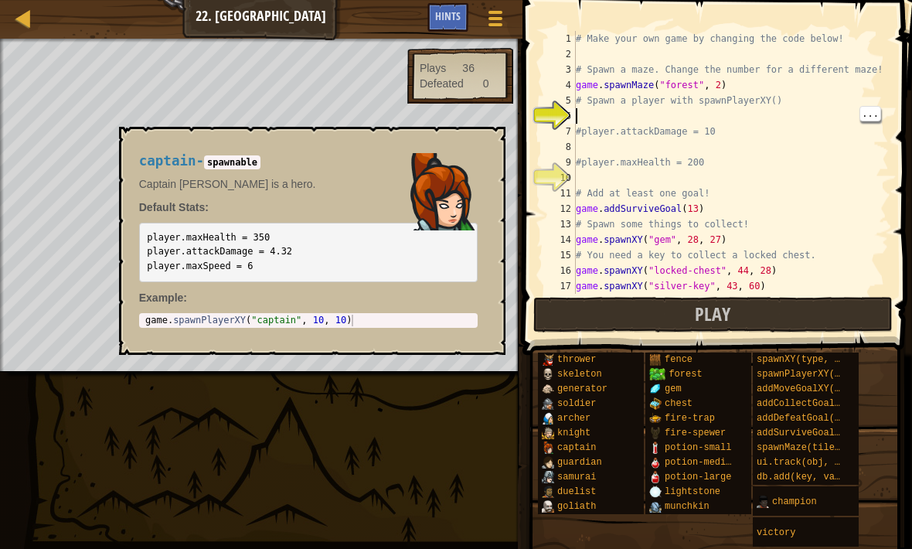
click at [589, 447] on span "captain" at bounding box center [576, 447] width 39 height 11
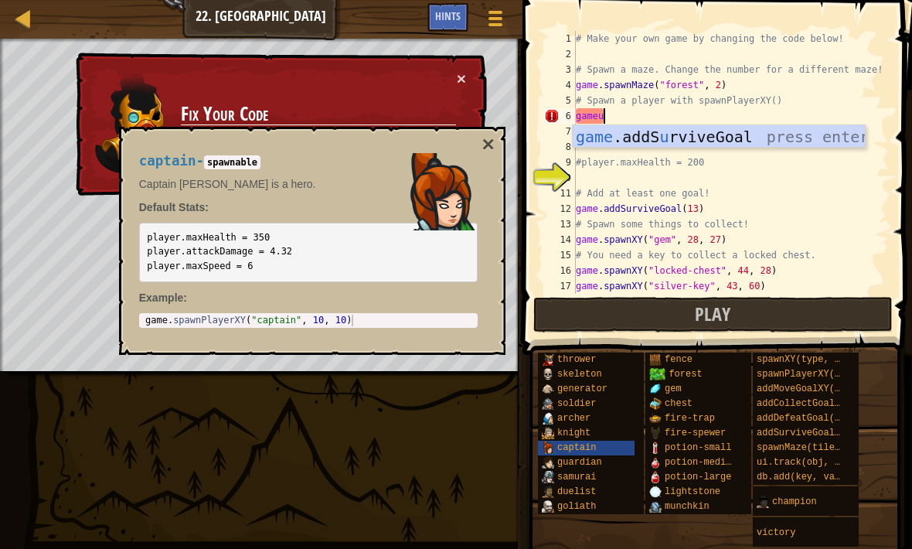
scroll to position [8, 1]
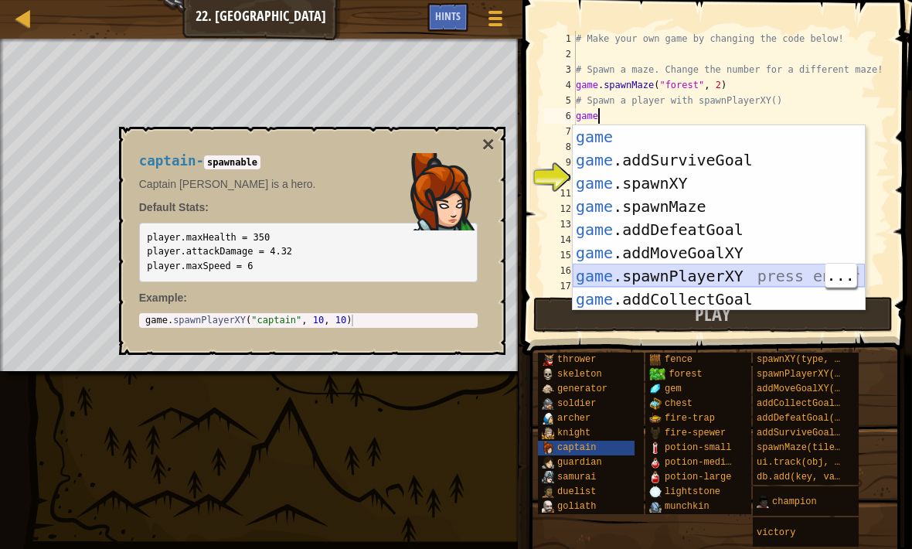
click at [735, 271] on div "game press enter game .addSurviveGoal press enter game .spawnXY press enter gam…" at bounding box center [719, 241] width 292 height 232
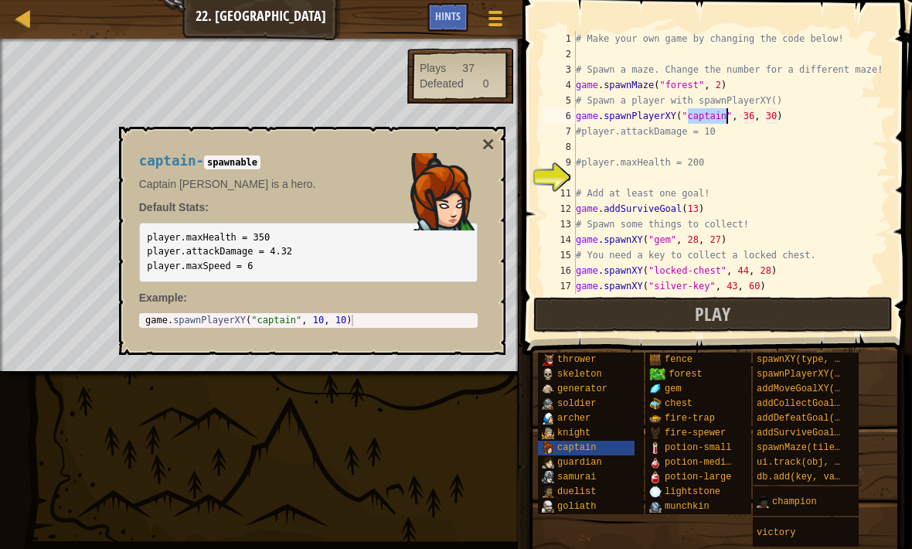
click at [493, 154] on button "×" at bounding box center [487, 145] width 12 height 22
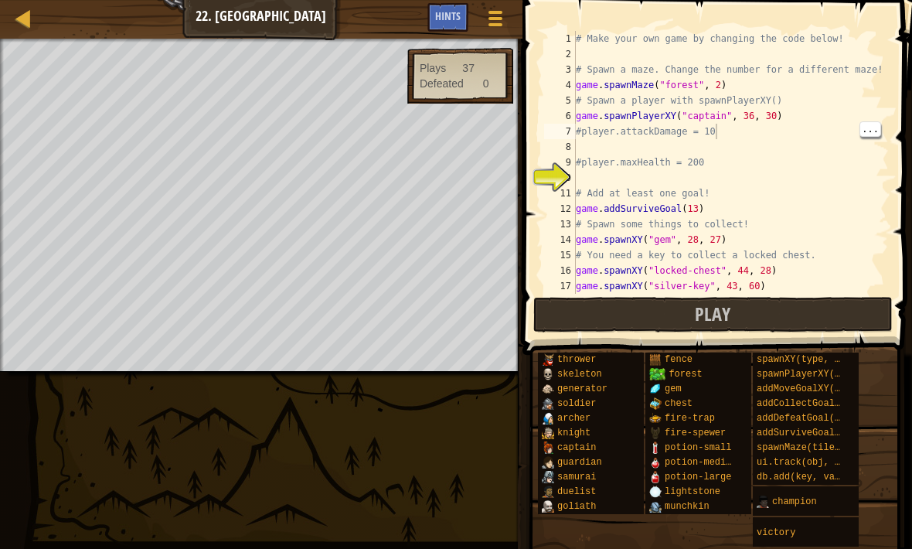
click at [749, 124] on div "# Make your own game by changing the code below! # Spawn a maze. Change the num…" at bounding box center [731, 178] width 316 height 294
click at [750, 121] on div "# Make your own game by changing the code below! # Spawn a maze. Change the num…" at bounding box center [731, 178] width 316 height 294
click at [754, 113] on div "# Make your own game by changing the code below! # Spawn a maze. Change the num…" at bounding box center [731, 178] width 316 height 294
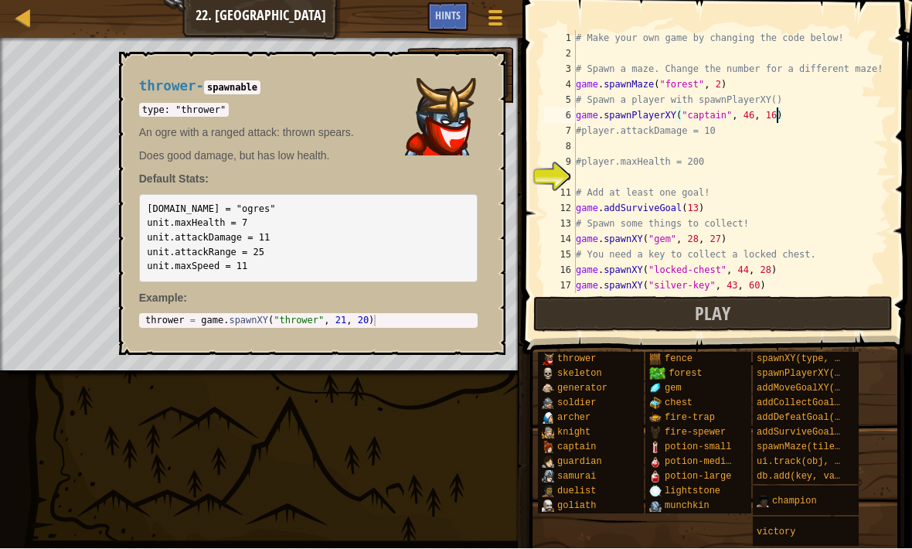
type textarea "game.spawnPlayerXY("captain", 46, 16)"
click at [595, 361] on span "thrower" at bounding box center [576, 359] width 39 height 11
click at [592, 360] on span "thrower" at bounding box center [576, 359] width 39 height 11
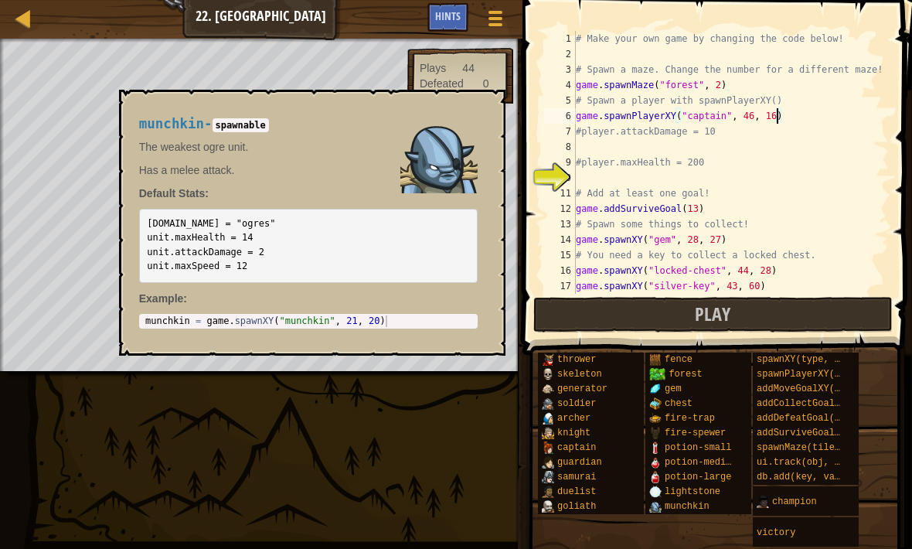
click at [668, 502] on span "munchkin" at bounding box center [687, 506] width 45 height 11
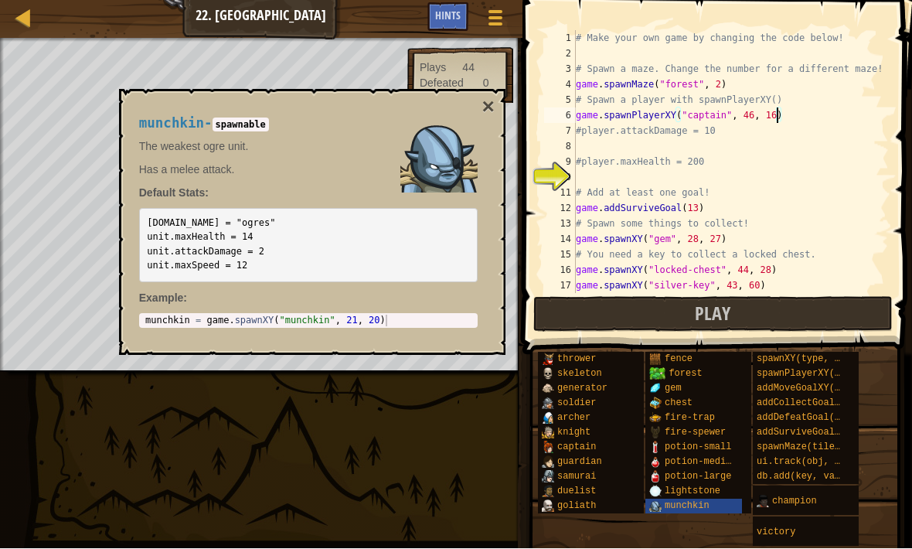
click at [489, 105] on button "×" at bounding box center [487, 108] width 12 height 22
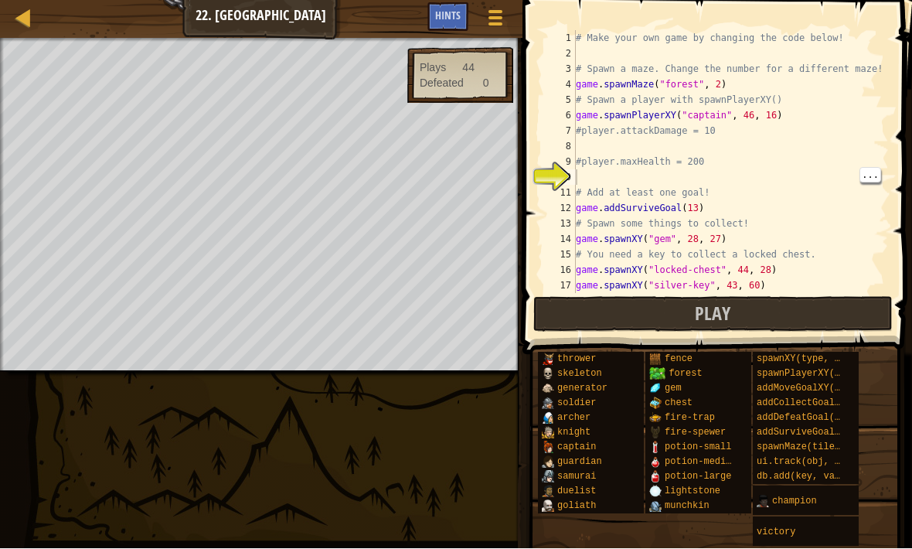
click at [583, 175] on div "# Make your own game by changing the code below! # Spawn a maze. Change the num…" at bounding box center [731, 178] width 316 height 294
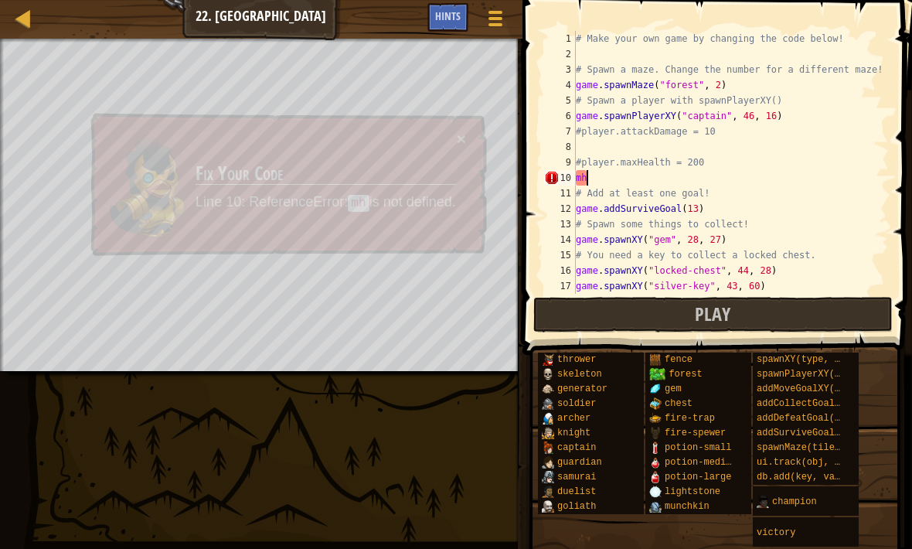
type textarea "m"
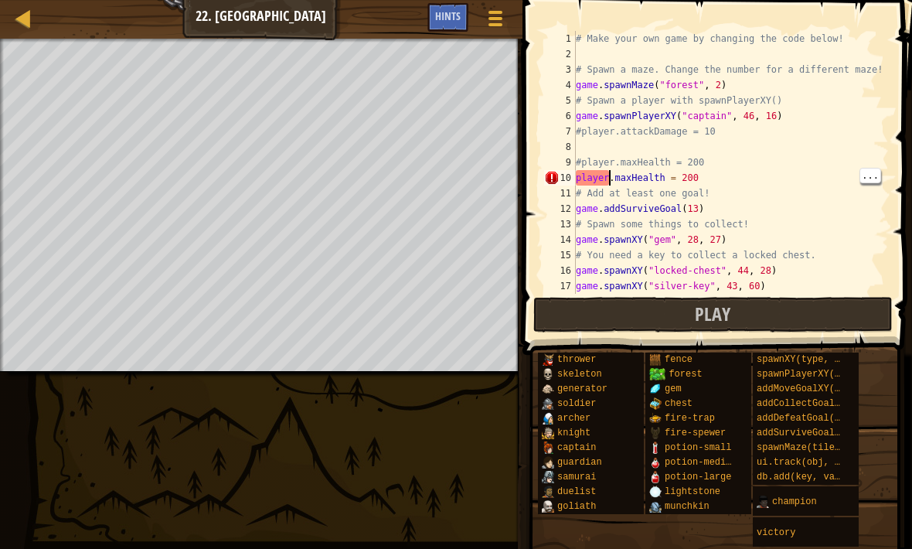
scroll to position [8, 3]
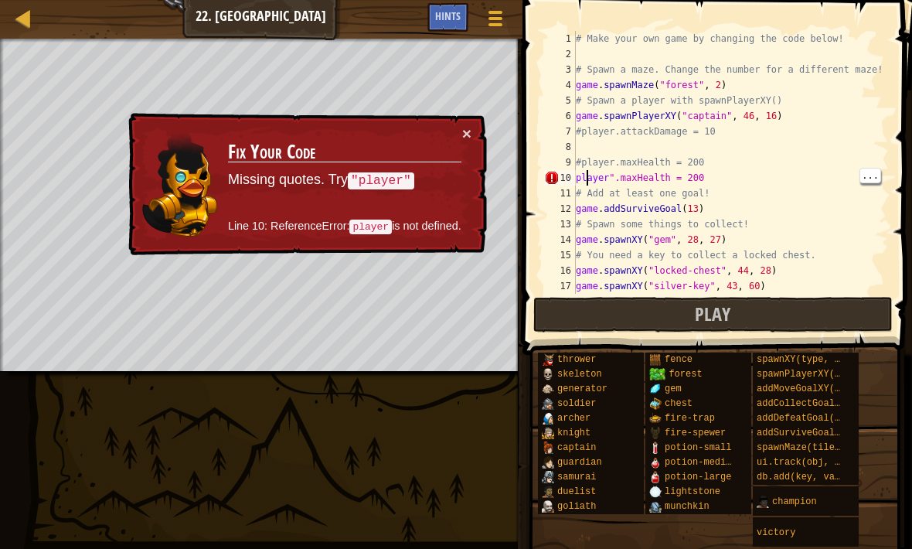
click at [584, 173] on div "# Make your own game by changing the code below! # Spawn a maze. Change the num…" at bounding box center [731, 178] width 316 height 294
click at [569, 182] on div "10" at bounding box center [560, 177] width 32 height 15
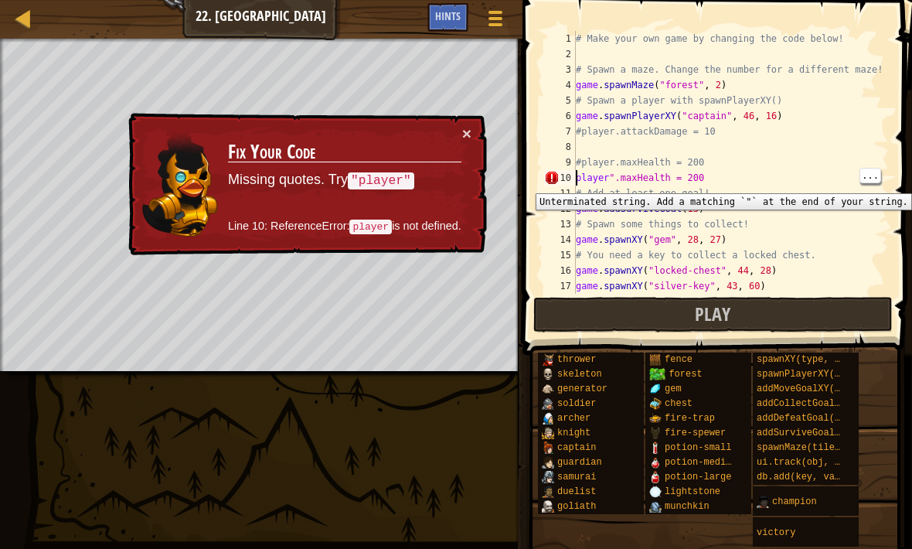
type textarea ""player".maxHealth = 200"
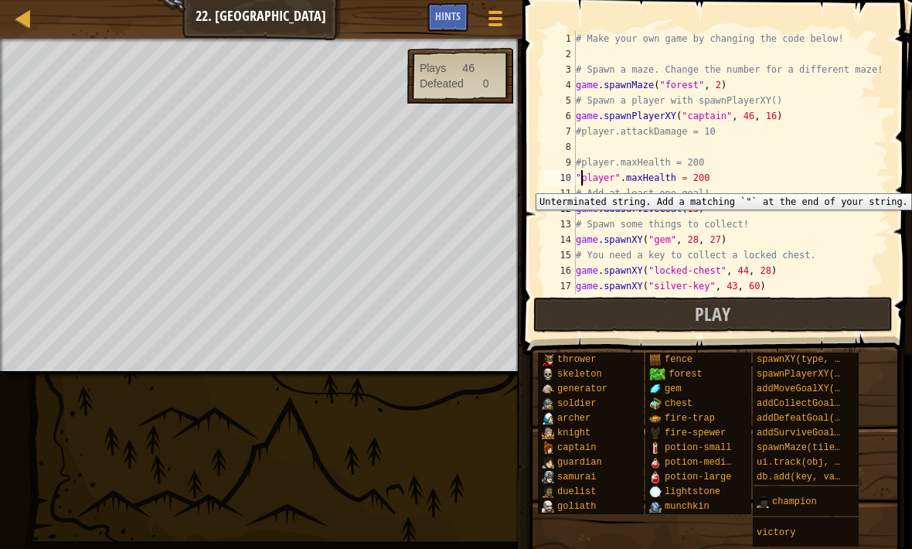
click at [815, 307] on button "Play" at bounding box center [713, 315] width 360 height 36
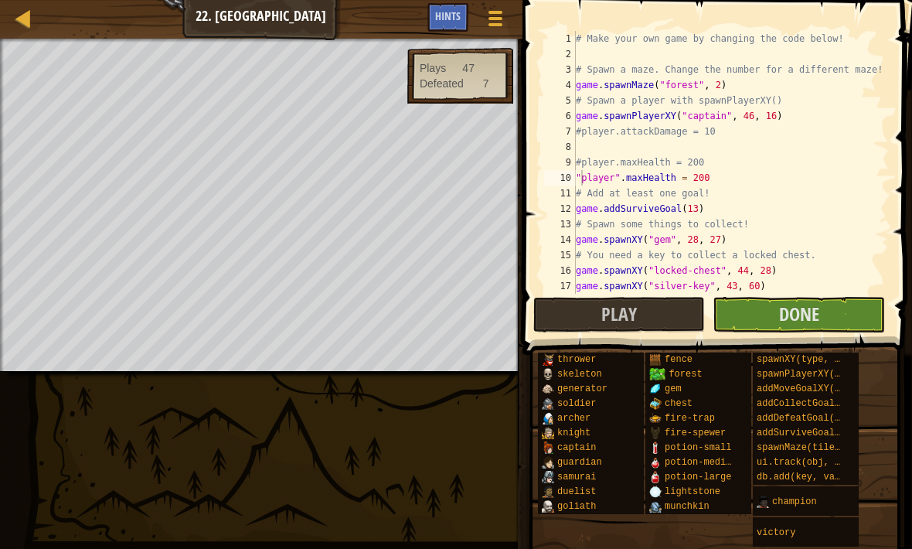
click at [750, 316] on button "Done" at bounding box center [799, 315] width 172 height 36
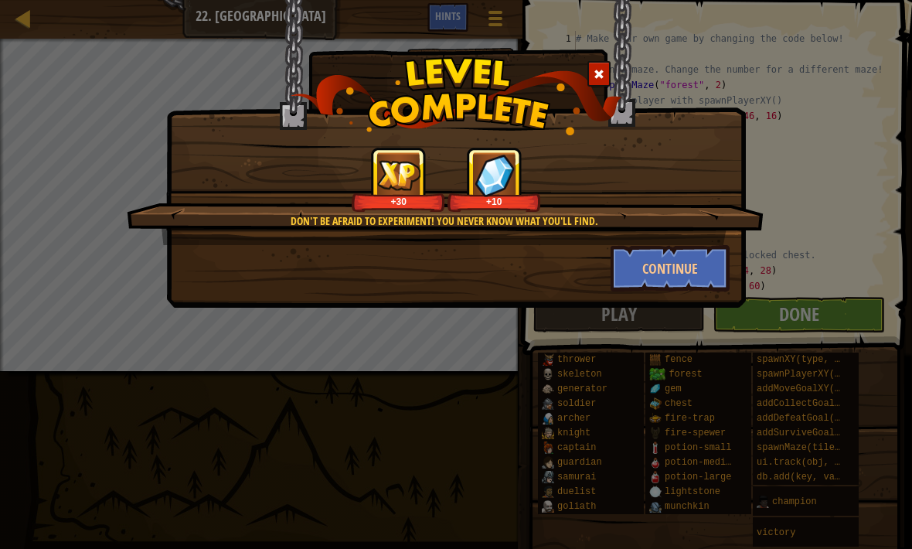
click at [651, 277] on button "Continue" at bounding box center [671, 268] width 120 height 46
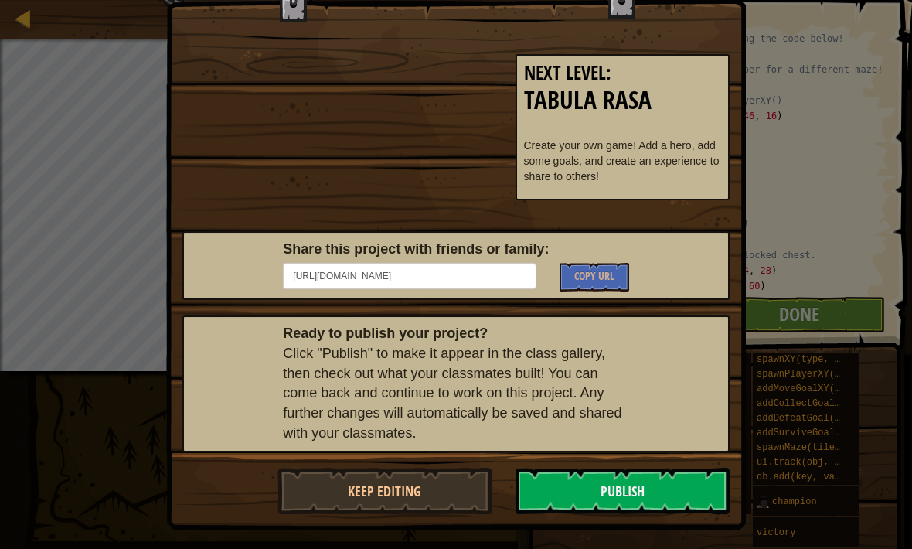
scroll to position [107, 0]
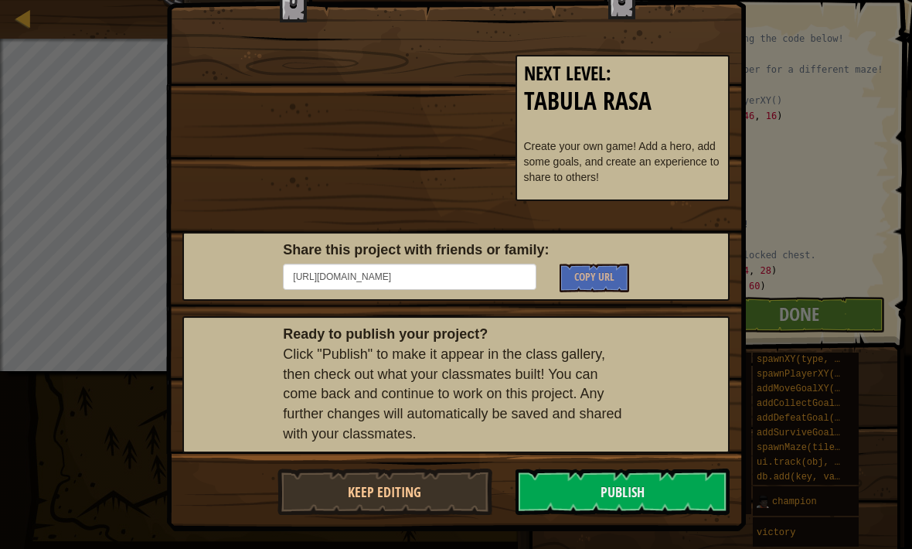
click at [380, 492] on button "Keep Editing" at bounding box center [384, 491] width 215 height 46
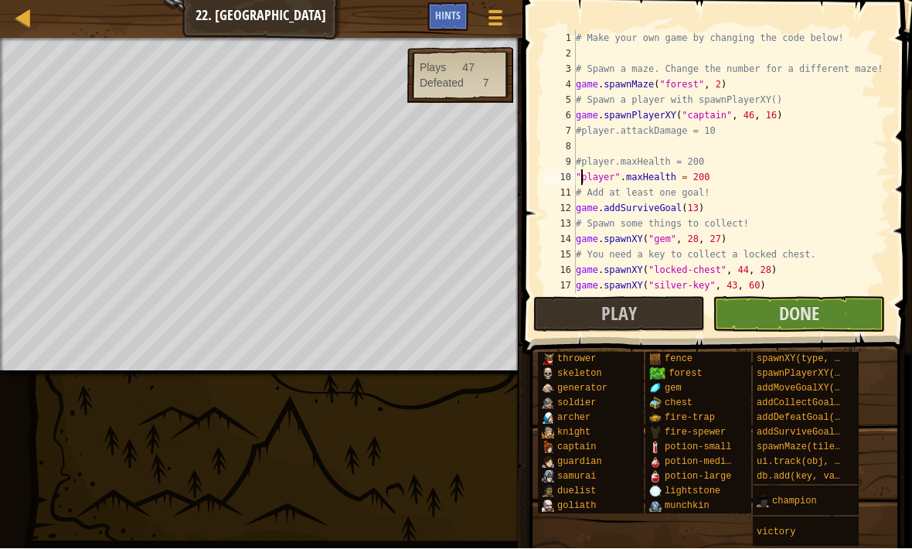
click at [777, 317] on button "Done" at bounding box center [799, 315] width 172 height 36
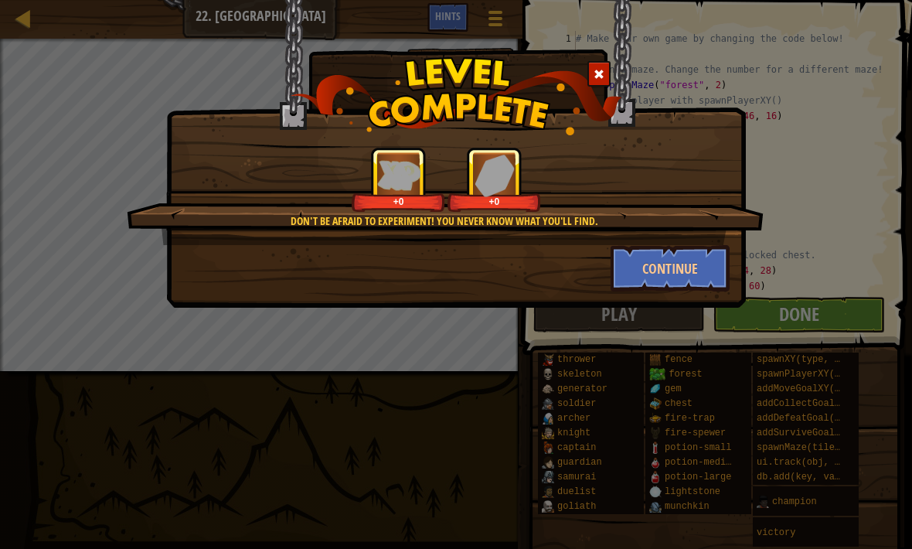
click at [685, 276] on button "Continue" at bounding box center [671, 268] width 120 height 46
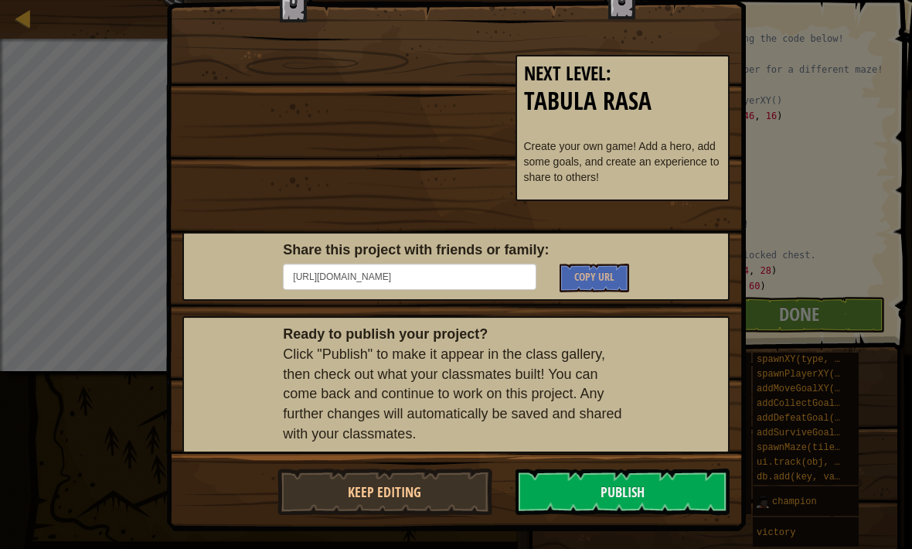
click at [430, 483] on button "Keep Editing" at bounding box center [384, 491] width 215 height 46
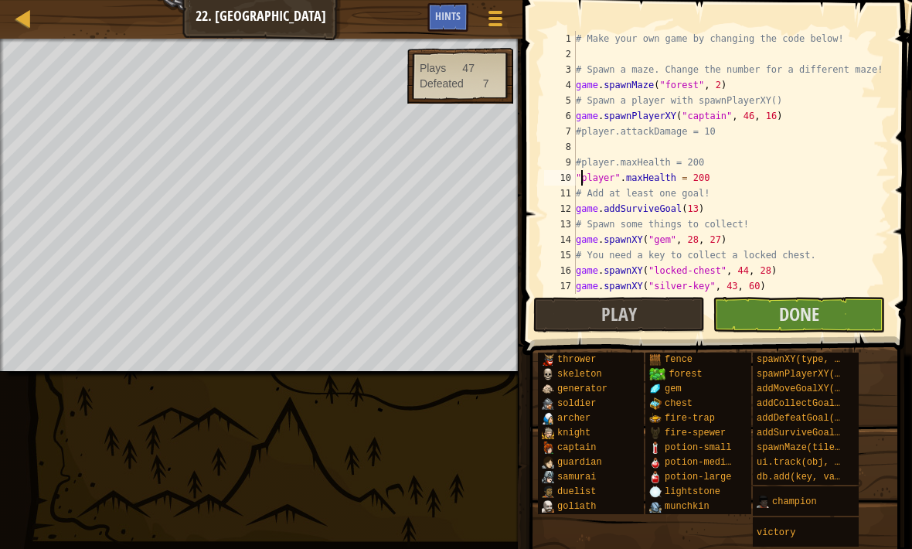
click at [775, 318] on button "Done" at bounding box center [799, 315] width 172 height 36
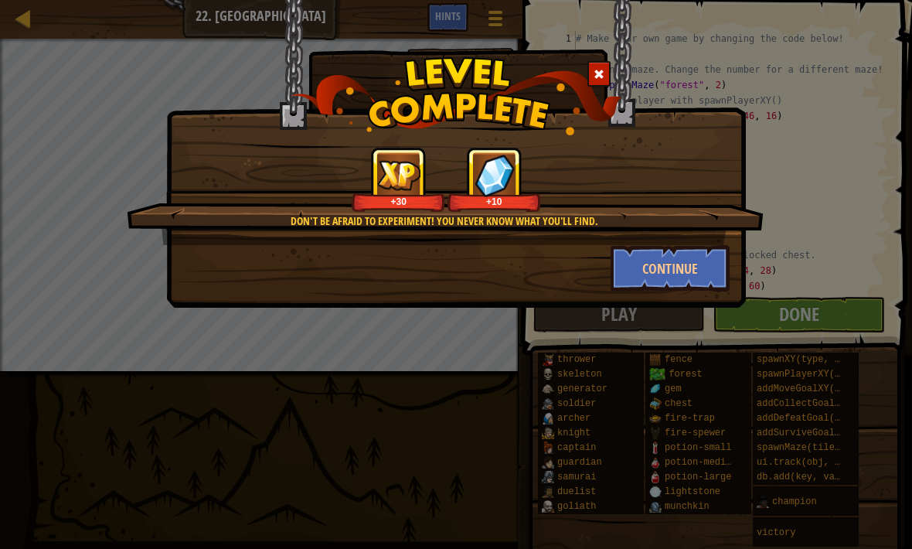
click at [680, 266] on button "Continue" at bounding box center [671, 268] width 120 height 46
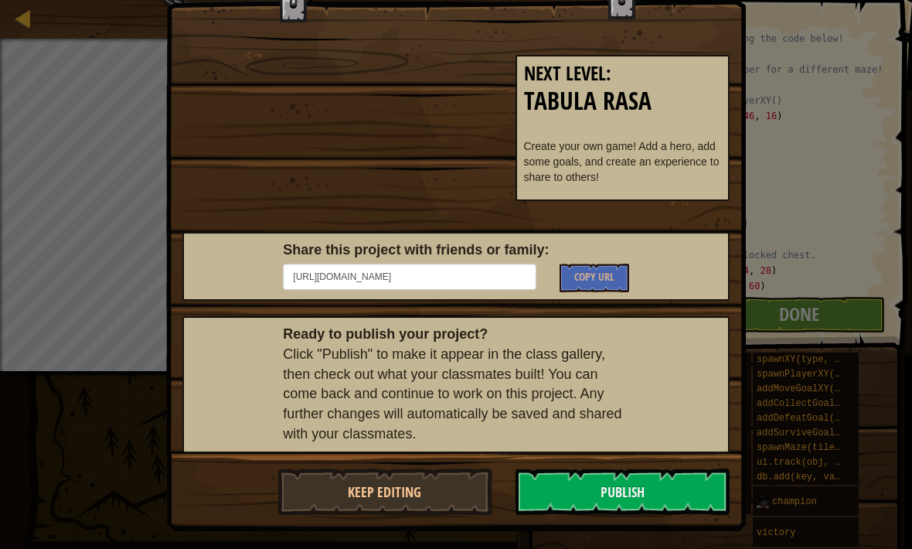
click at [570, 486] on button "Publish" at bounding box center [622, 491] width 215 height 46
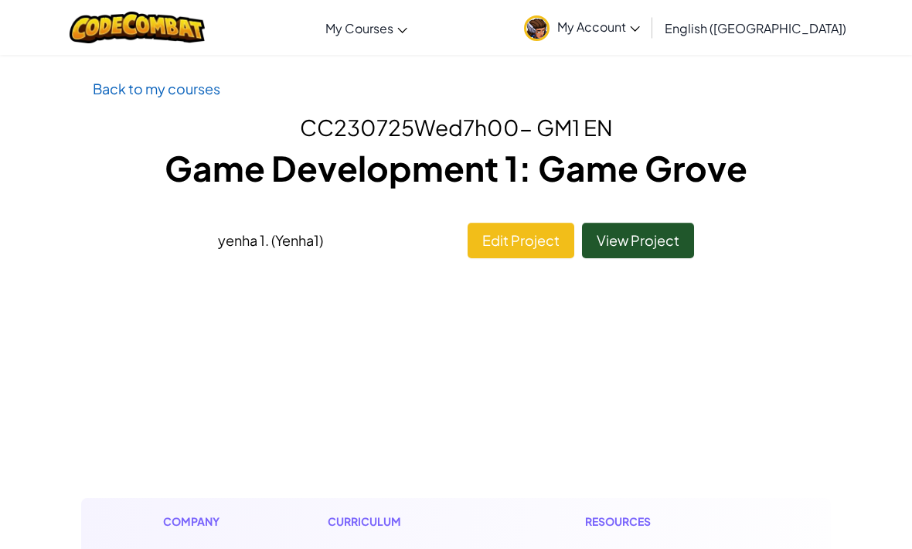
click at [205, 95] on link "Back to my courses" at bounding box center [157, 89] width 128 height 18
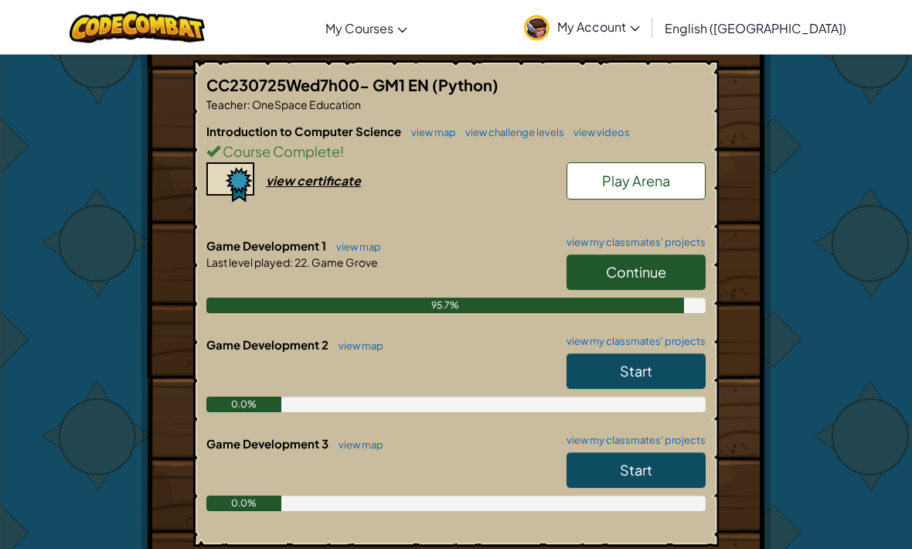
scroll to position [296, 0]
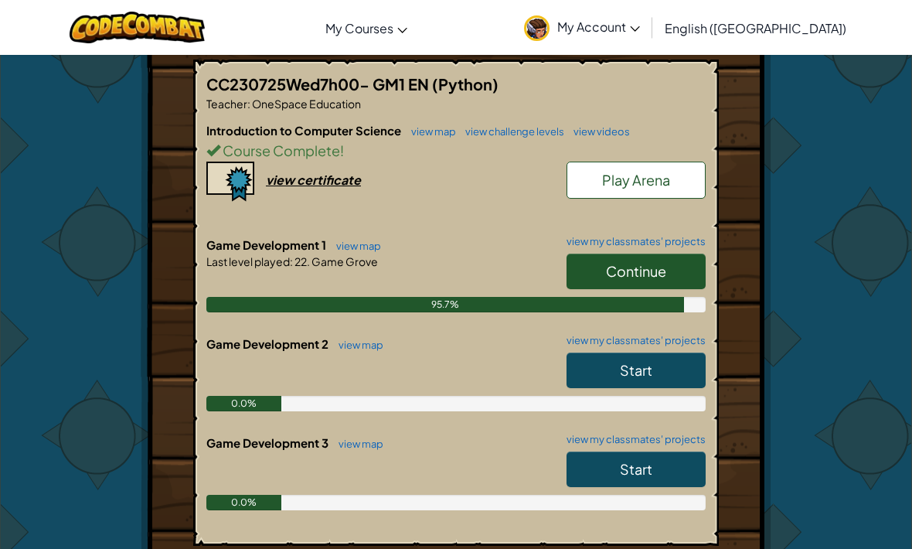
click at [635, 274] on span "Continue" at bounding box center [636, 271] width 60 height 18
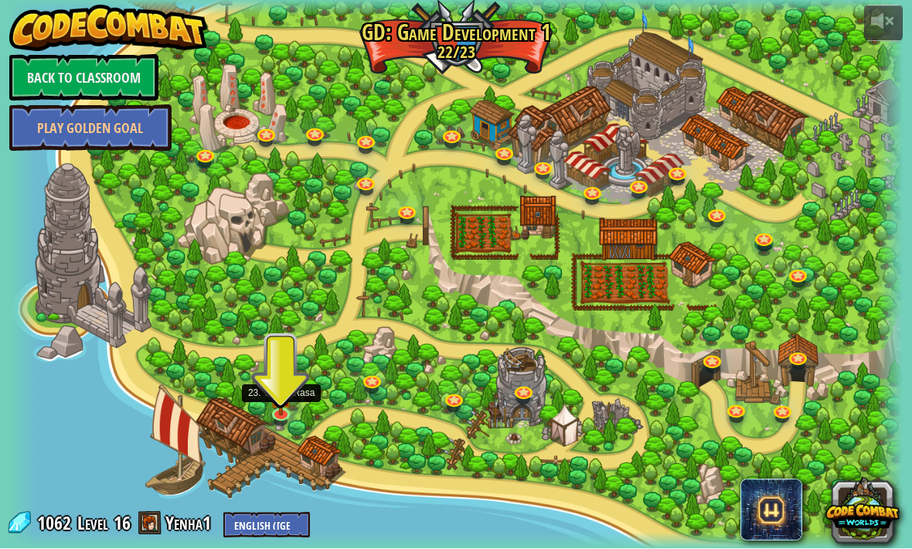
click at [270, 420] on link at bounding box center [282, 416] width 31 height 23
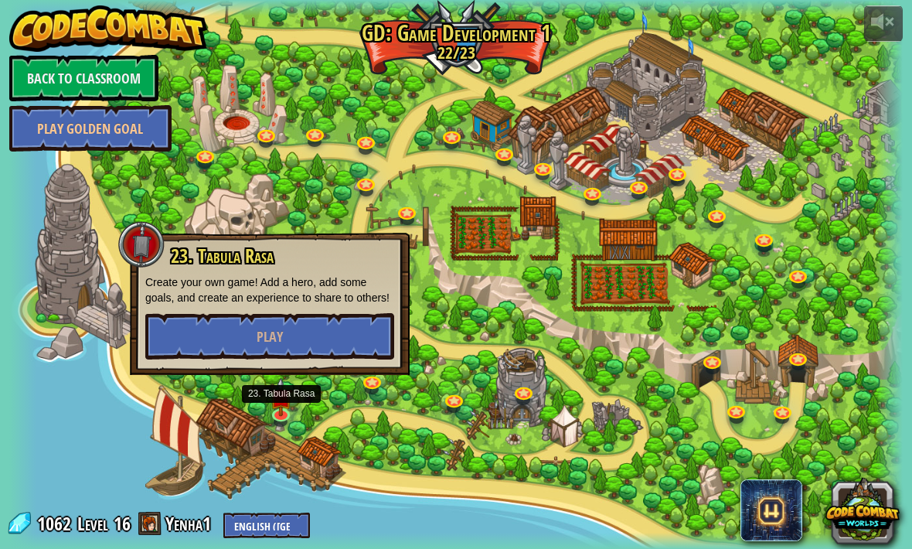
click at [357, 329] on button "Play" at bounding box center [269, 336] width 249 height 46
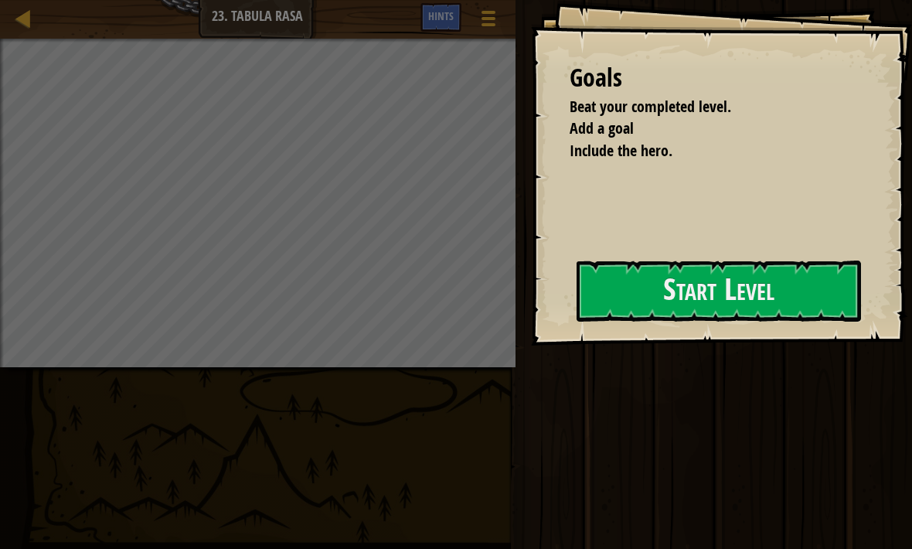
click at [532, 309] on div "Goals Beat your completed level. Add a goal Include the hero. Start Level Error…" at bounding box center [721, 172] width 381 height 345
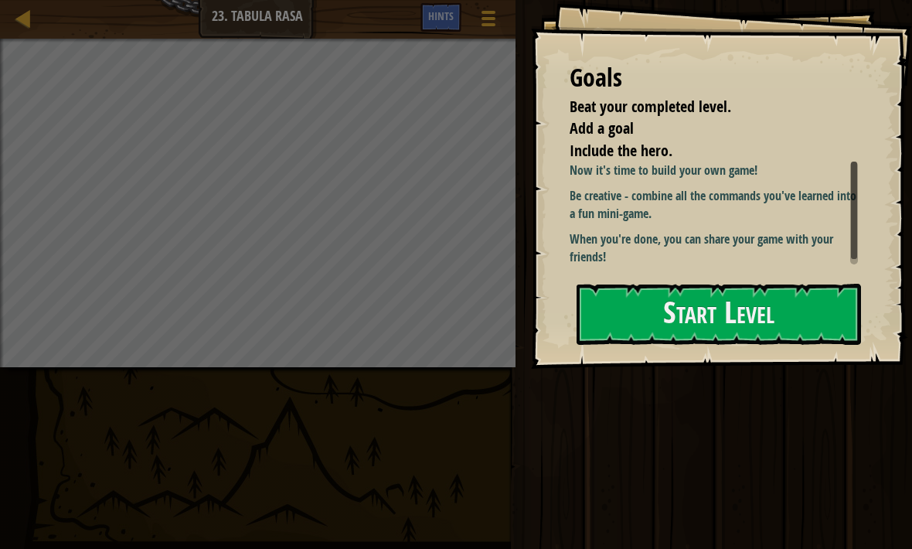
click at [615, 284] on button "Start Level" at bounding box center [719, 314] width 284 height 61
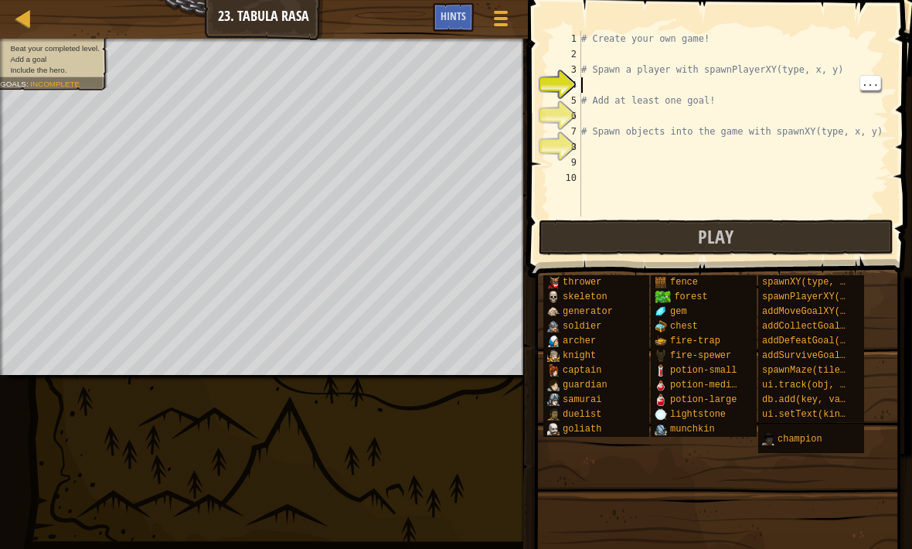
click at [572, 94] on div "5" at bounding box center [565, 100] width 32 height 15
type textarea "# Add at least one goal!"
click at [585, 83] on div "# Create your own game! # Spawn a player with spawnPlayerXY(type, x, y) # Add a…" at bounding box center [733, 139] width 311 height 216
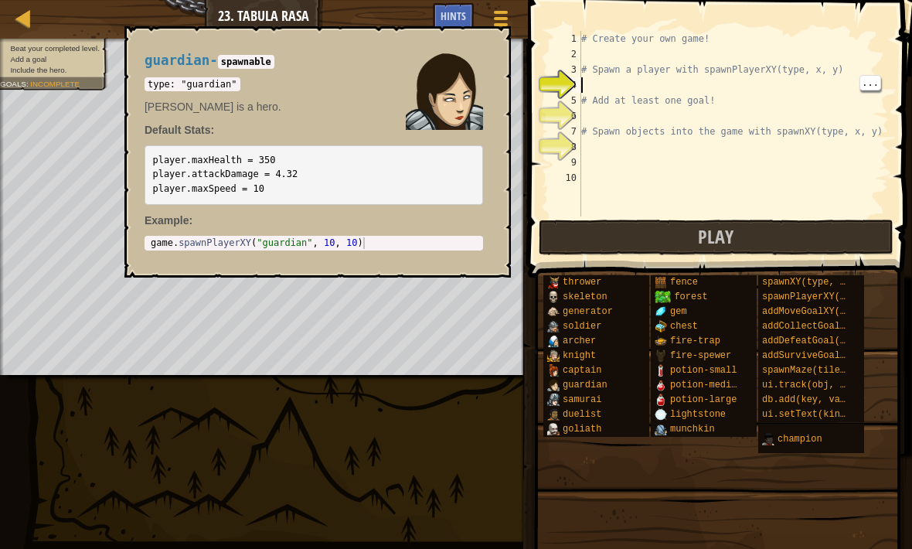
click at [596, 390] on span "guardian" at bounding box center [585, 384] width 45 height 11
click at [587, 360] on span "knight" at bounding box center [579, 355] width 33 height 11
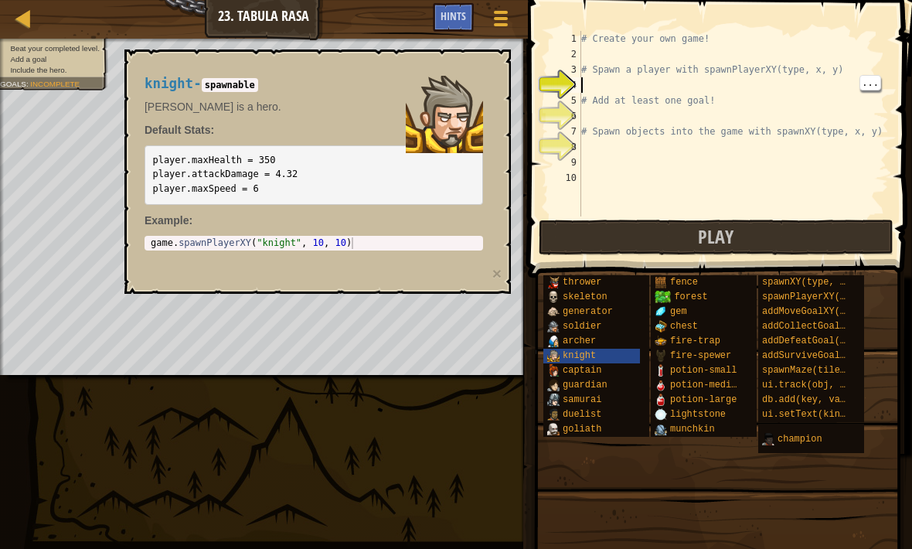
click at [589, 375] on span "captain" at bounding box center [582, 370] width 39 height 11
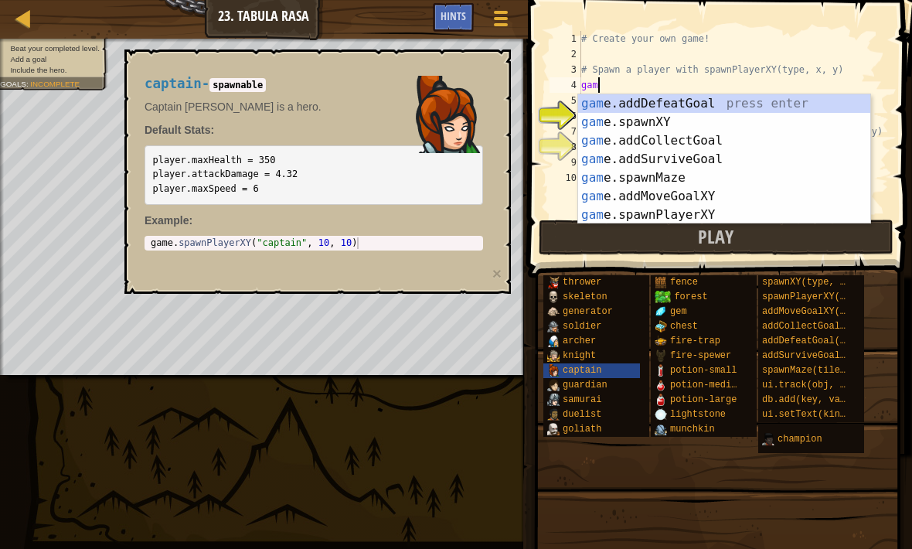
scroll to position [8, 1]
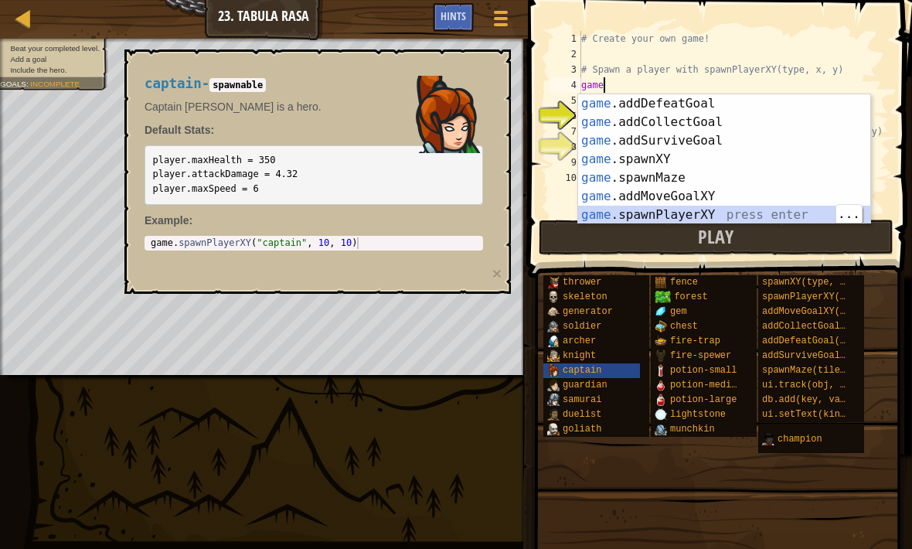
type textarea "player = game.spawnPlayerXY("captain", 36, 30)"
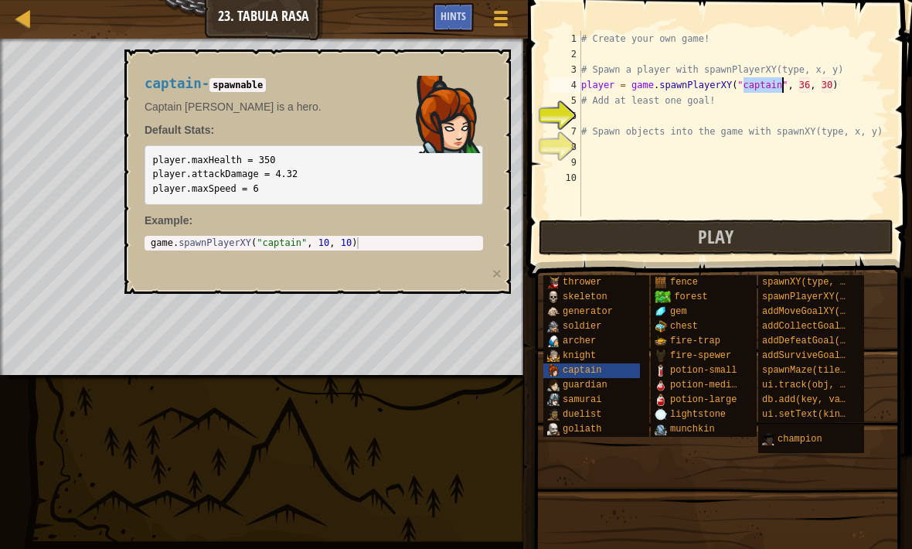
click at [549, 374] on img at bounding box center [553, 370] width 12 height 12
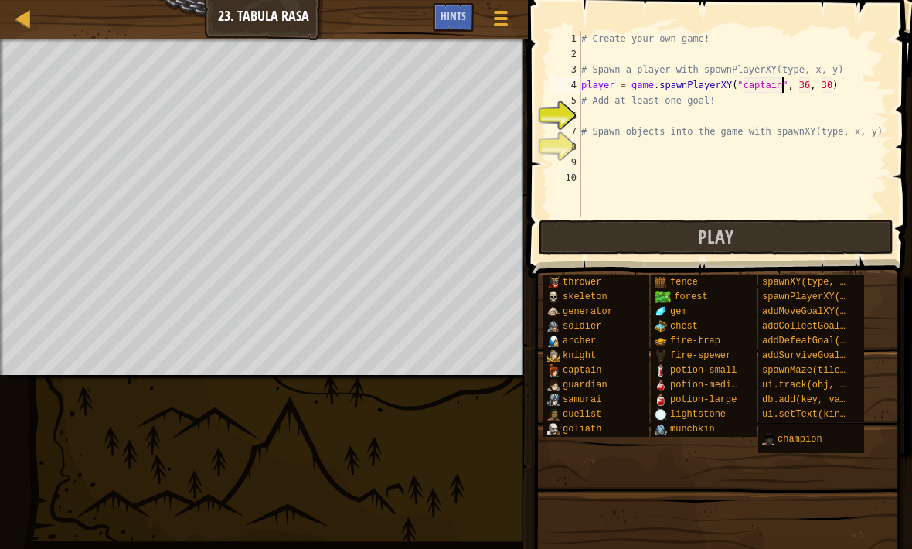
scroll to position [8, 0]
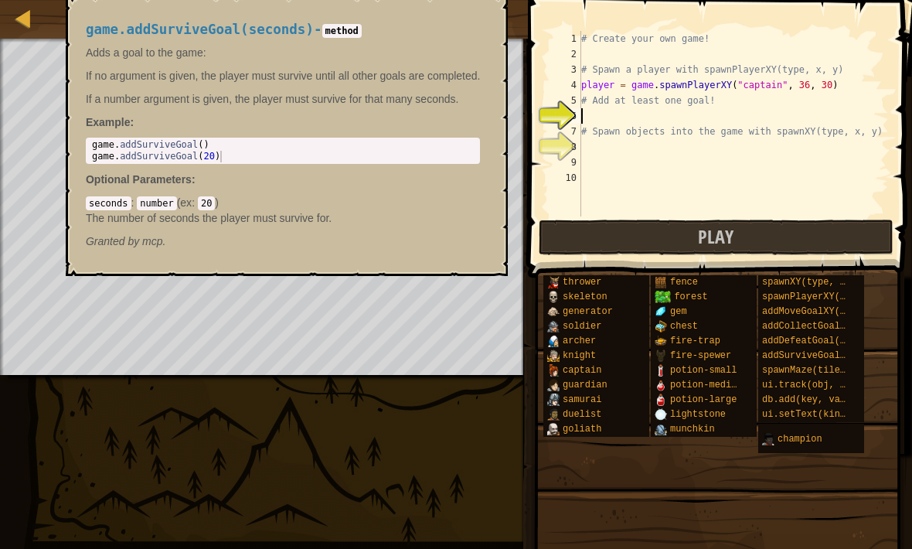
click at [823, 354] on span "addSurviveGoal(seconds)" at bounding box center [826, 355] width 128 height 11
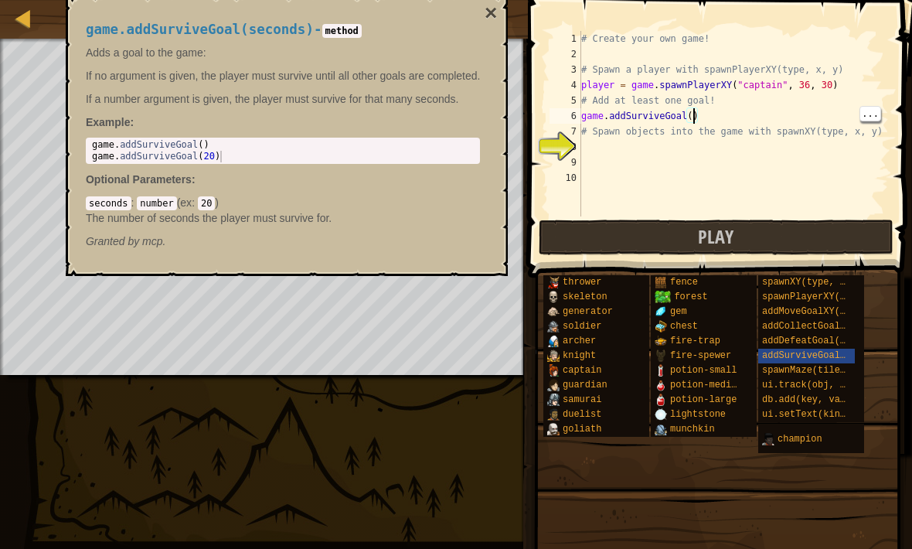
scroll to position [8, 9]
type textarea "# Spawn objects into the game with spawnXY(type, x, y)"
click at [597, 150] on div "# Create your own game! # Spawn a player with spawnPlayerXY(type, x, y) player …" at bounding box center [733, 139] width 311 height 216
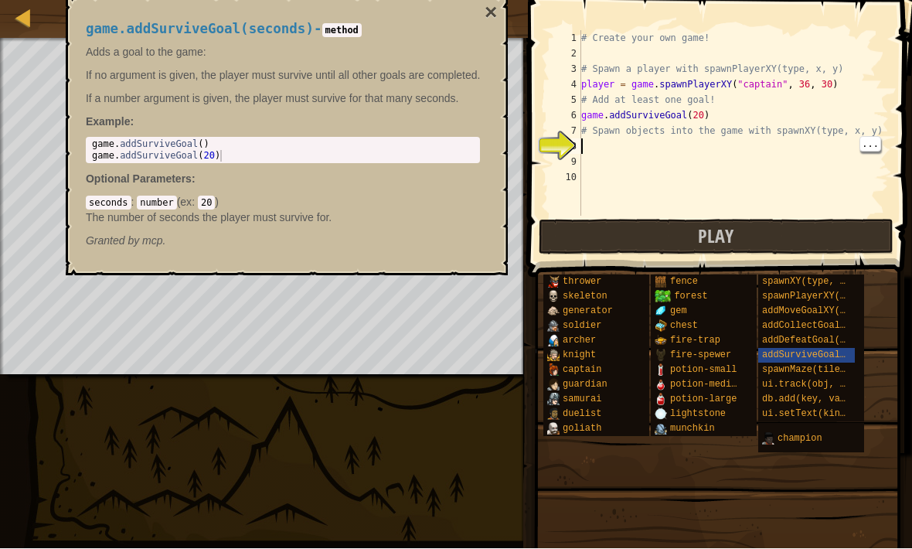
click at [566, 310] on span "generator" at bounding box center [588, 311] width 50 height 11
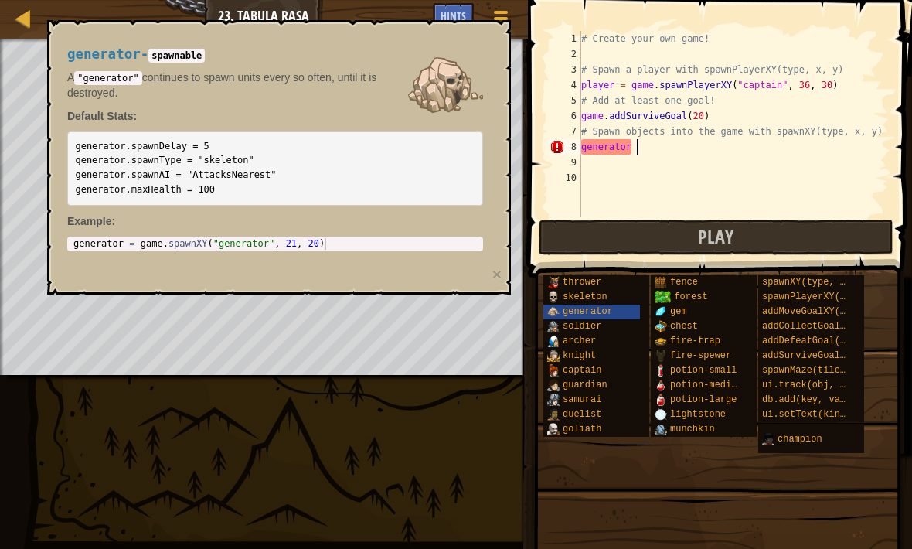
scroll to position [8, 4]
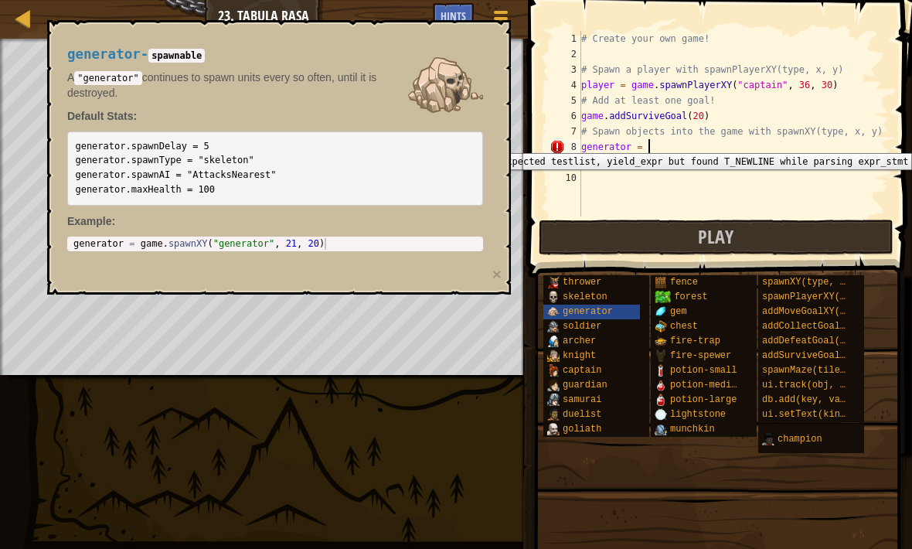
click at [556, 141] on div "8" at bounding box center [565, 146] width 32 height 15
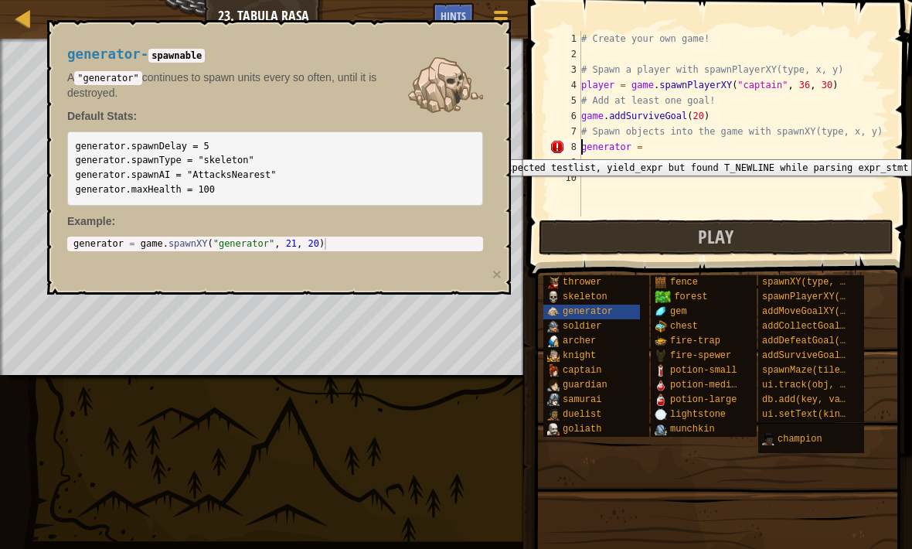
click at [554, 148] on div "8" at bounding box center [565, 146] width 32 height 15
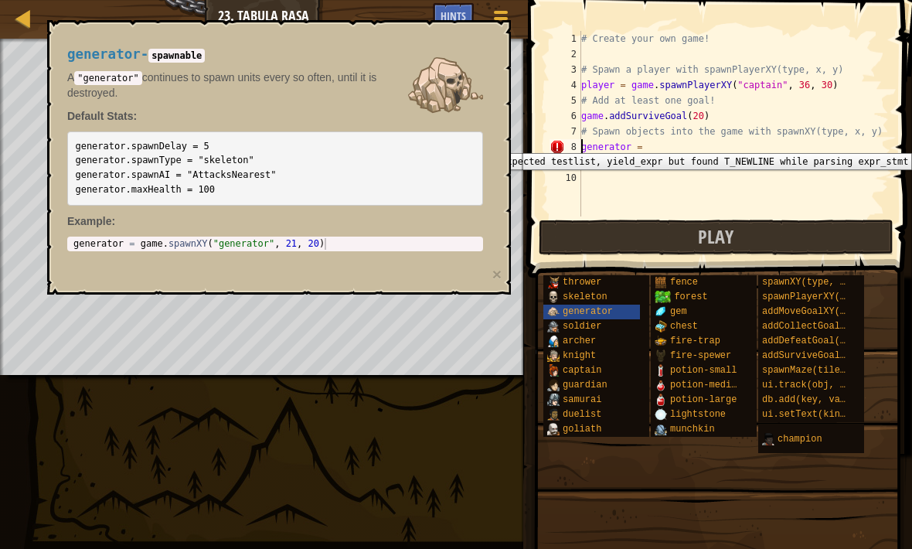
click at [551, 141] on div "8" at bounding box center [565, 146] width 32 height 15
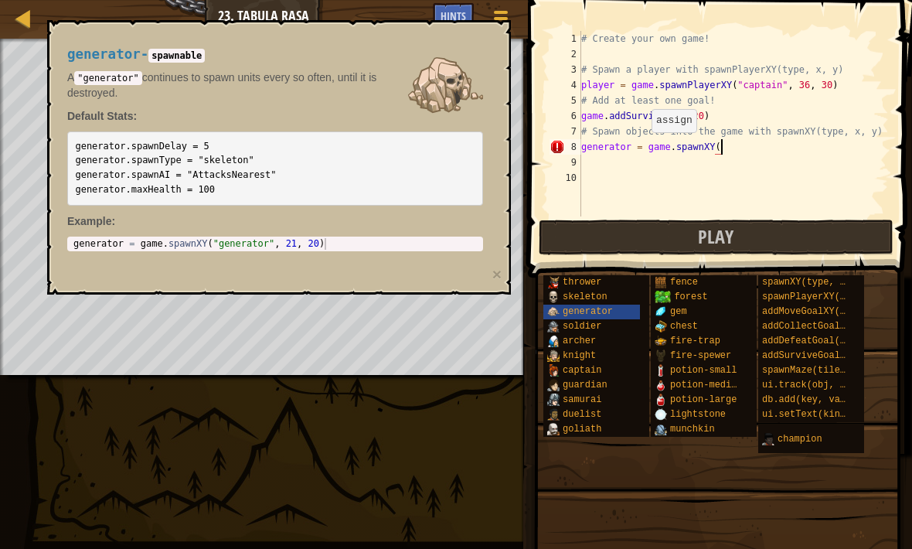
scroll to position [8, 12]
click at [719, 146] on div "# Create your own game! # Spawn a player with spawnPlayerXY(type, x, y) player …" at bounding box center [733, 139] width 311 height 216
click at [723, 149] on div "# Create your own game! # Spawn a player with spawnPlayerXY(type, x, y) player …" at bounding box center [733, 139] width 311 height 216
click at [729, 147] on div "# Create your own game! # Spawn a player with spawnPlayerXY(type, x, y) player …" at bounding box center [733, 139] width 311 height 216
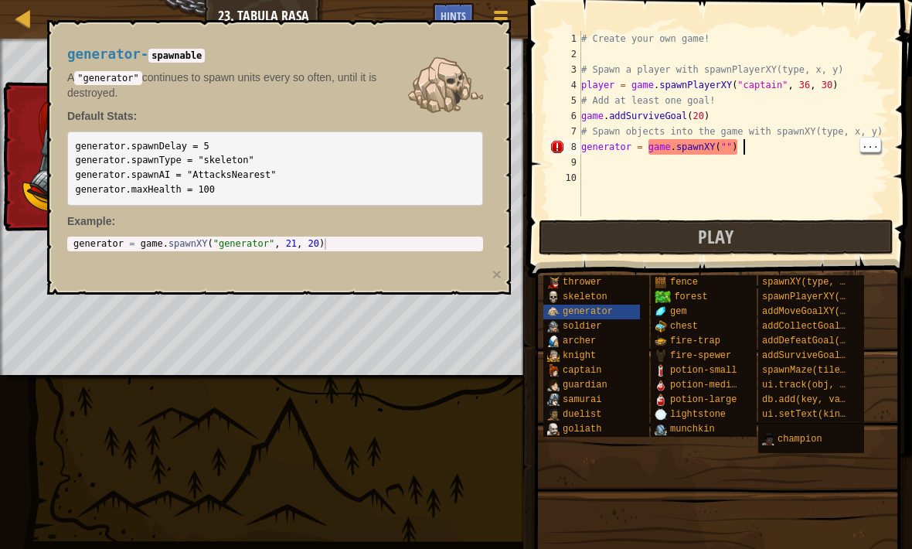
click at [740, 148] on div "# Create your own game! # Spawn a player with spawnPlayerXY(type, x, y) player …" at bounding box center [733, 139] width 311 height 216
click at [725, 145] on div "# Create your own game! # Spawn a player with spawnPlayerXY(type, x, y) player …" at bounding box center [733, 139] width 311 height 216
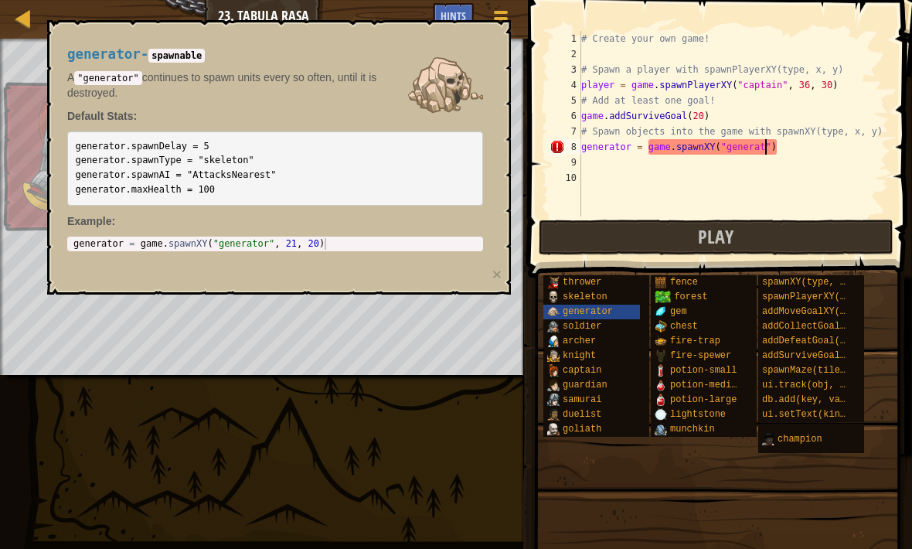
scroll to position [8, 15]
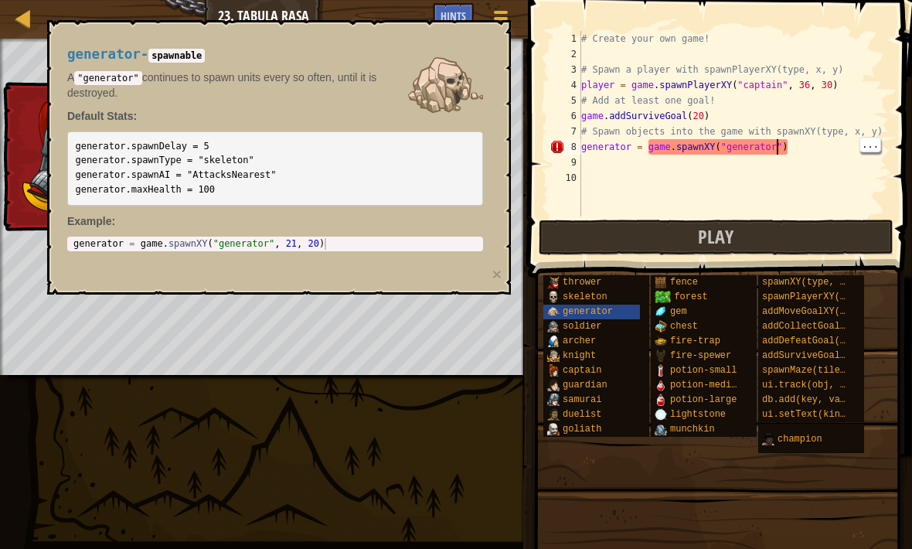
click at [781, 141] on div "# Create your own game! # Spawn a player with spawnPlayerXY(type, x, y) player …" at bounding box center [733, 139] width 311 height 216
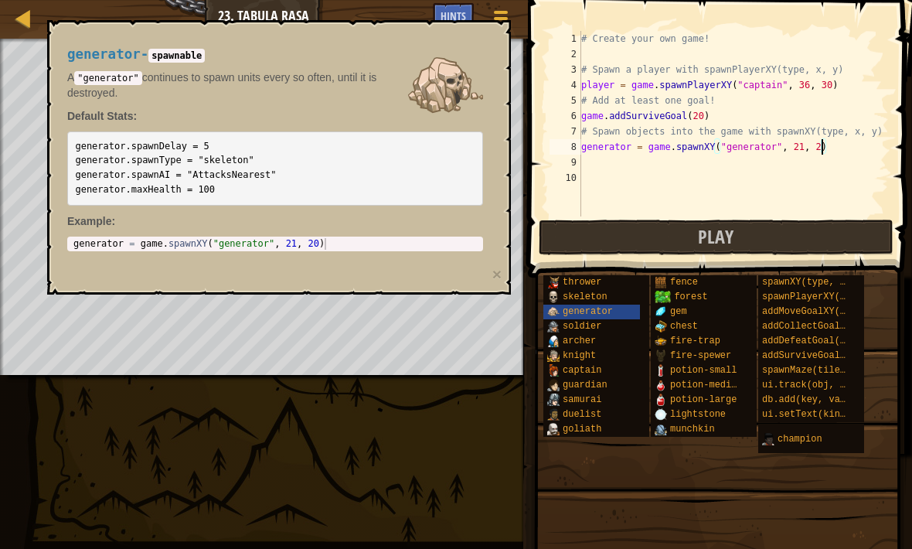
scroll to position [8, 20]
click at [494, 270] on button "×" at bounding box center [496, 274] width 9 height 16
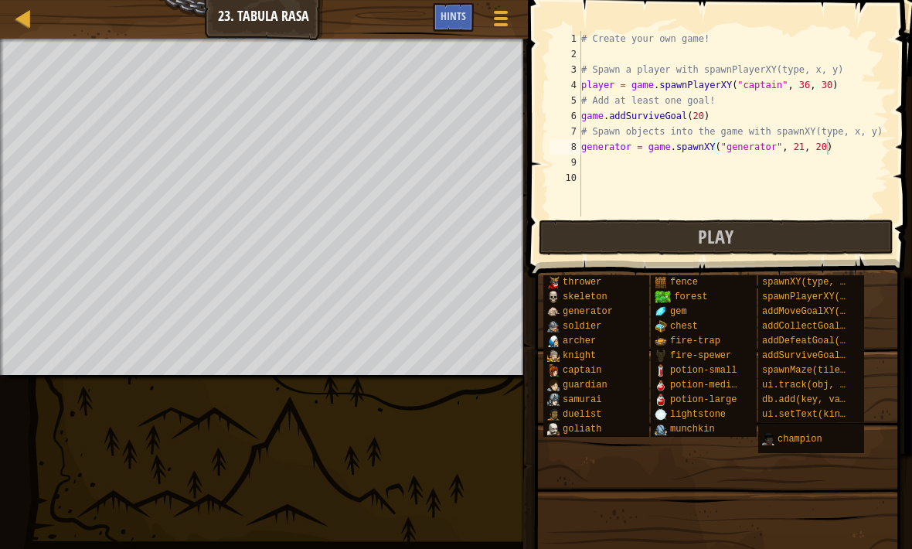
click at [583, 230] on button "Play" at bounding box center [716, 237] width 355 height 36
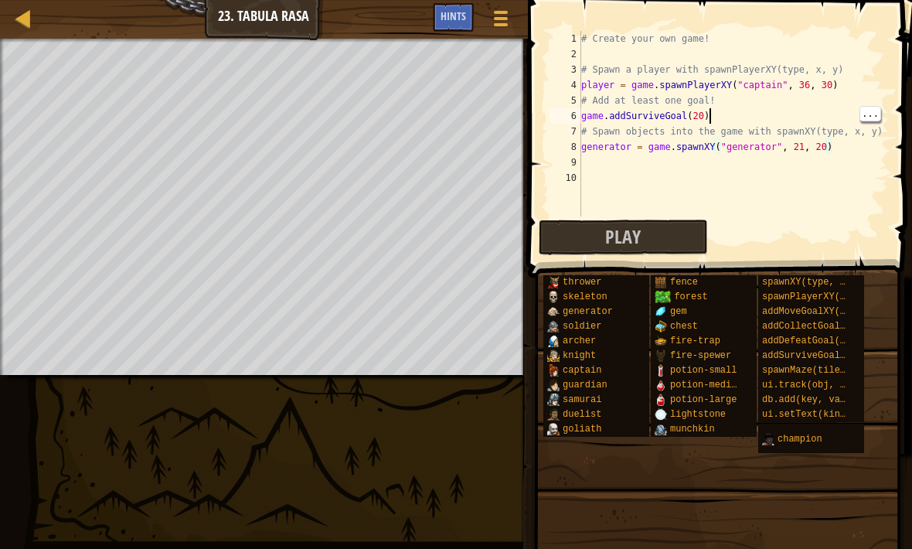
scroll to position [8, 10]
click at [705, 118] on div "# Create your own game! # Spawn a player with spawnPlayerXY(type, x, y) player …" at bounding box center [733, 139] width 311 height 216
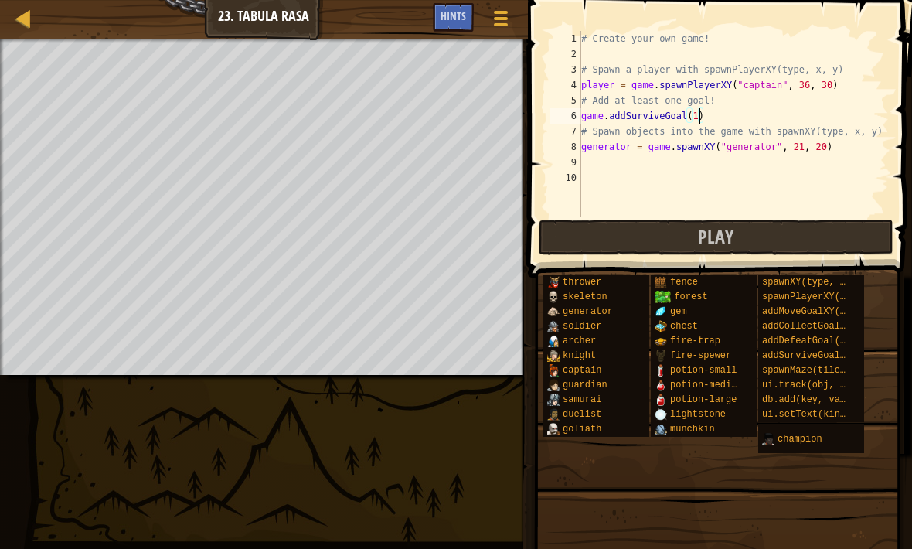
type textarea "game.addSurviveGoal(10)"
click at [682, 234] on button "Play" at bounding box center [716, 237] width 355 height 36
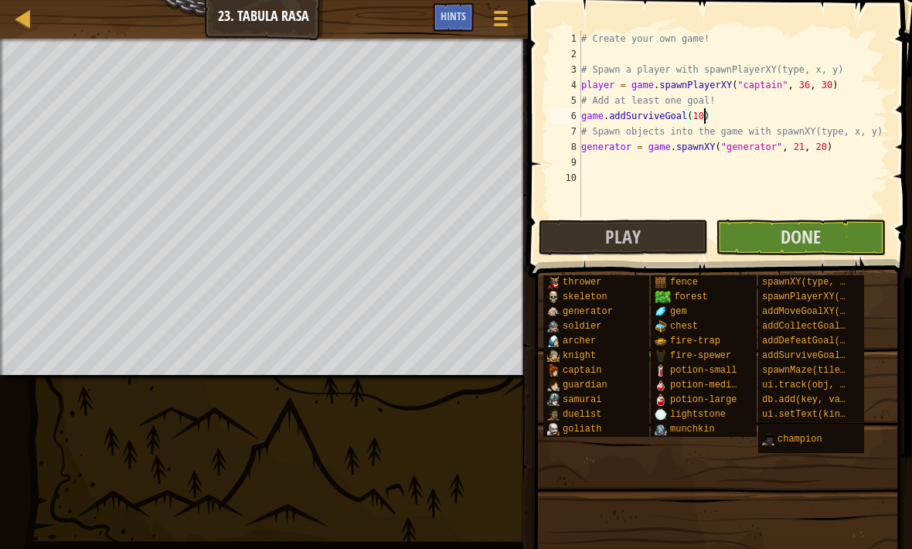
click at [760, 239] on button "Done" at bounding box center [800, 237] width 169 height 36
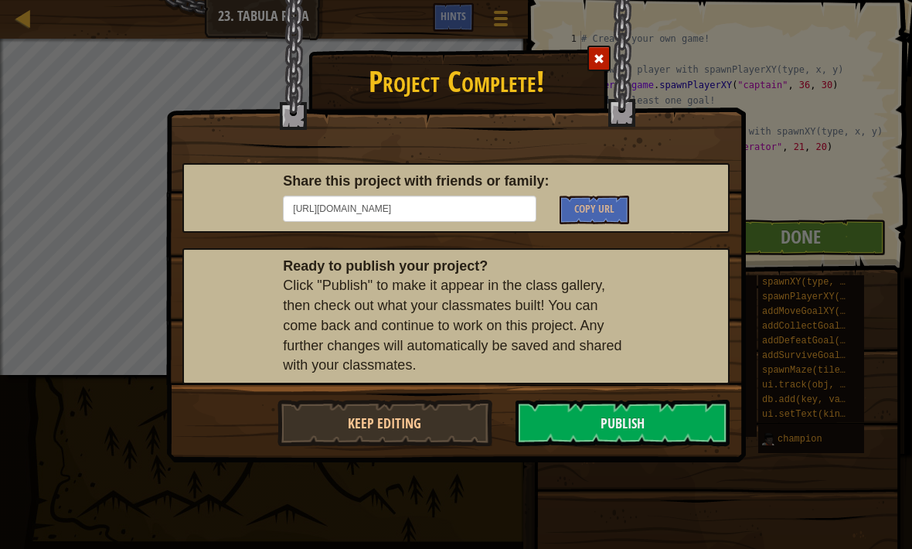
click at [614, 421] on button "Publish" at bounding box center [622, 423] width 215 height 46
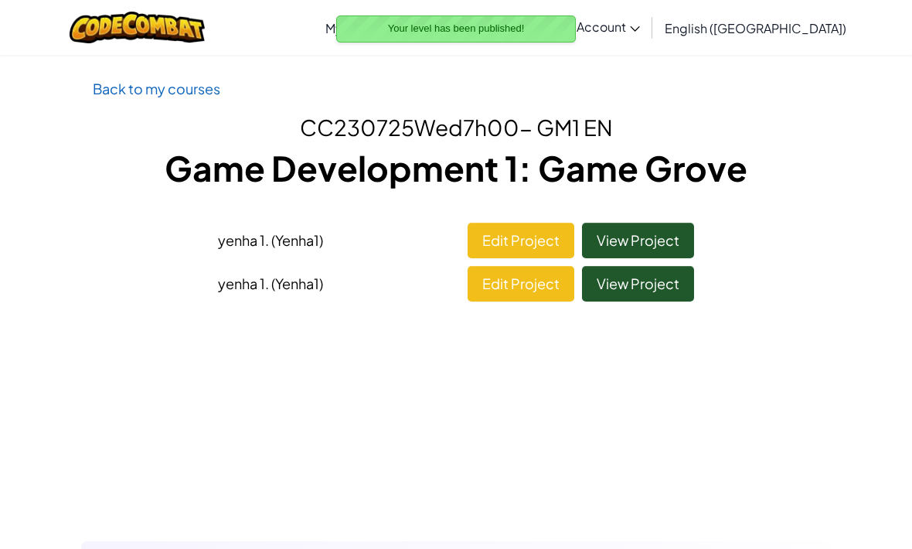
click at [219, 94] on link "Back to my courses" at bounding box center [157, 89] width 128 height 18
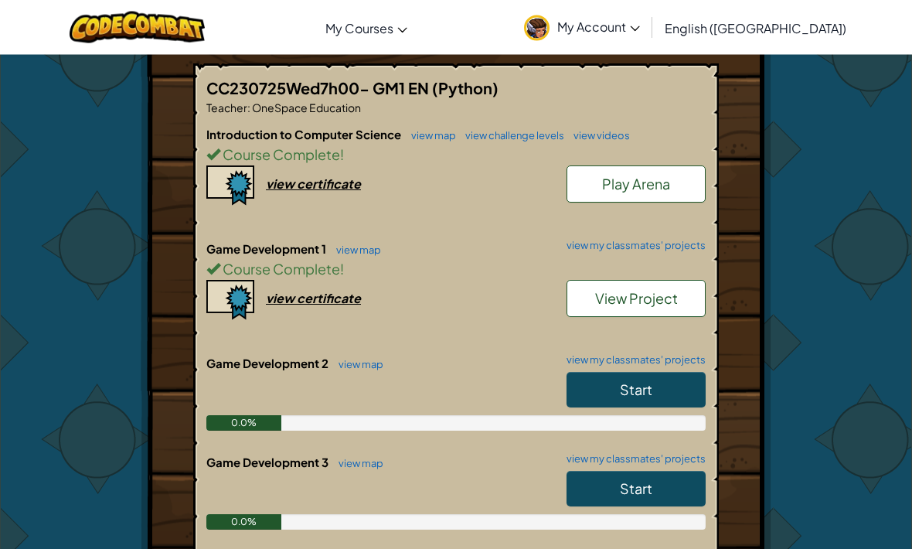
scroll to position [292, 0]
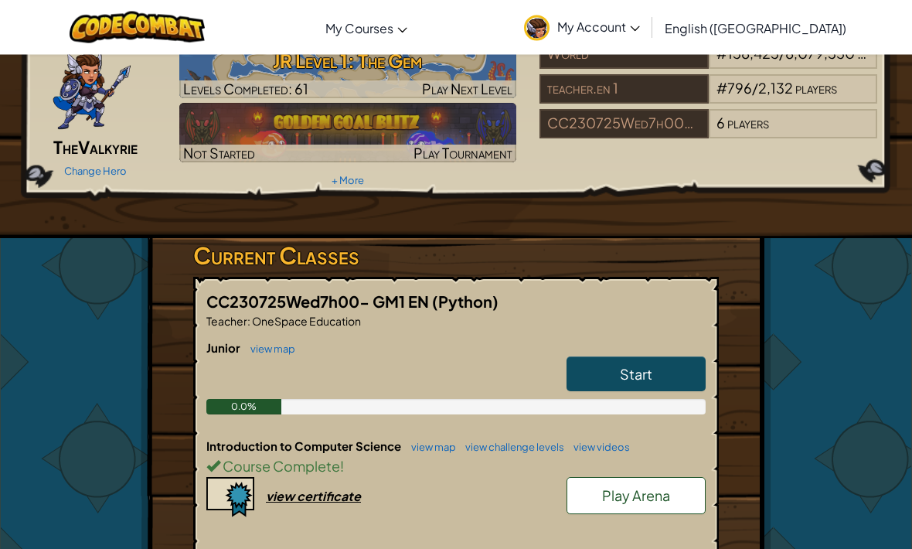
scroll to position [80, 0]
click at [656, 369] on link "Start" at bounding box center [635, 374] width 139 height 36
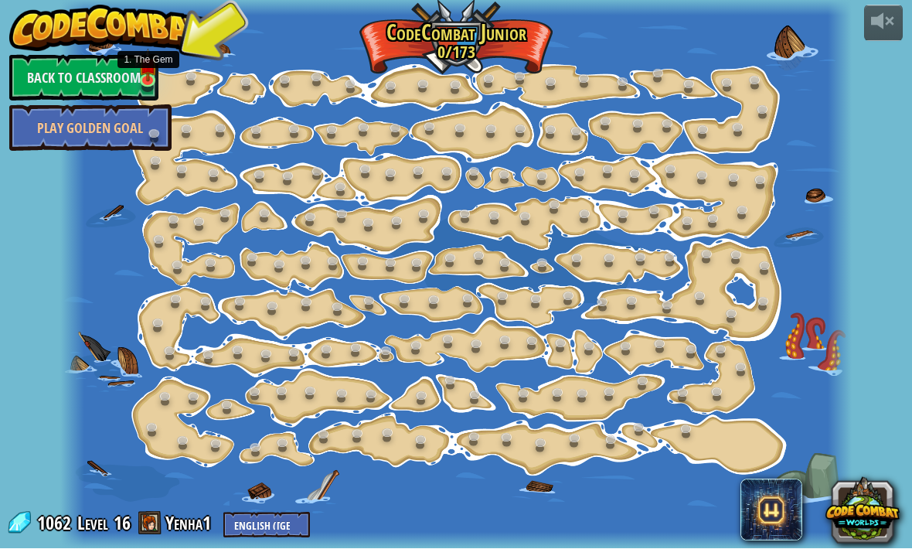
click at [144, 70] on img at bounding box center [147, 65] width 19 height 32
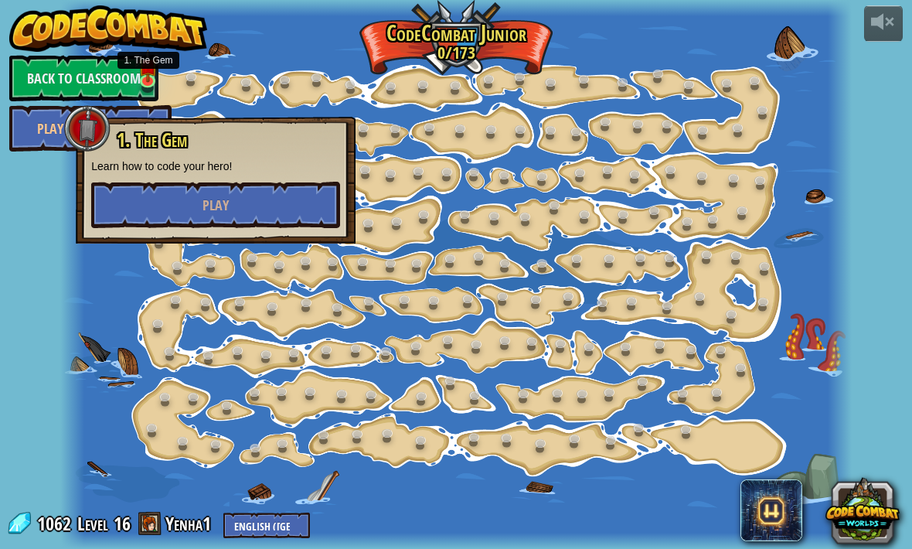
click at [230, 189] on button "Play" at bounding box center [215, 205] width 249 height 46
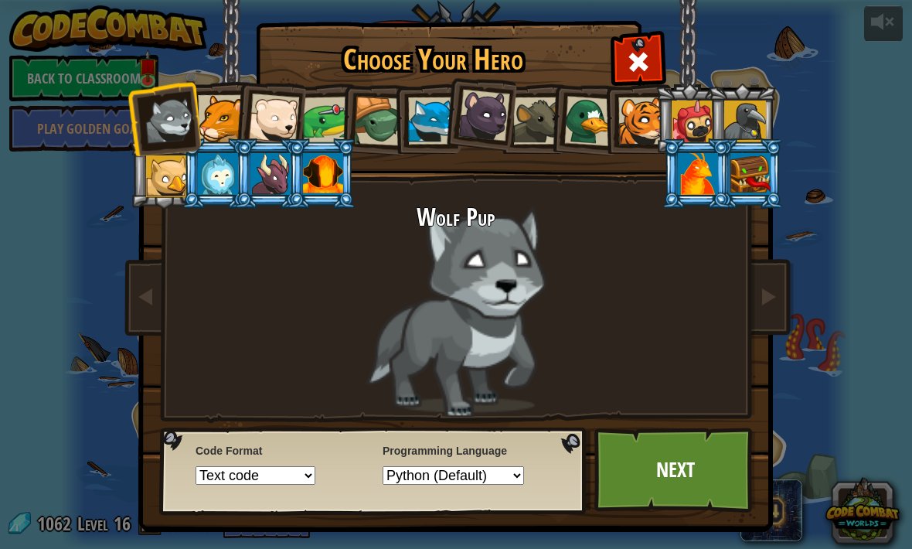
click at [221, 115] on div at bounding box center [221, 118] width 47 height 47
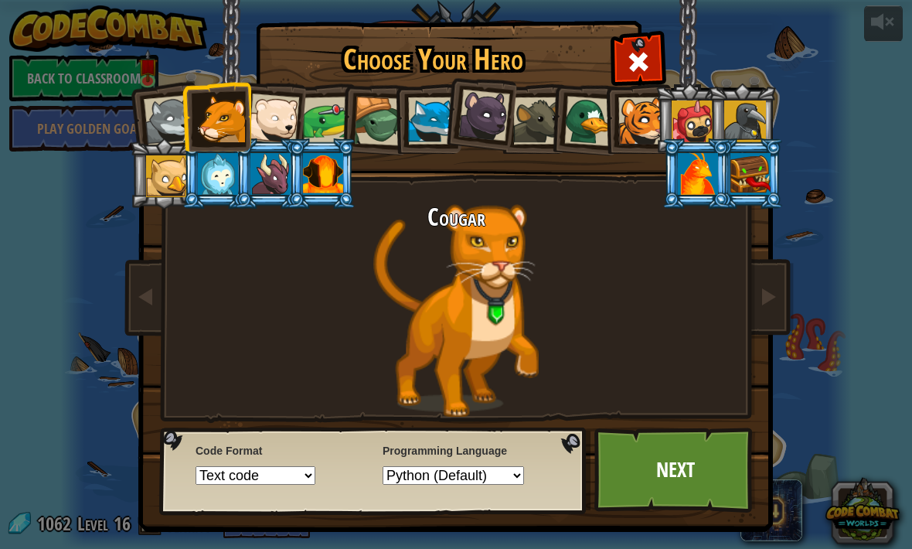
click at [278, 114] on div at bounding box center [273, 119] width 51 height 51
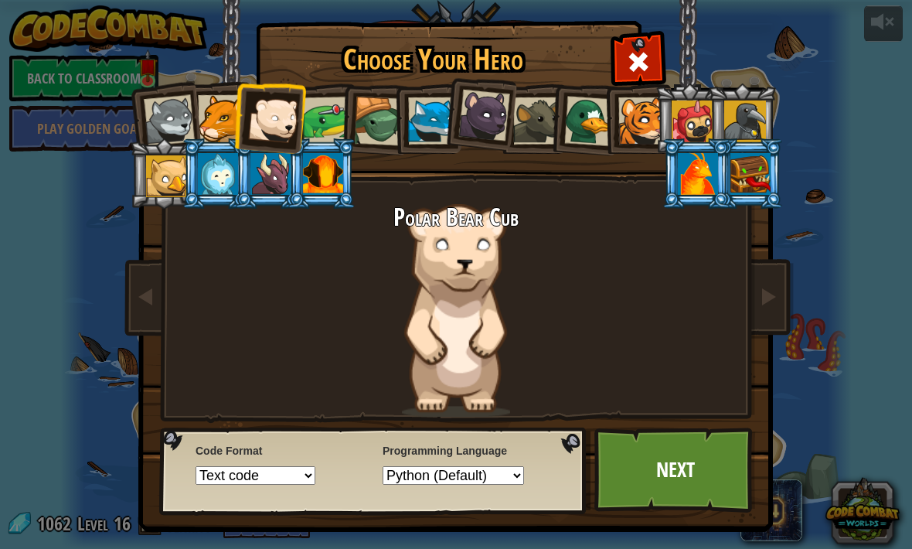
click at [327, 122] on div at bounding box center [327, 121] width 48 height 48
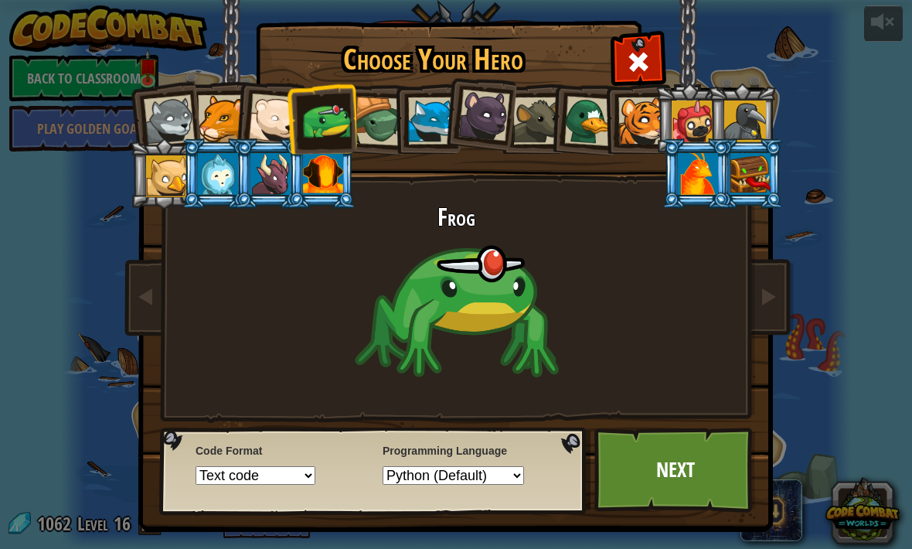
click at [382, 142] on div at bounding box center [378, 121] width 49 height 49
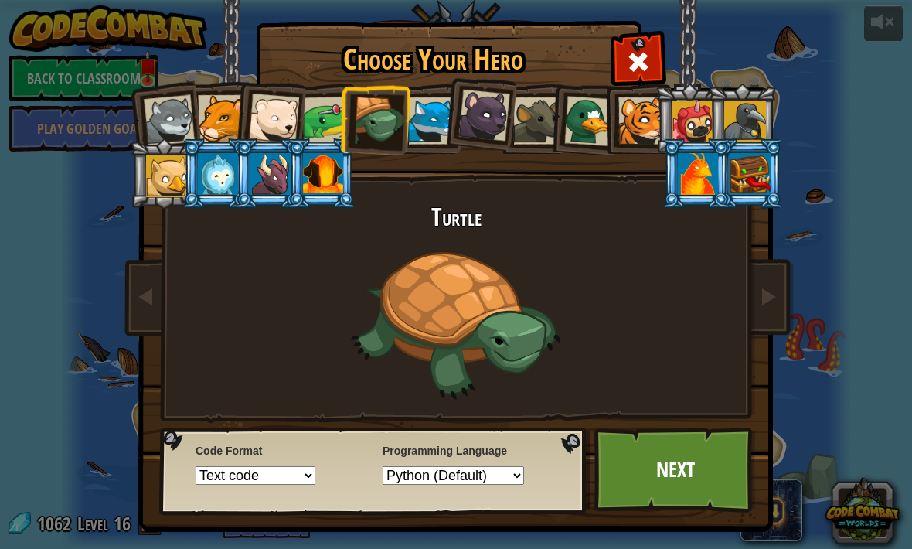
click at [441, 122] on div at bounding box center [431, 120] width 47 height 47
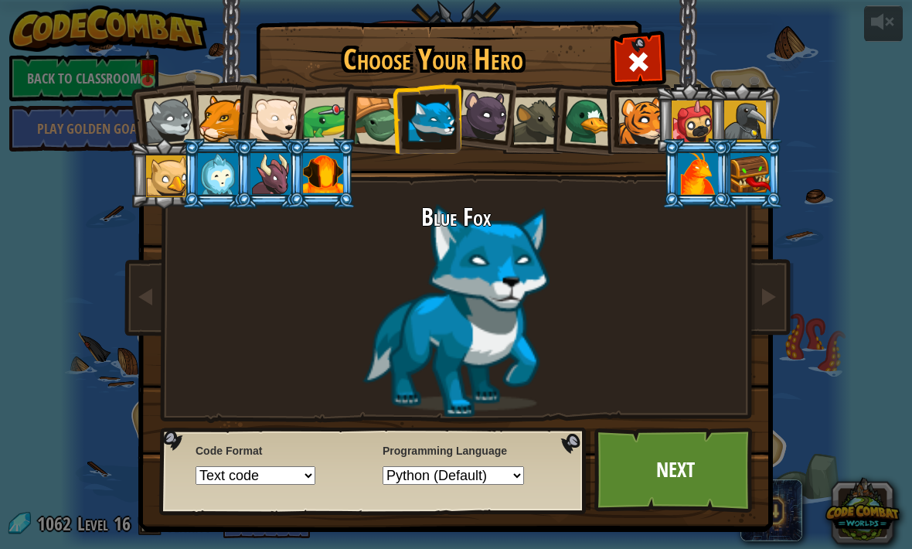
click at [476, 130] on div at bounding box center [484, 116] width 52 height 52
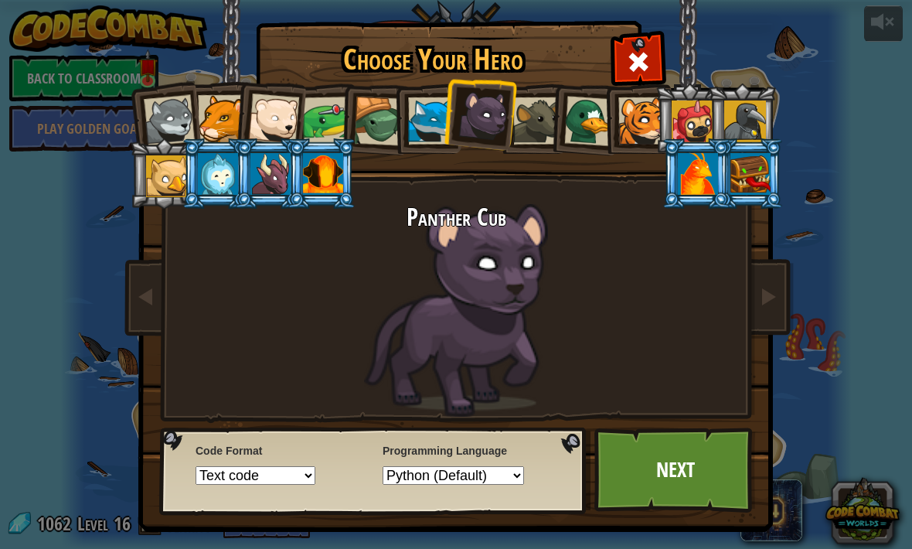
click at [529, 144] on div at bounding box center [536, 120] width 47 height 47
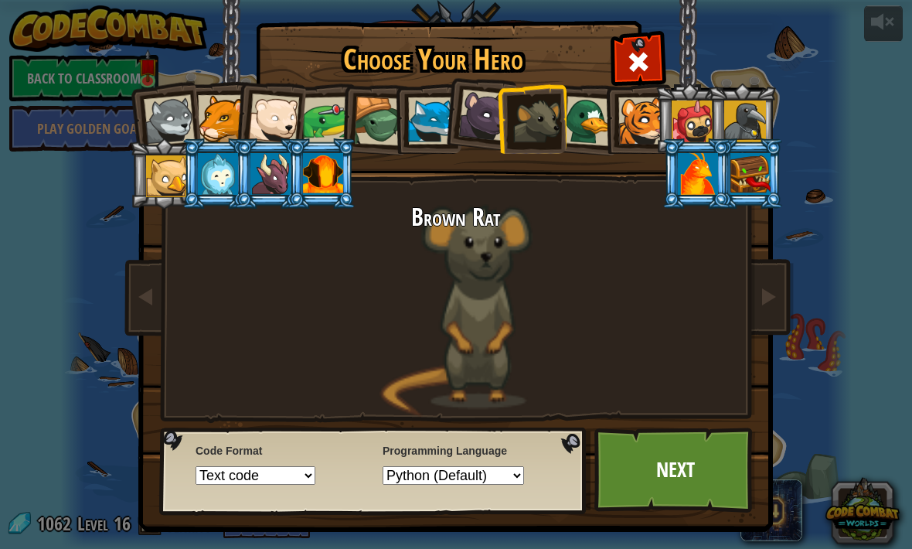
click at [580, 144] on div at bounding box center [589, 121] width 50 height 50
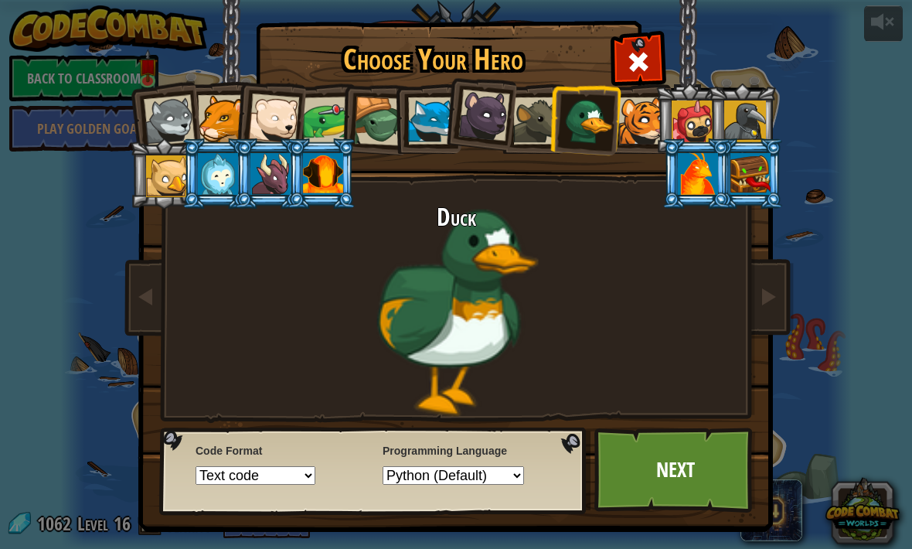
click at [645, 132] on div at bounding box center [641, 120] width 47 height 47
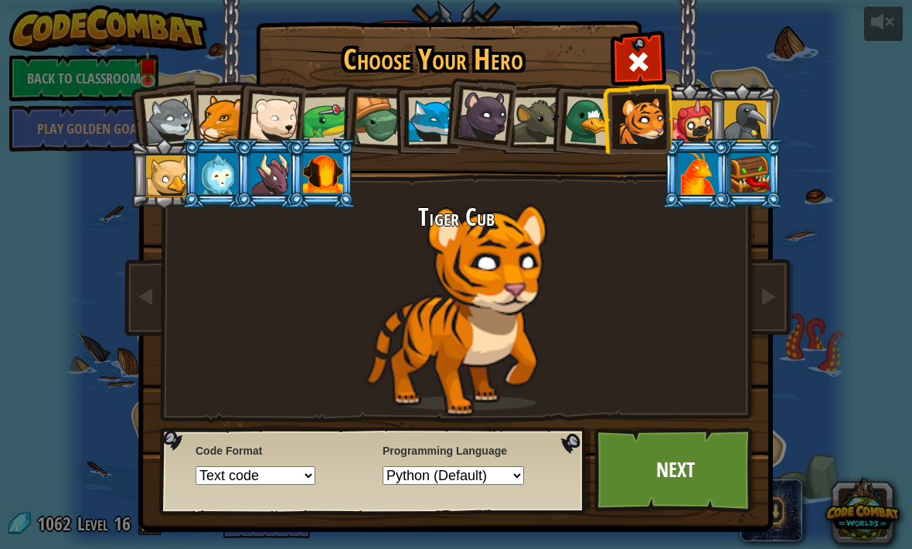
click at [696, 123] on div at bounding box center [693, 121] width 42 height 42
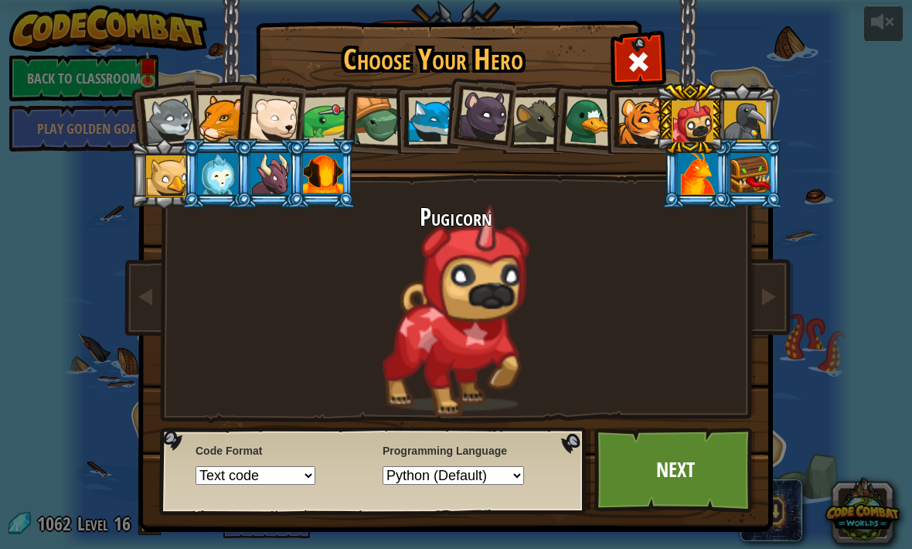
click at [756, 117] on div at bounding box center [745, 121] width 42 height 42
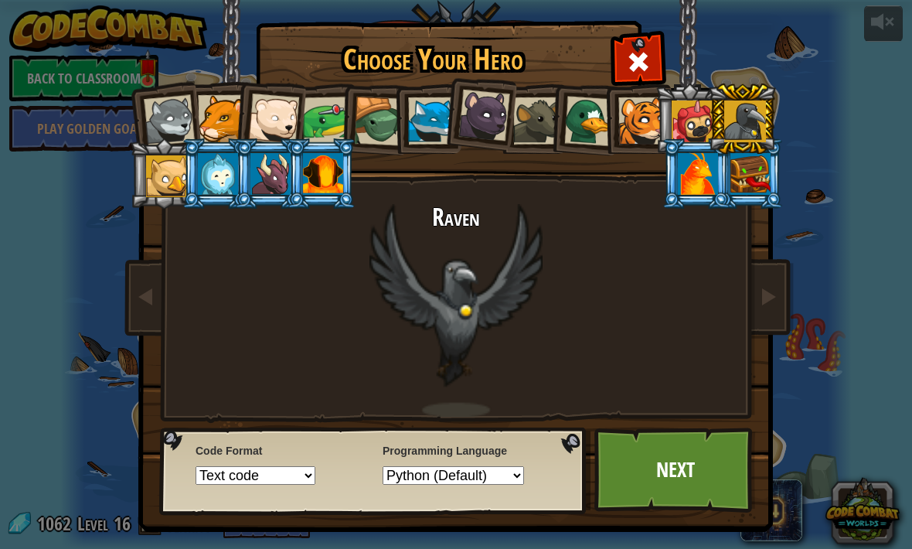
click at [150, 175] on div at bounding box center [167, 176] width 42 height 42
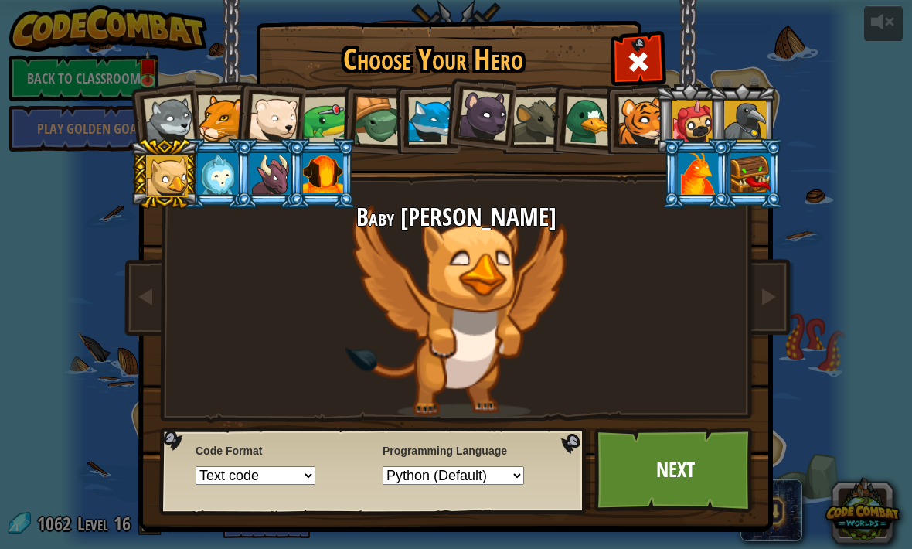
click at [209, 178] on div at bounding box center [218, 174] width 40 height 42
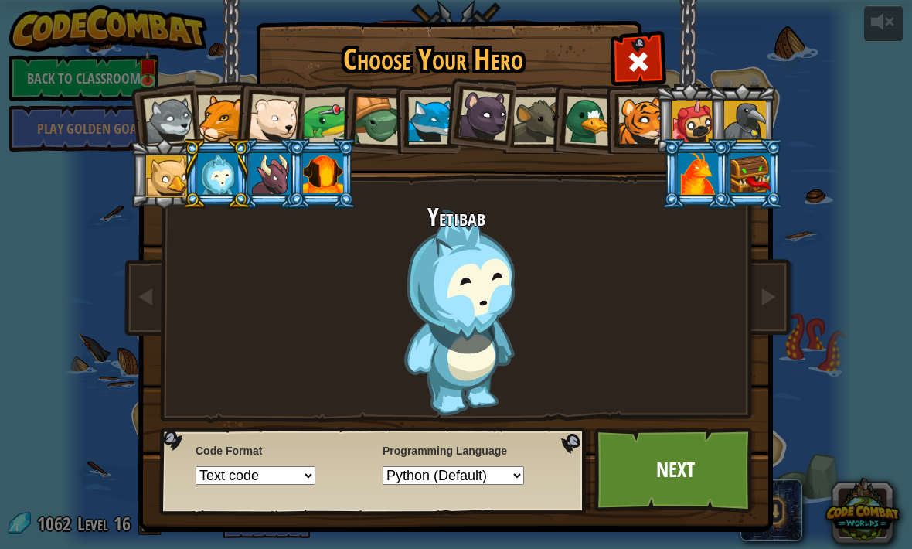
click at [263, 176] on div at bounding box center [270, 174] width 40 height 42
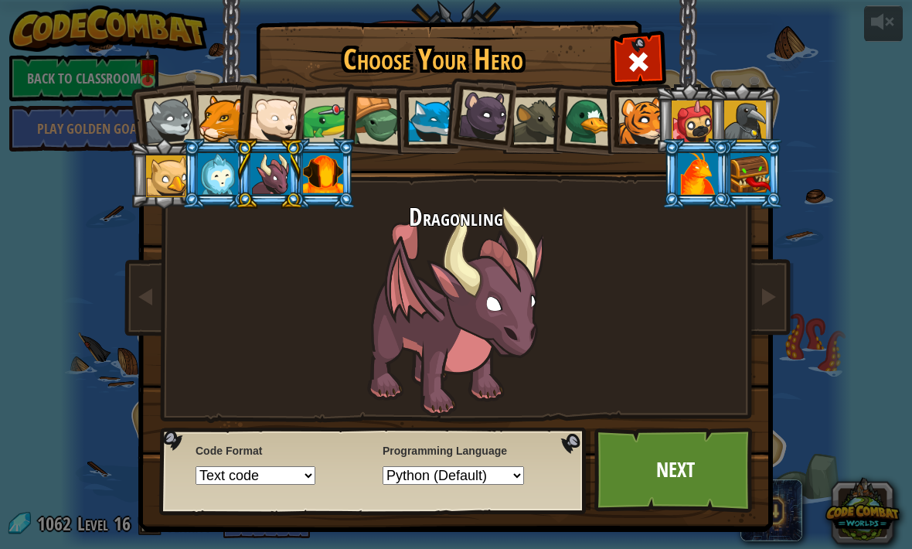
click at [325, 171] on div at bounding box center [323, 174] width 40 height 42
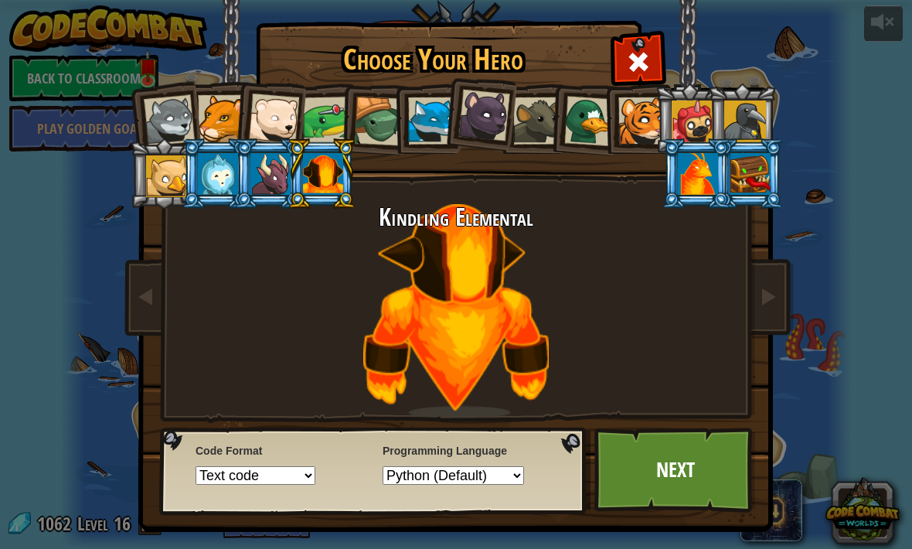
click at [759, 185] on div at bounding box center [750, 174] width 40 height 42
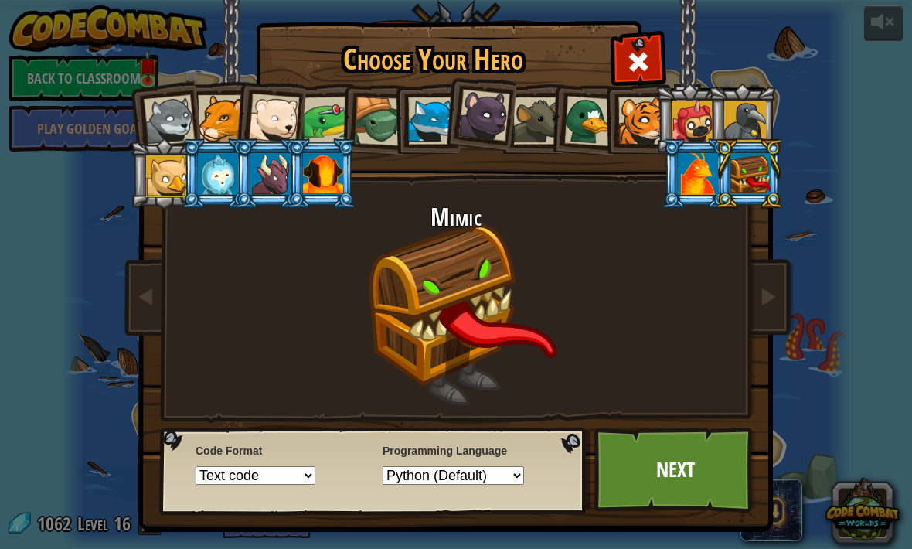
click at [718, 195] on div at bounding box center [698, 174] width 40 height 42
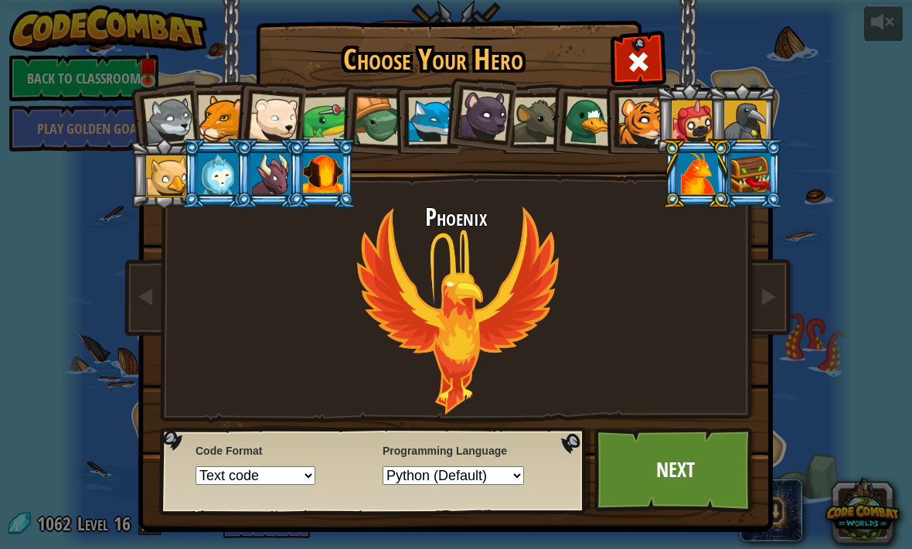
click at [651, 480] on link "Next" at bounding box center [675, 469] width 162 height 85
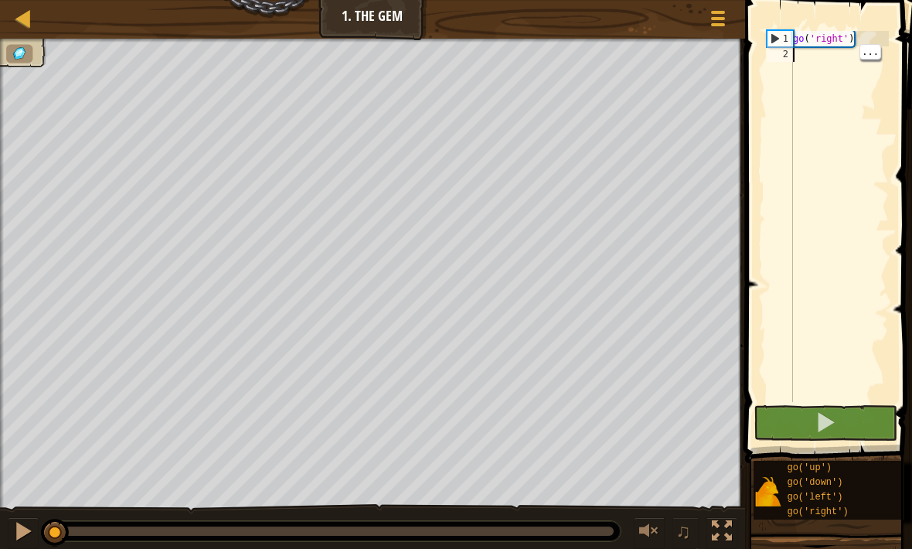
click at [791, 59] on div "2" at bounding box center [780, 53] width 26 height 15
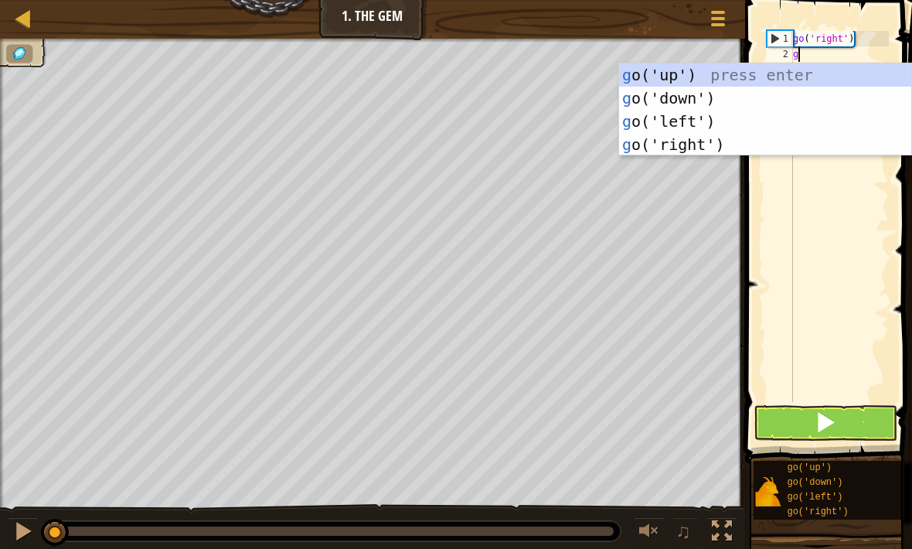
scroll to position [8, 0]
type textarea "go"
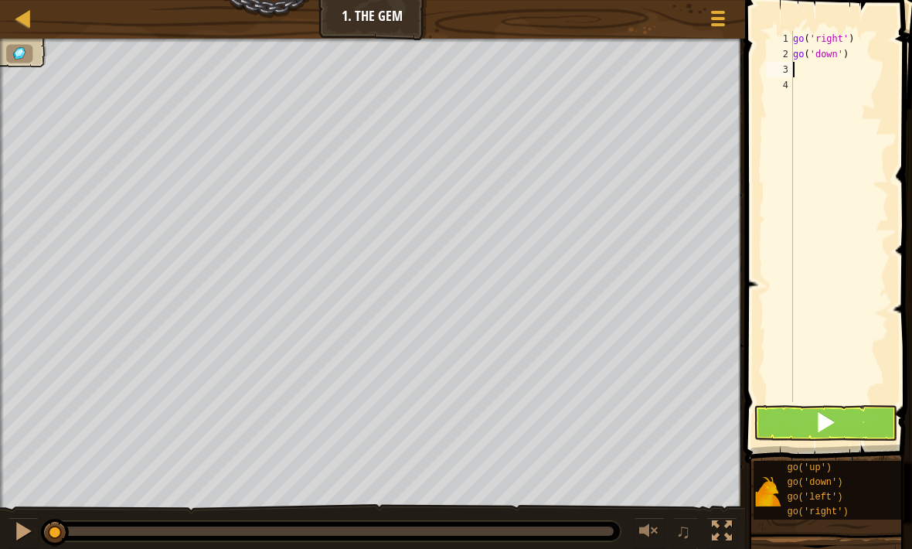
type textarea "g"
click at [836, 434] on button at bounding box center [826, 423] width 144 height 36
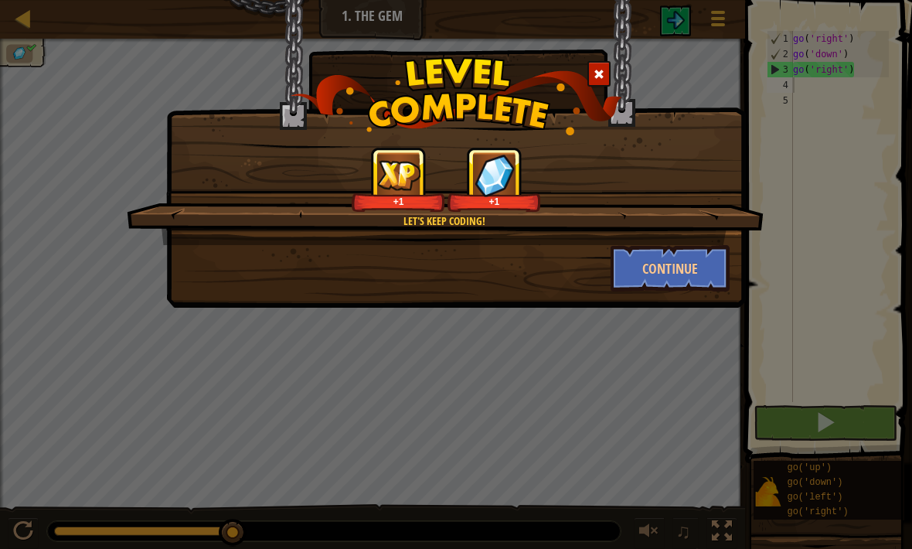
click at [638, 254] on button "Continue" at bounding box center [671, 268] width 120 height 46
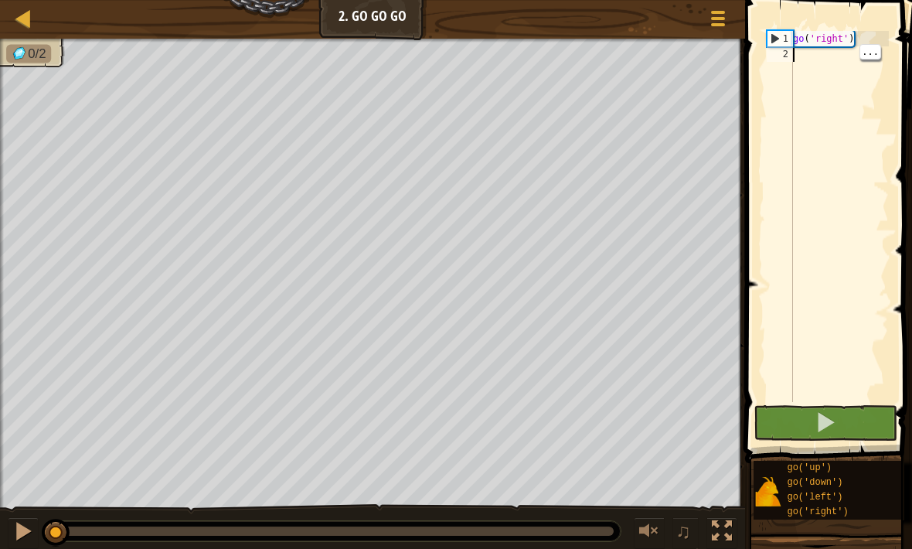
click at [798, 53] on div "go ( 'right' )" at bounding box center [839, 232] width 99 height 402
type textarea "g"
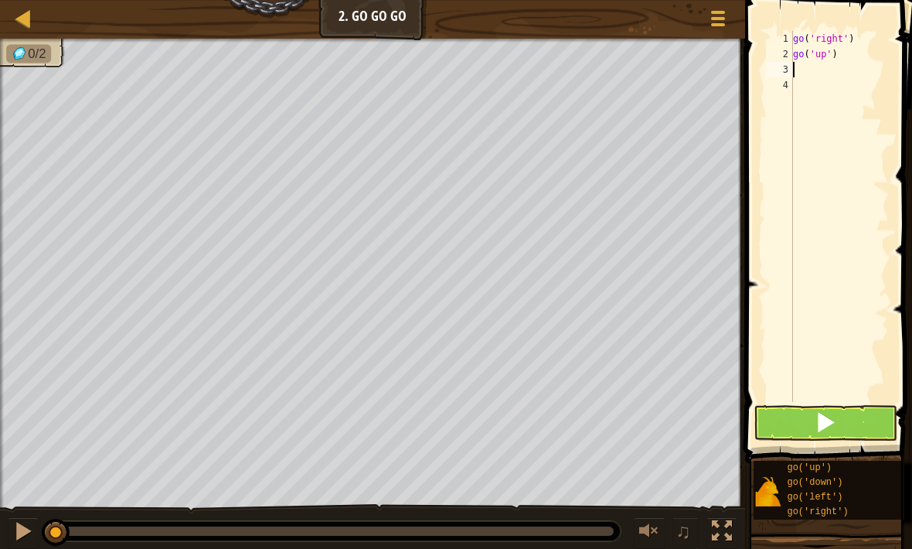
type textarea "g"
click at [848, 435] on button at bounding box center [826, 423] width 144 height 36
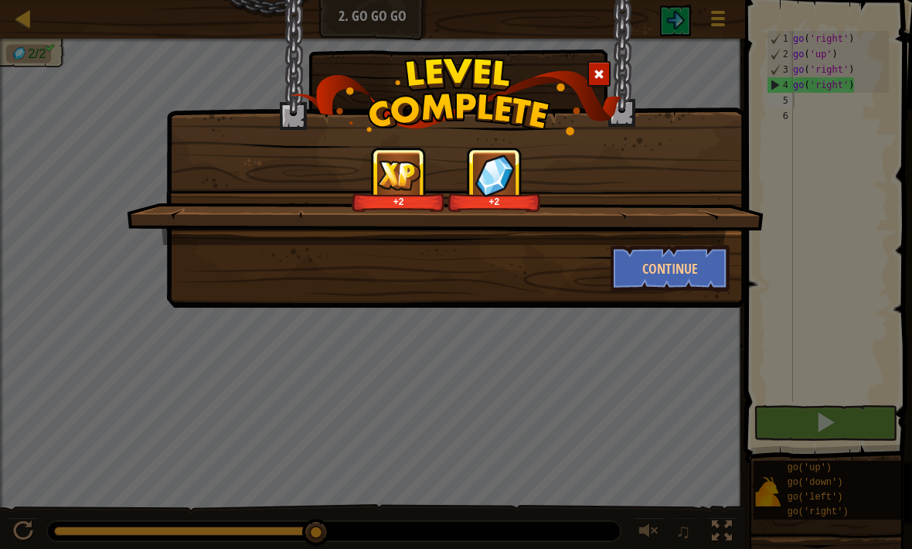
click at [674, 250] on button "Continue" at bounding box center [671, 268] width 120 height 46
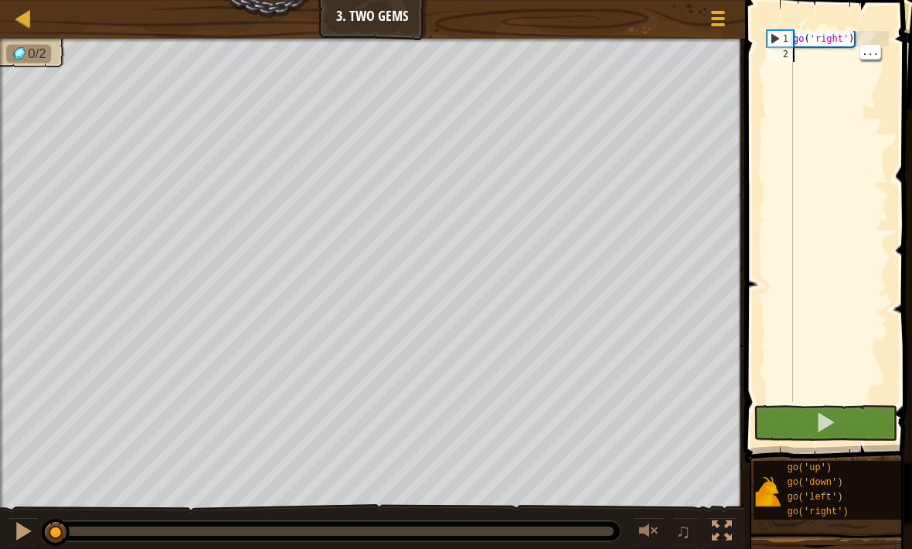
click at [785, 57] on div "2" at bounding box center [780, 53] width 26 height 15
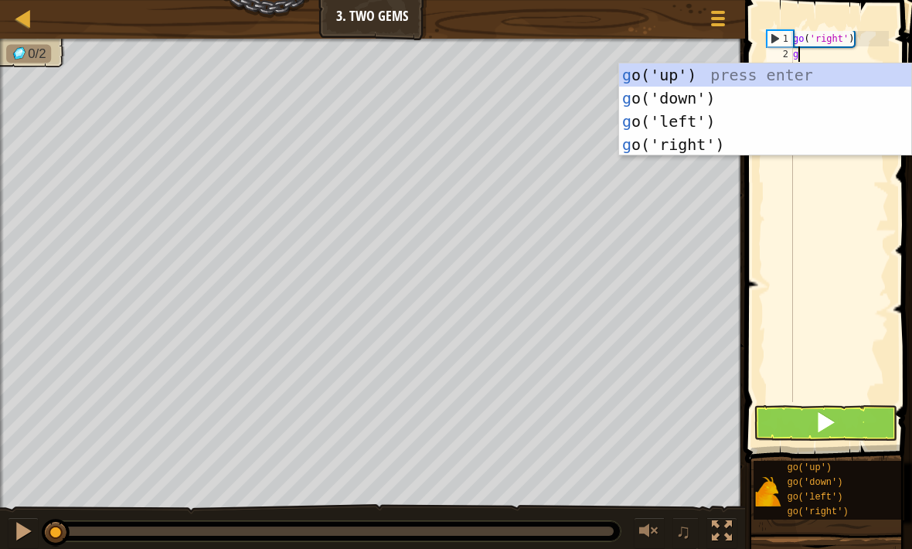
type textarea "go"
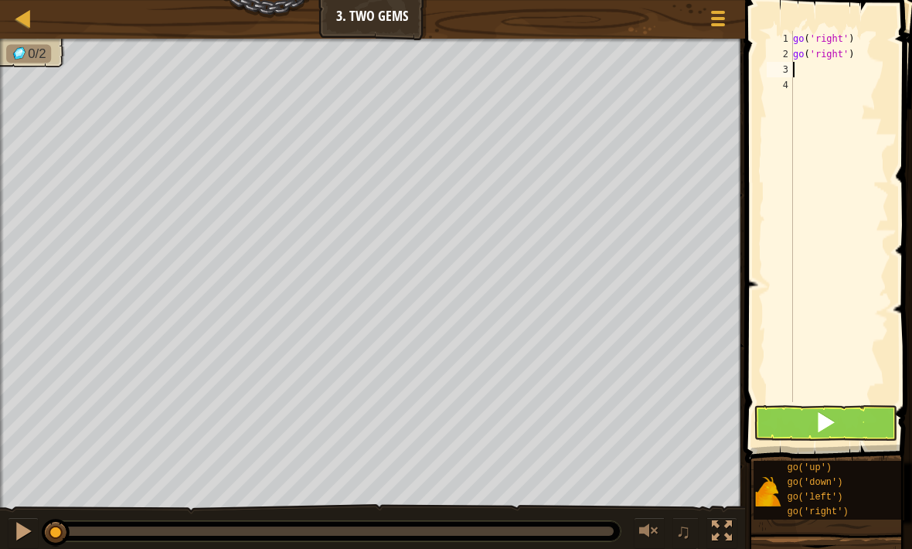
type textarea "g"
click at [872, 424] on button at bounding box center [826, 423] width 144 height 36
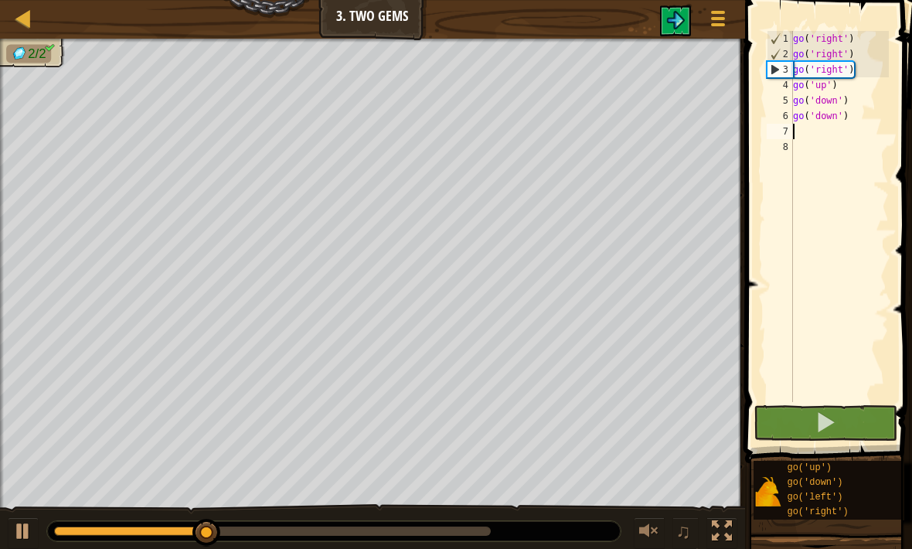
type textarea "k"
click at [774, 426] on button at bounding box center [826, 423] width 144 height 36
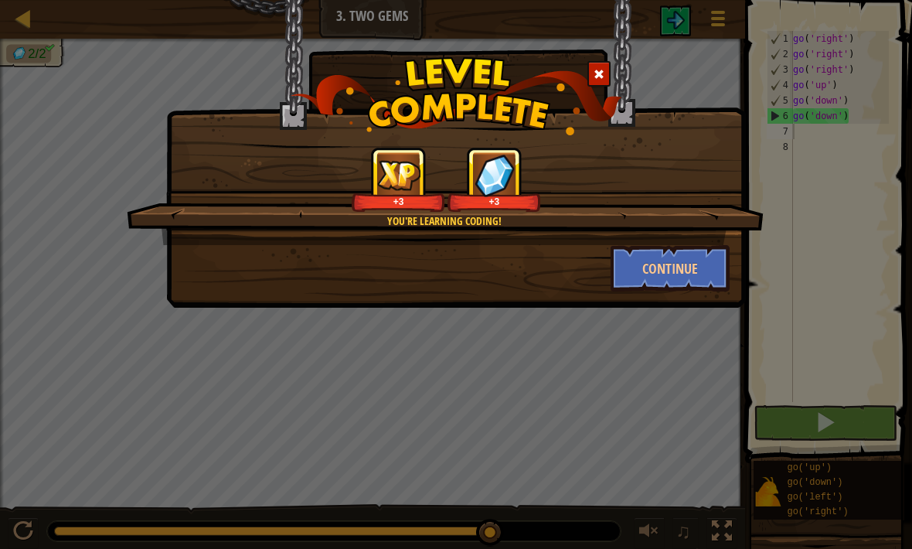
click at [652, 282] on button "Continue" at bounding box center [671, 268] width 120 height 46
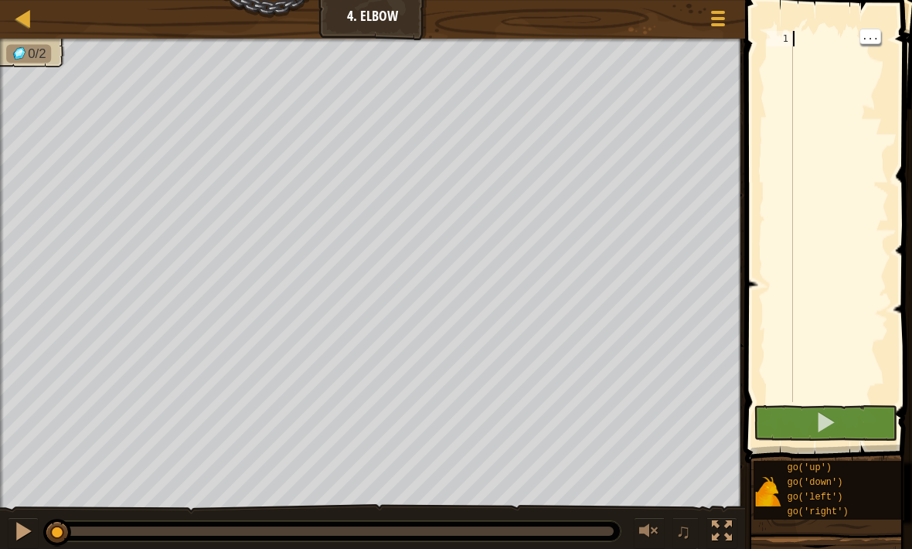
click at [798, 32] on div at bounding box center [839, 232] width 99 height 402
type textarea "g"
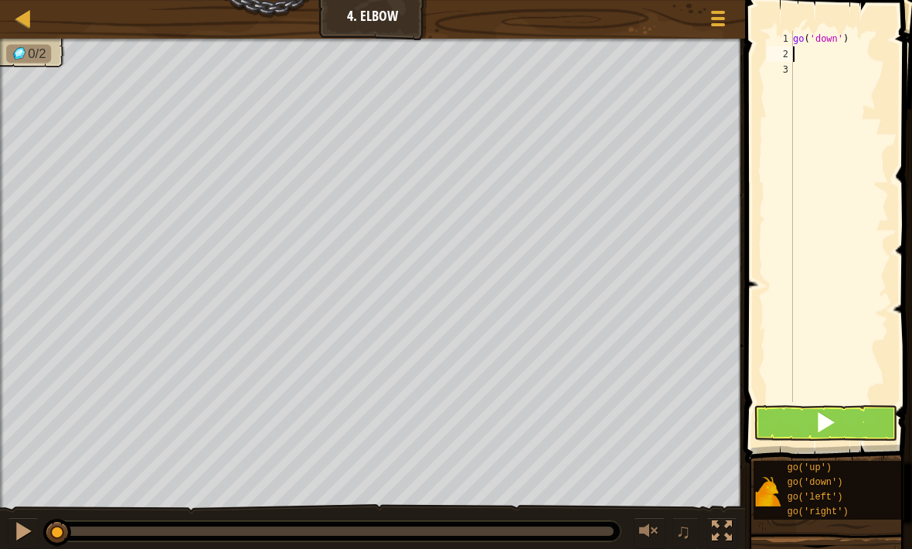
type textarea "g"
click at [808, 419] on button at bounding box center [826, 423] width 144 height 36
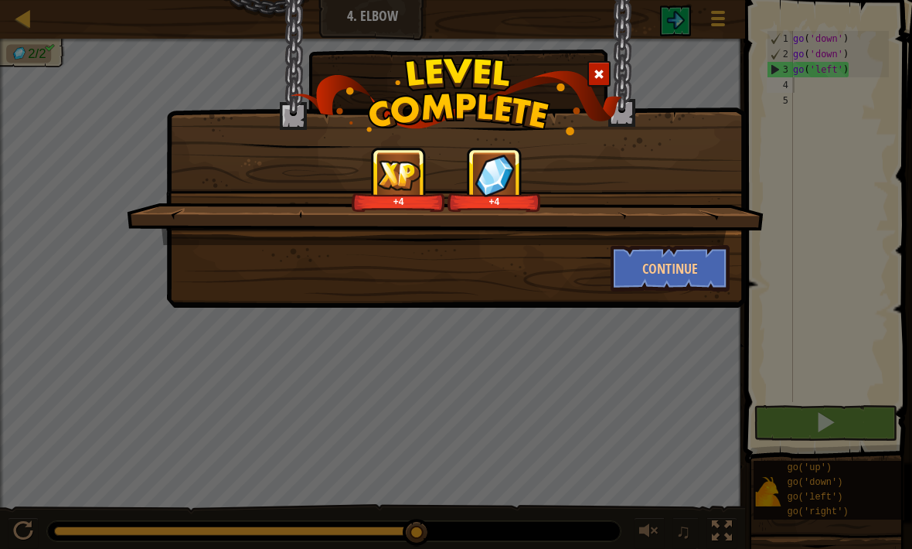
click at [642, 258] on button "Continue" at bounding box center [671, 268] width 120 height 46
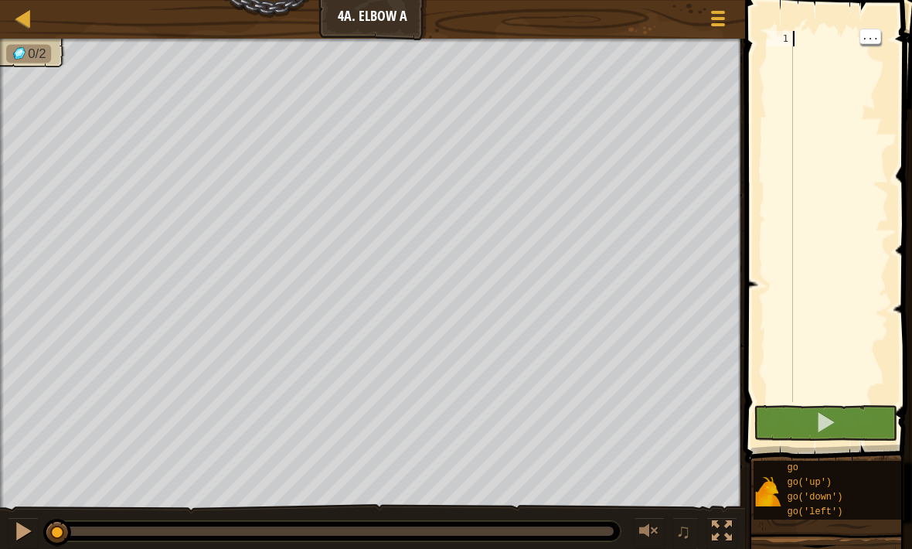
click at [801, 39] on div at bounding box center [839, 232] width 99 height 402
type textarea "g"
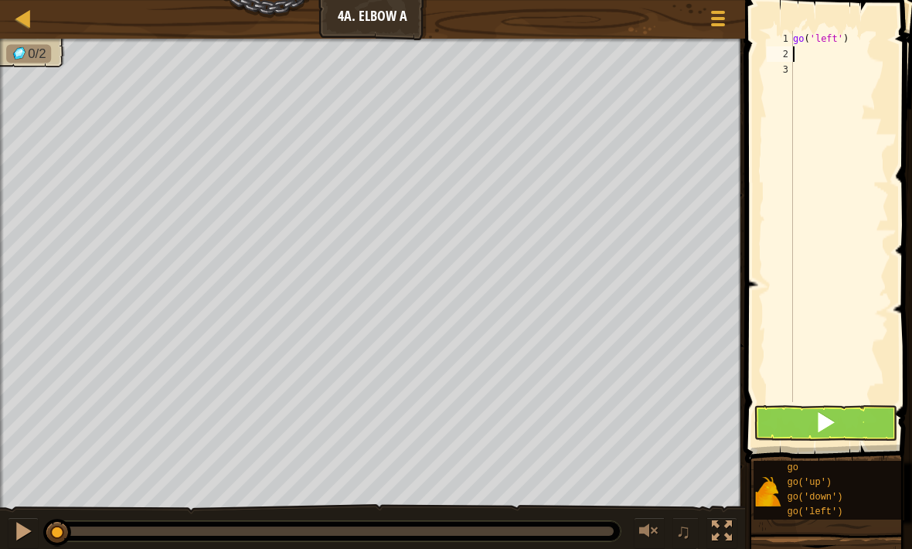
type textarea "g"
click at [800, 421] on button at bounding box center [826, 423] width 144 height 36
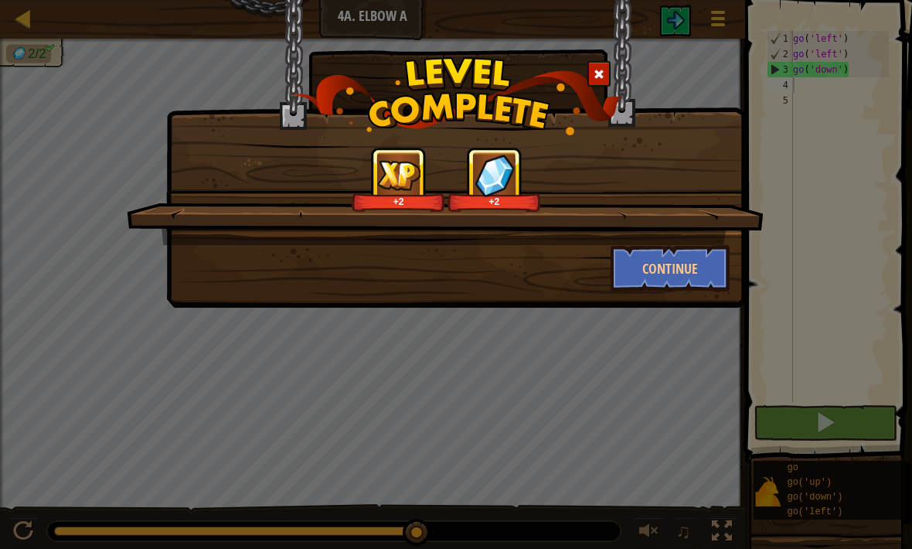
click at [699, 270] on button "Continue" at bounding box center [671, 268] width 120 height 46
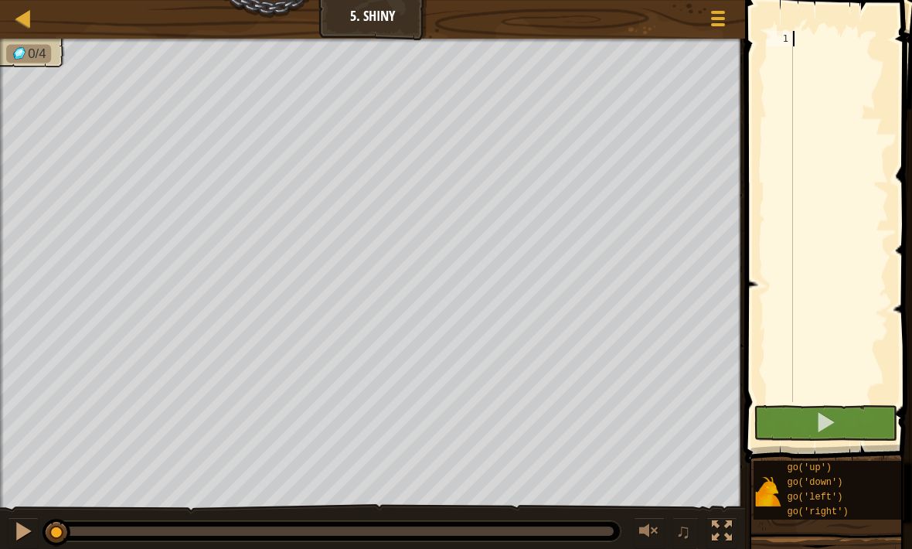
type textarea "g"
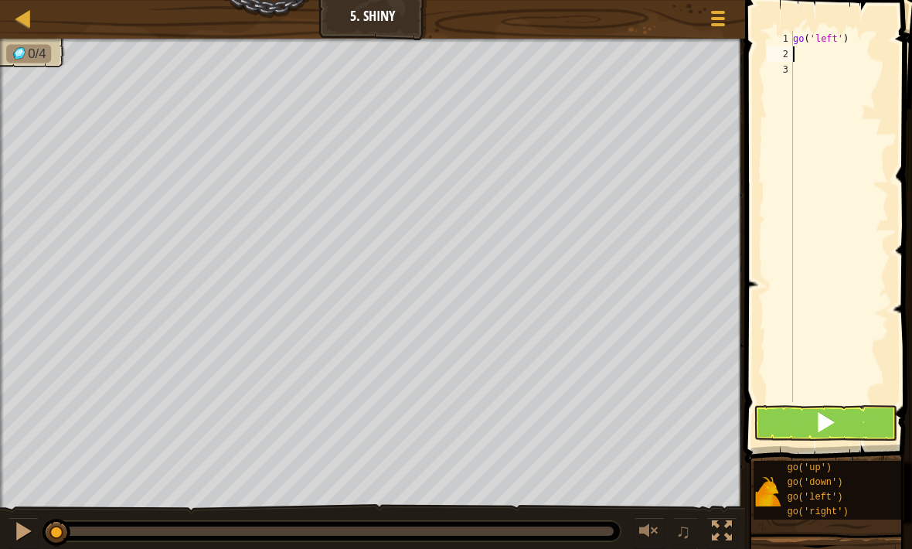
type textarea "g"
click at [818, 422] on span at bounding box center [826, 422] width 22 height 22
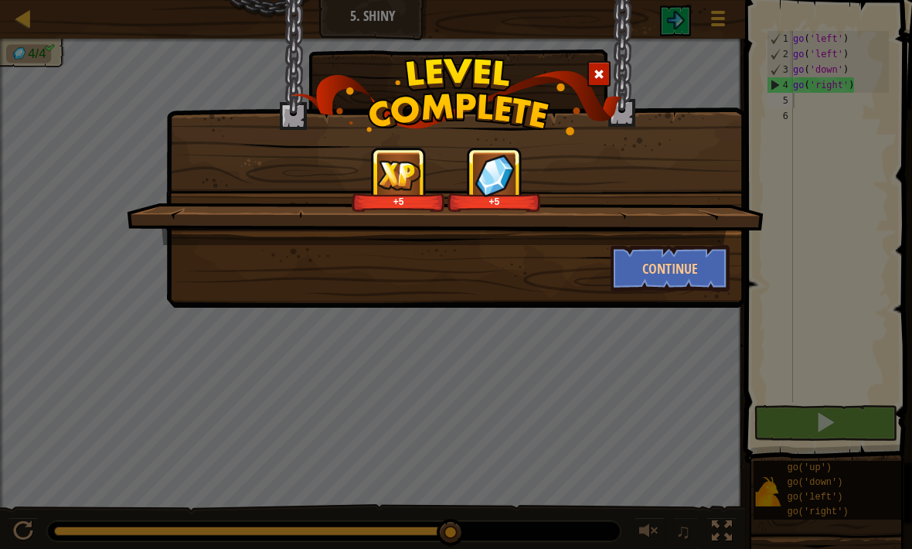
click at [689, 262] on button "Continue" at bounding box center [671, 268] width 120 height 46
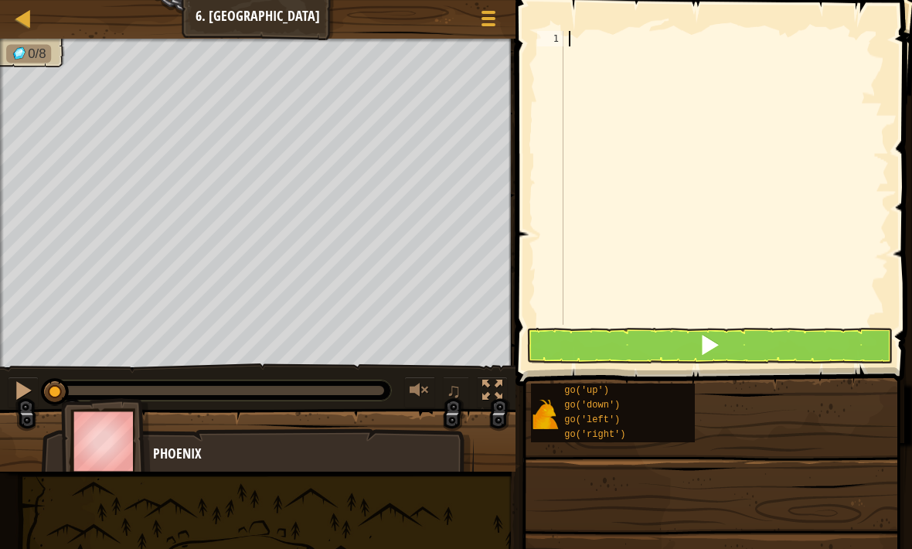
type textarea "nb"
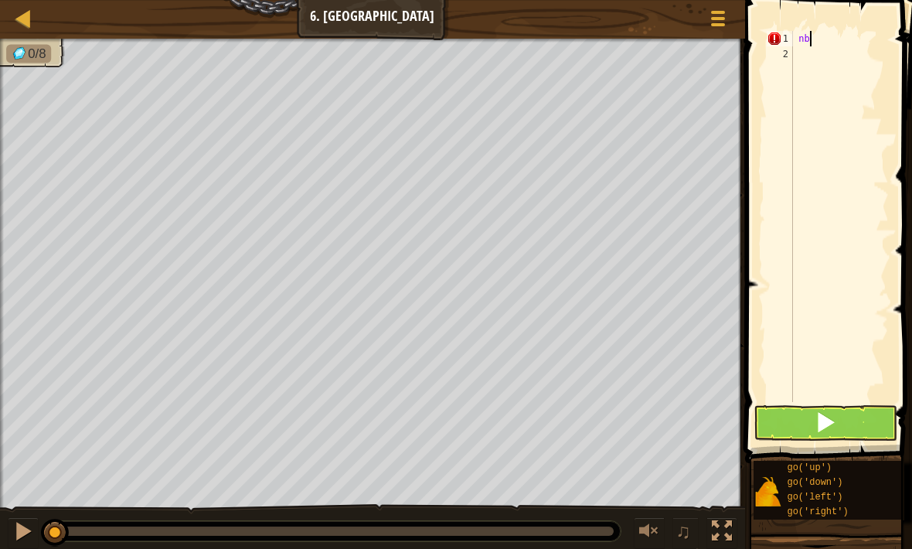
click at [20, 19] on div at bounding box center [23, 18] width 19 height 19
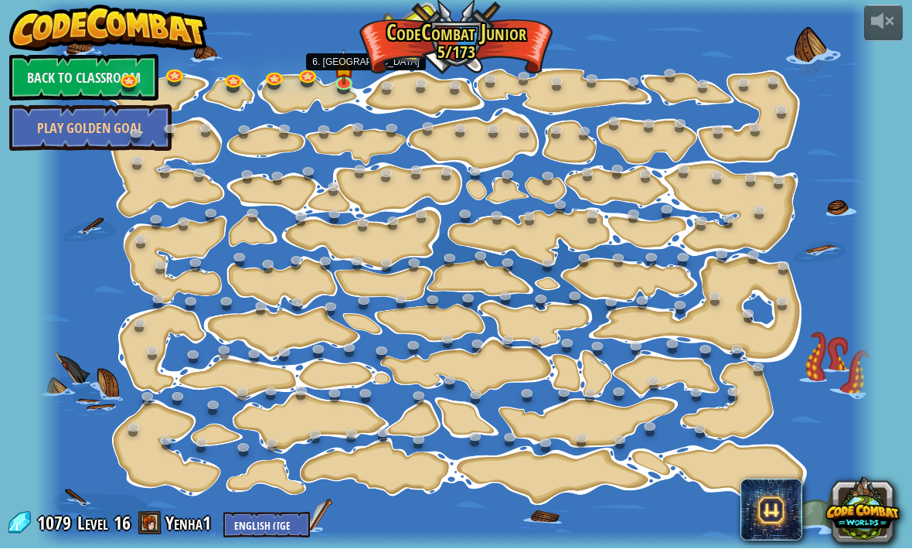
click at [345, 61] on img at bounding box center [343, 67] width 21 height 36
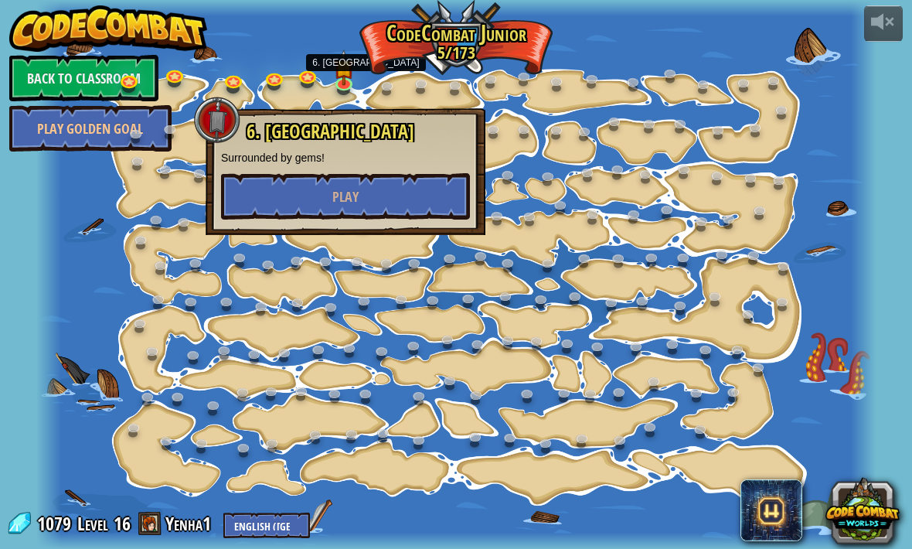
click at [356, 207] on button "Play" at bounding box center [345, 196] width 249 height 46
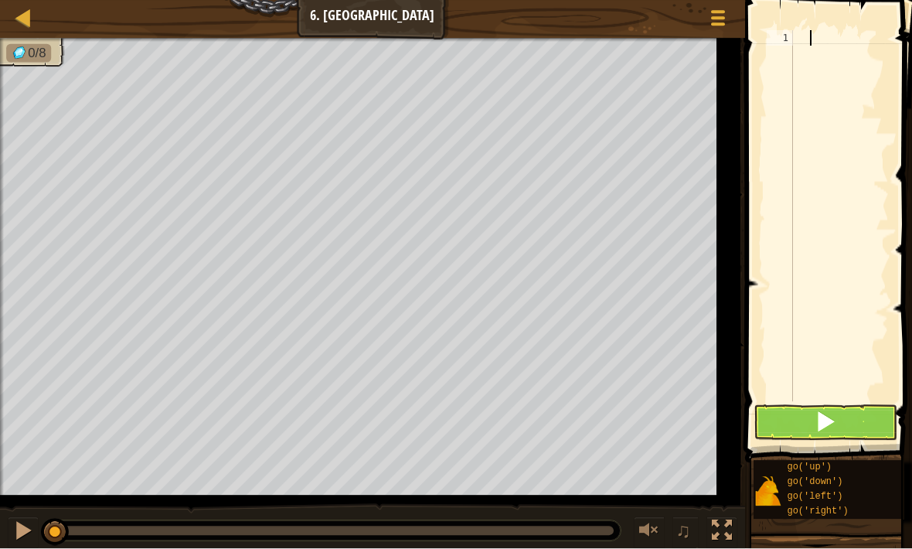
scroll to position [8, 2]
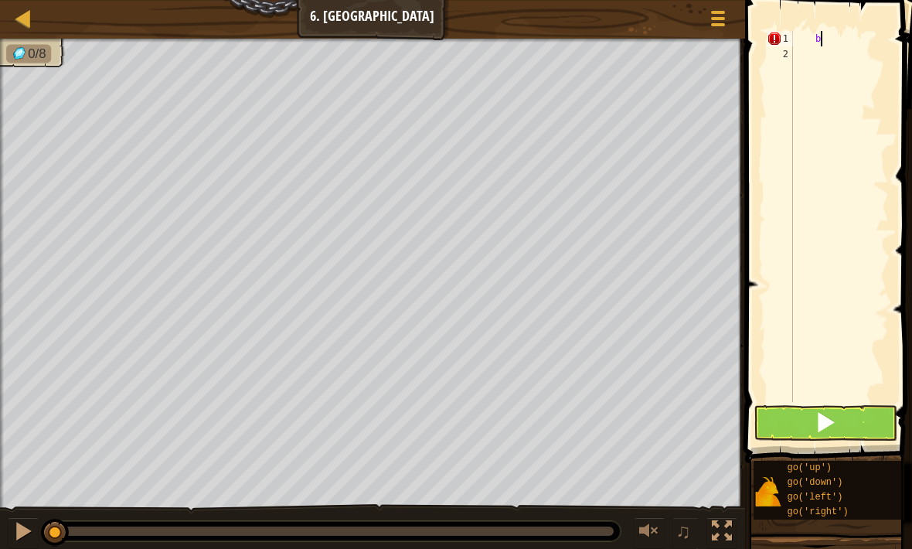
type textarea "bb"
click at [847, 43] on div "bb" at bounding box center [839, 232] width 99 height 402
type textarea "b"
type textarea "g"
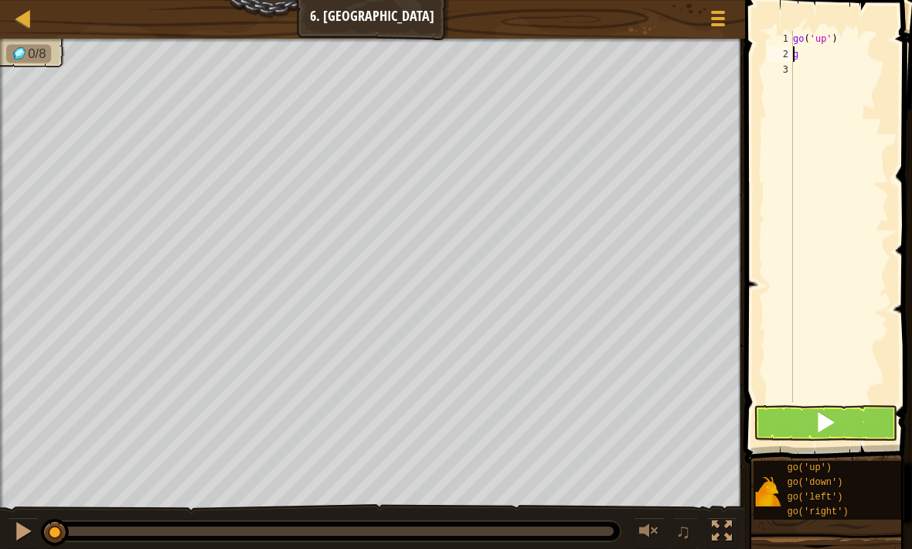
type textarea "go('up')"
type textarea "g"
click at [798, 53] on div "go ( 'up' ) g" at bounding box center [839, 232] width 99 height 402
type textarea "g"
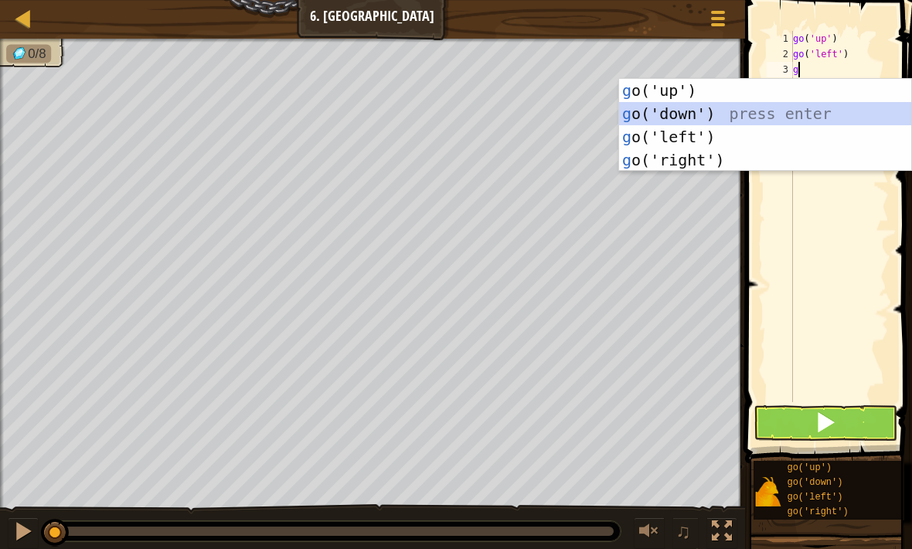
type textarea "gg"
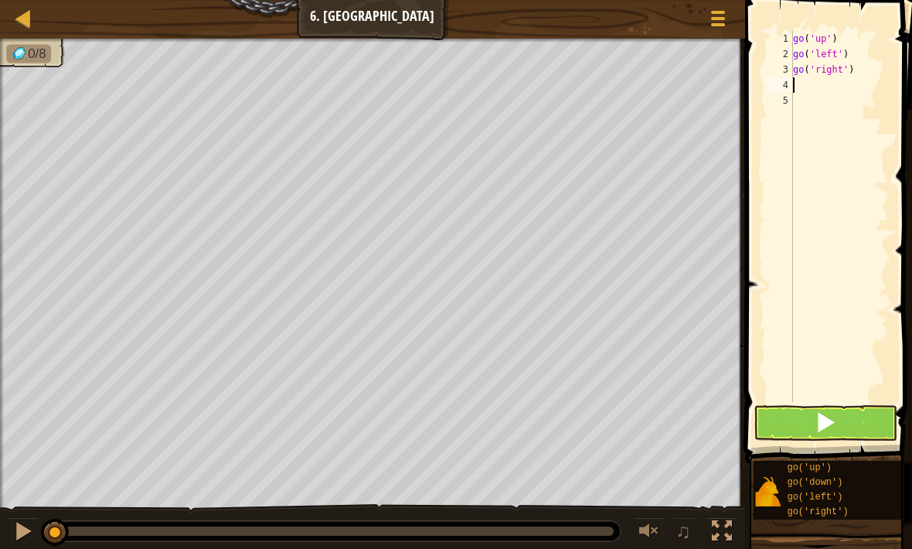
type textarea "g"
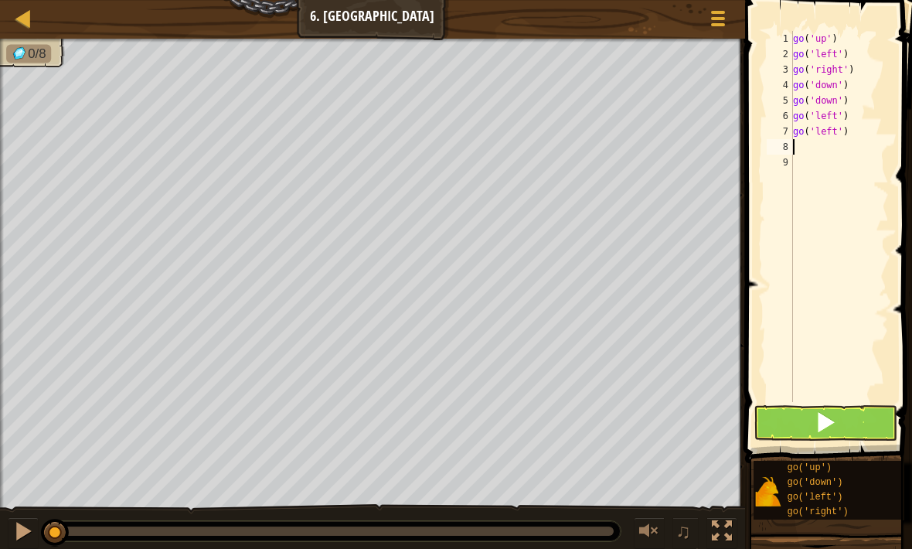
type textarea "g"
click at [845, 162] on div "go ( 'up' ) go ( 'left' ) go ( 'right' ) go ( 'down' ) go ( 'down' ) go ( 'left…" at bounding box center [841, 232] width 94 height 402
click at [846, 155] on div "go ( 'up' ) go ( 'left' ) go ( 'right' ) go ( 'down' ) go ( 'down' ) go ( 'left…" at bounding box center [841, 232] width 94 height 402
click at [846, 156] on div "go ( 'up' ) go ( 'left' ) go ( 'right' ) go ( 'down' ) go ( 'down' ) go ( 'left…" at bounding box center [841, 232] width 94 height 402
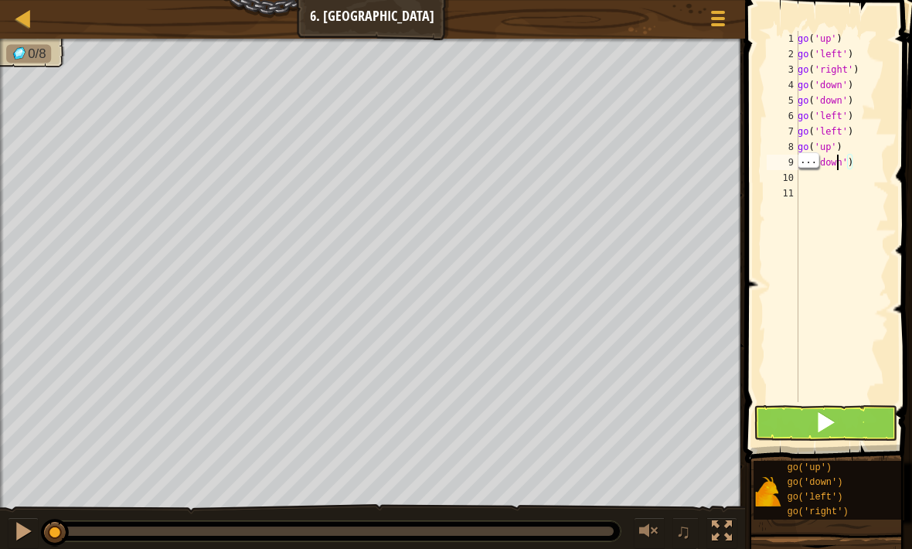
click at [838, 156] on div "go ( 'up' ) go ( 'left' ) go ( 'right' ) go ( 'down' ) go ( 'down' ) go ( 'left…" at bounding box center [841, 232] width 94 height 402
click at [841, 169] on div "go ( 'up' ) go ( 'left' ) go ( 'right' ) go ( 'down' ) go ( 'down' ) go ( 'left…" at bounding box center [841, 232] width 94 height 402
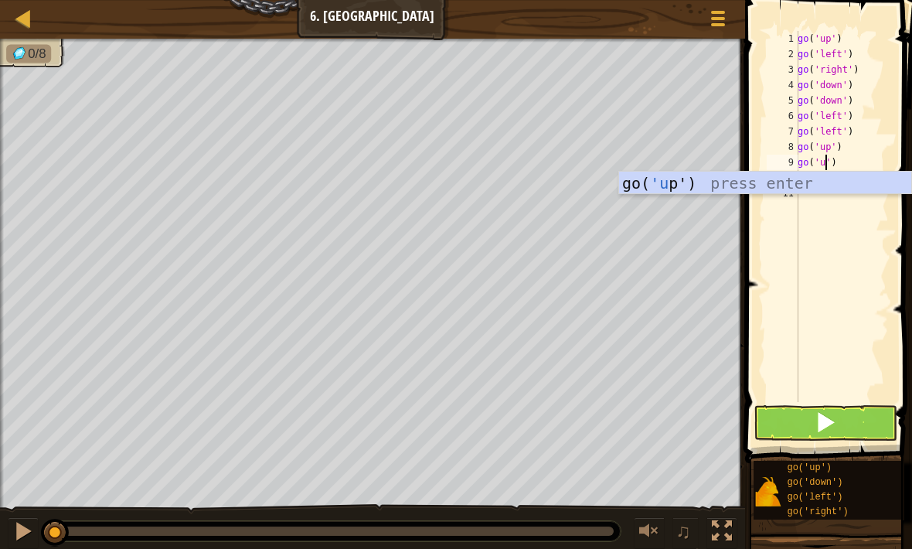
type textarea "go('up"
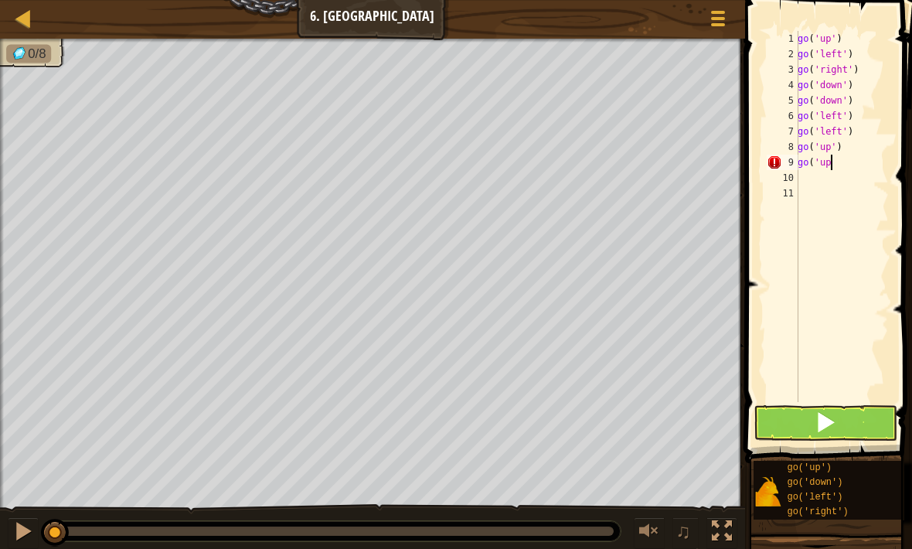
click at [845, 435] on button at bounding box center [826, 423] width 144 height 36
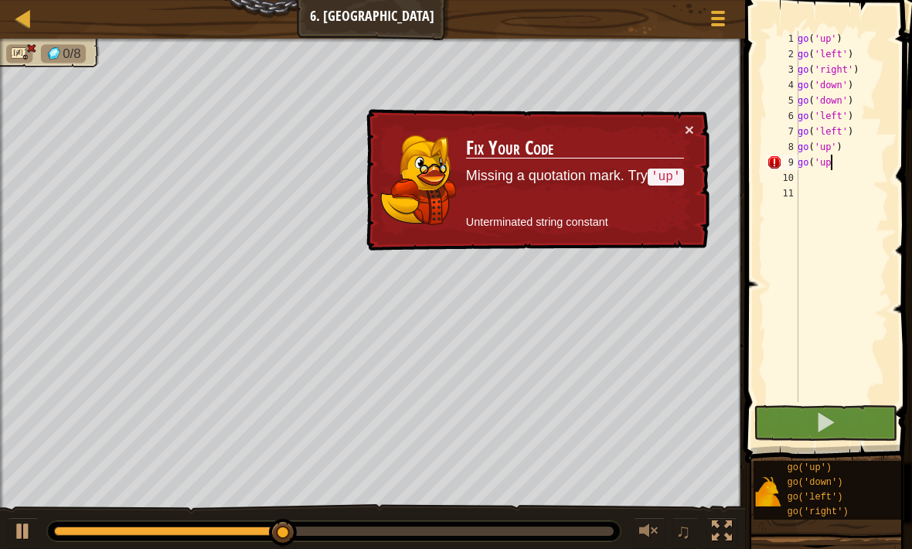
scroll to position [8, 0]
click at [836, 175] on div "go ( 'up' ) go ( 'left' ) go ( 'right' ) go ( 'down' ) go ( 'down' ) go ( 'left…" at bounding box center [841, 232] width 94 height 402
type textarea "go('up"
click at [836, 159] on div "go ( 'up' ) go ( 'left' ) go ( 'right' ) go ( 'down' ) go ( 'down' ) go ( 'left…" at bounding box center [841, 232] width 94 height 402
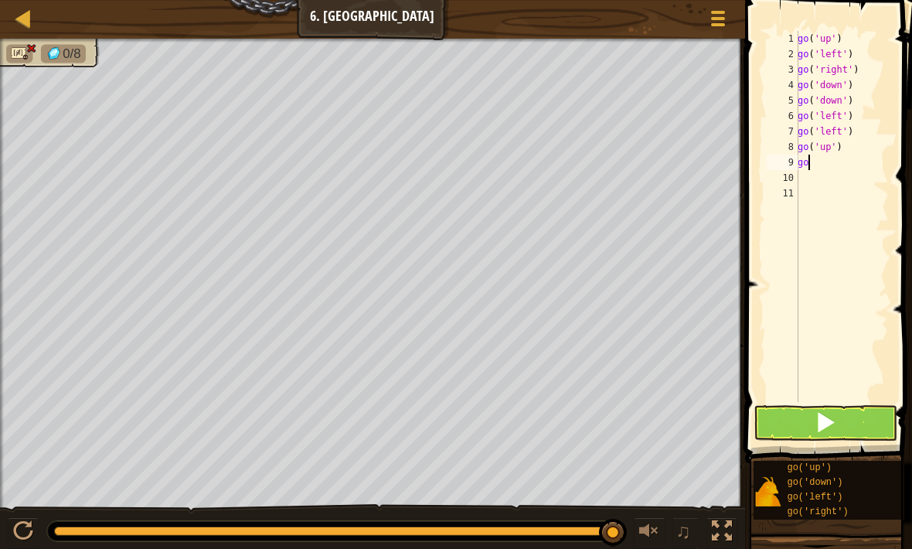
type textarea "g"
click at [821, 426] on span at bounding box center [826, 422] width 22 height 22
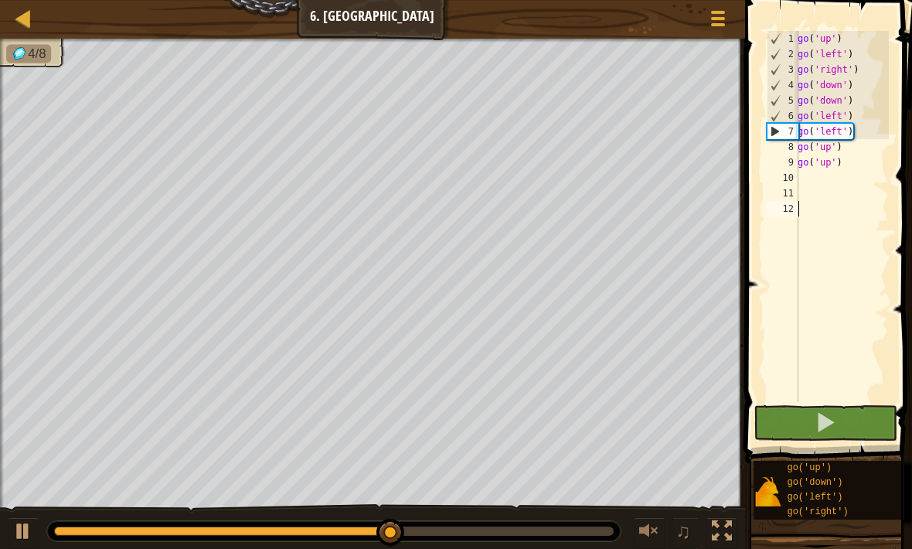
click at [797, 409] on button at bounding box center [826, 423] width 144 height 36
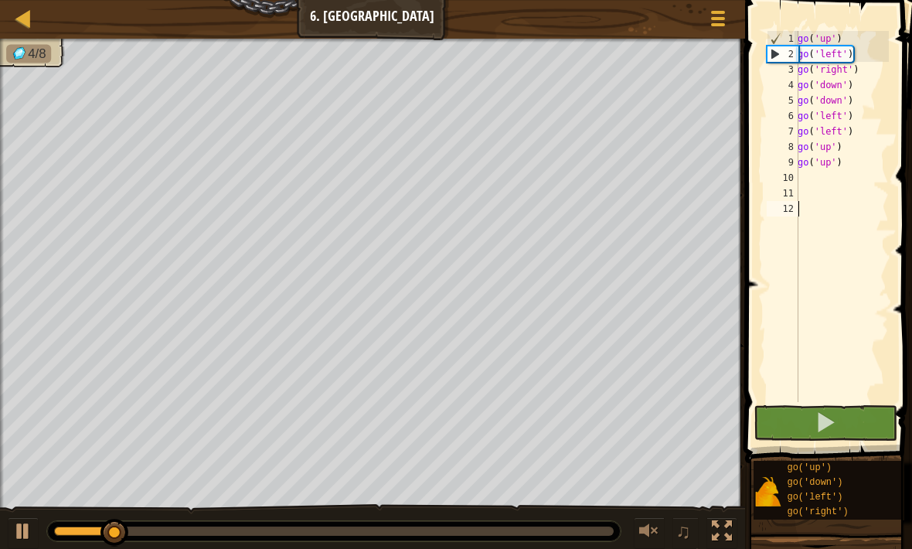
click at [782, 437] on button at bounding box center [826, 423] width 144 height 36
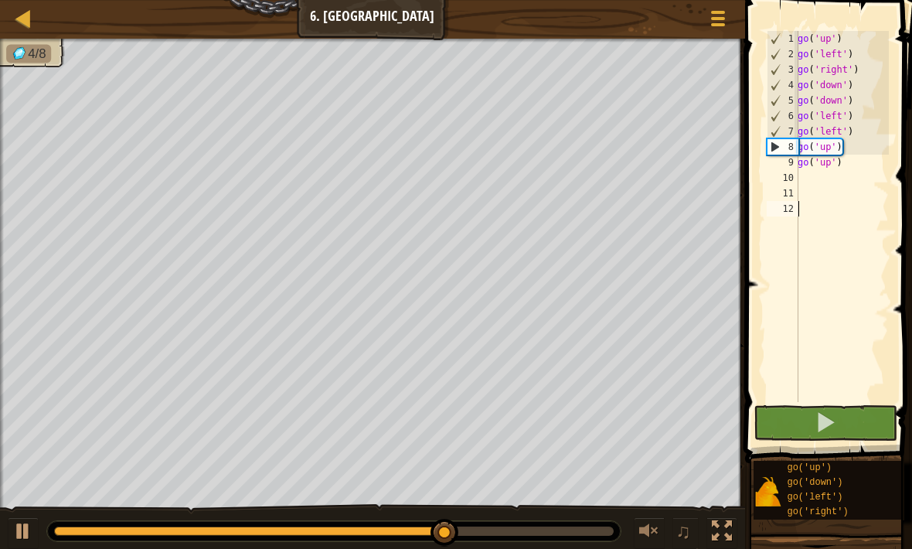
click at [22, 538] on div at bounding box center [23, 531] width 20 height 20
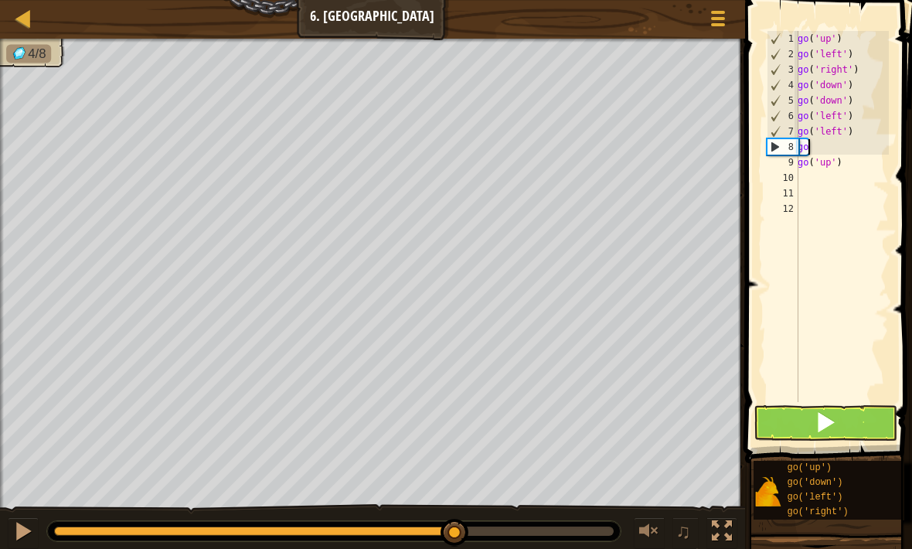
type textarea "g"
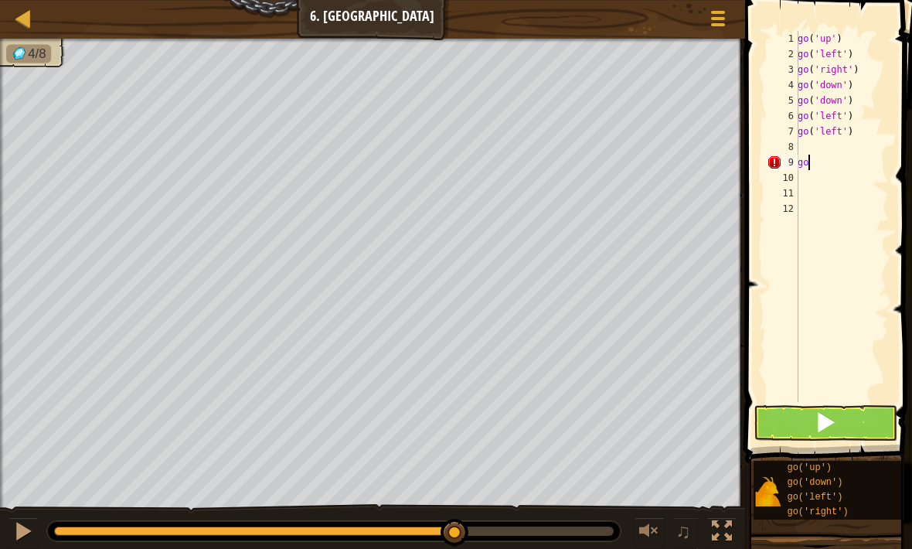
type textarea "g"
type textarea "go('right')"
type textarea "g"
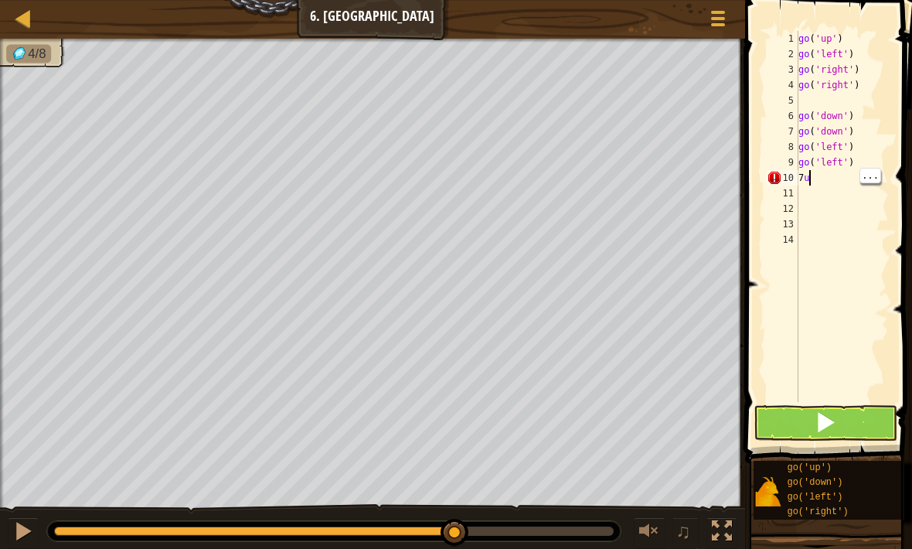
click at [823, 172] on div "go ( 'up' ) go ( 'left' ) go ( 'right' ) go ( 'right' ) go ( 'down' ) go ( 'dow…" at bounding box center [842, 232] width 94 height 402
type textarea "7"
type textarea "go('right')"
click at [800, 162] on div "go ( 'up' ) go ( 'left' ) go ( 'right' ) go ( 'right' ) go ( 'down' ) go ( 'dow…" at bounding box center [842, 232] width 94 height 402
type textarea "g"
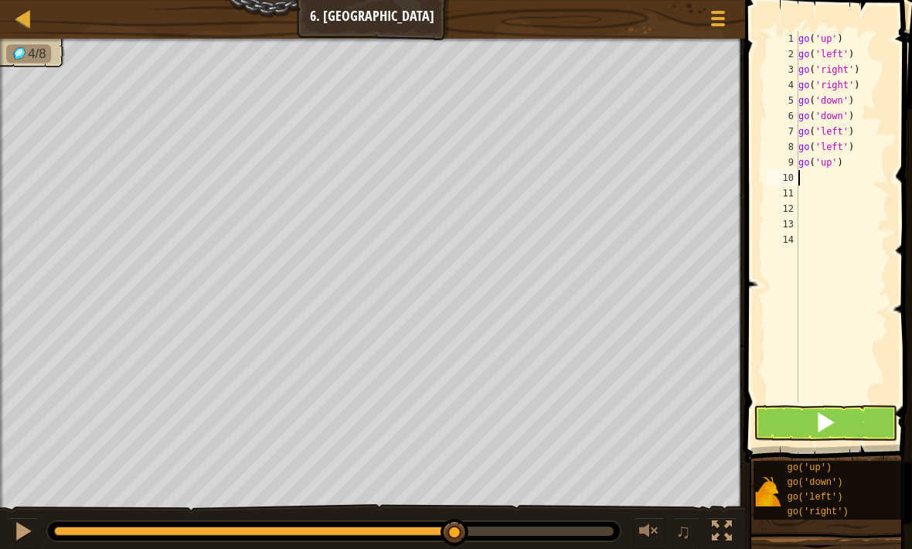
type textarea "g"
click at [765, 407] on button at bounding box center [826, 423] width 144 height 36
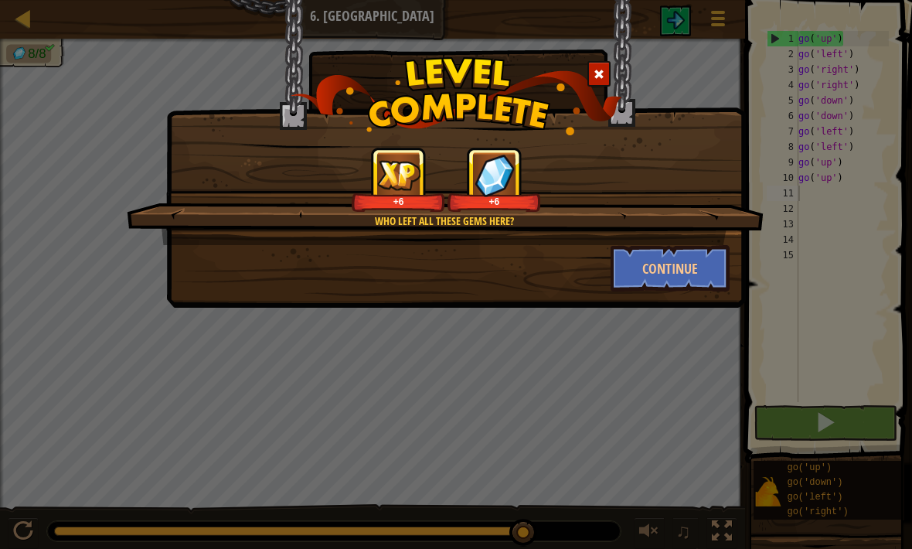
click at [659, 284] on button "Continue" at bounding box center [671, 268] width 120 height 46
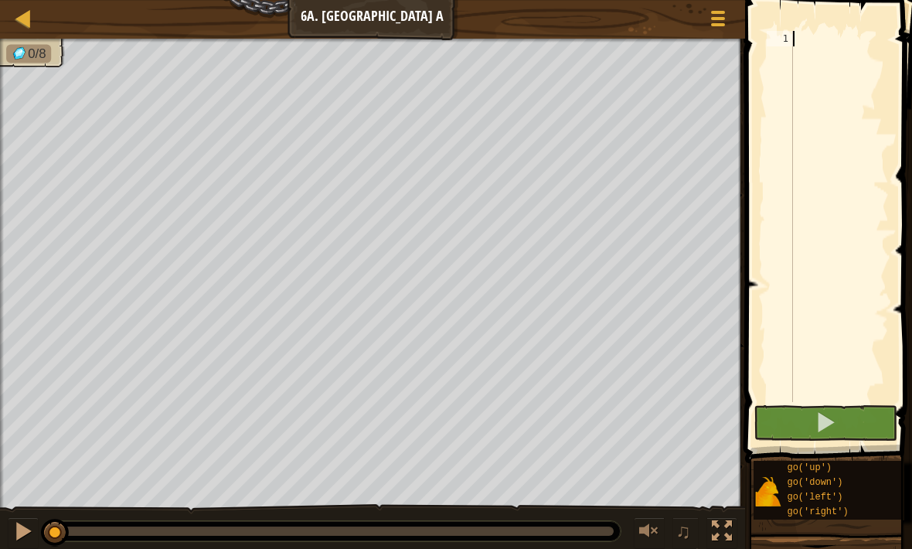
type textarea "g"
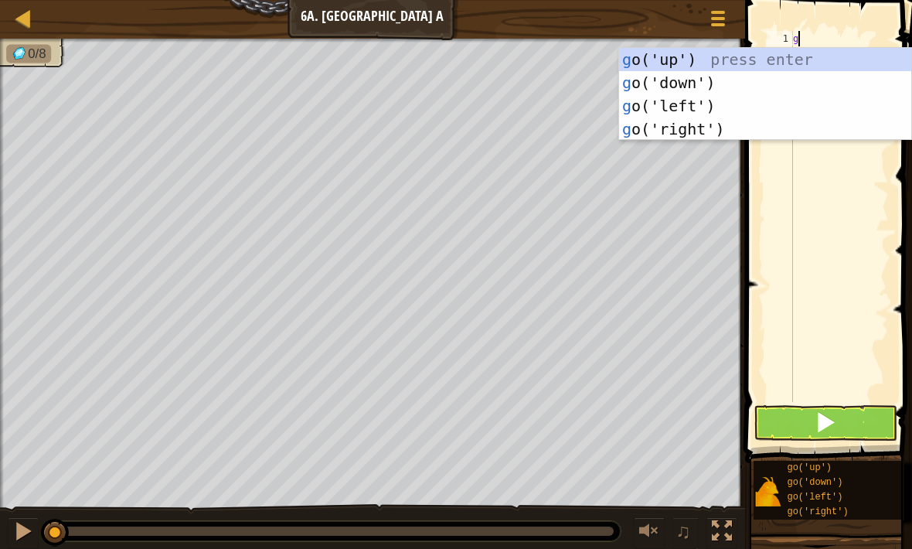
scroll to position [8, 0]
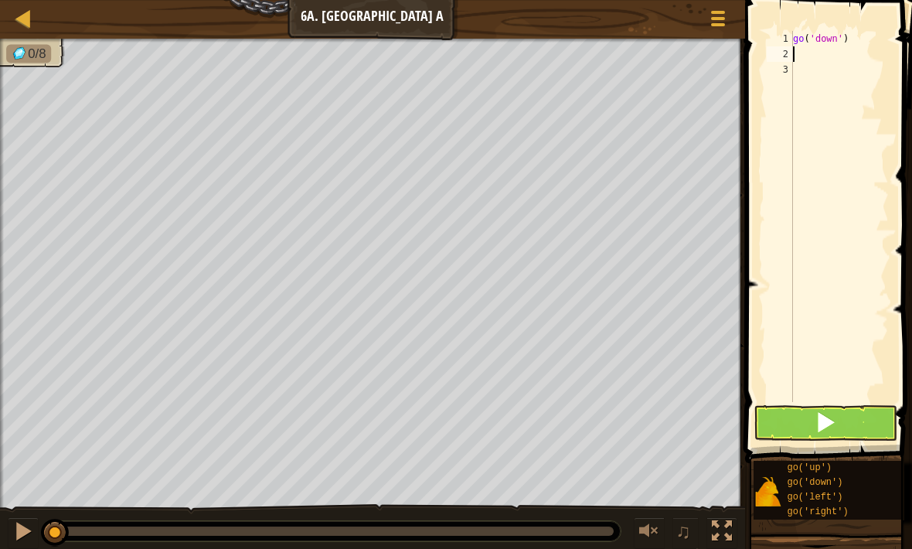
type textarea "g"
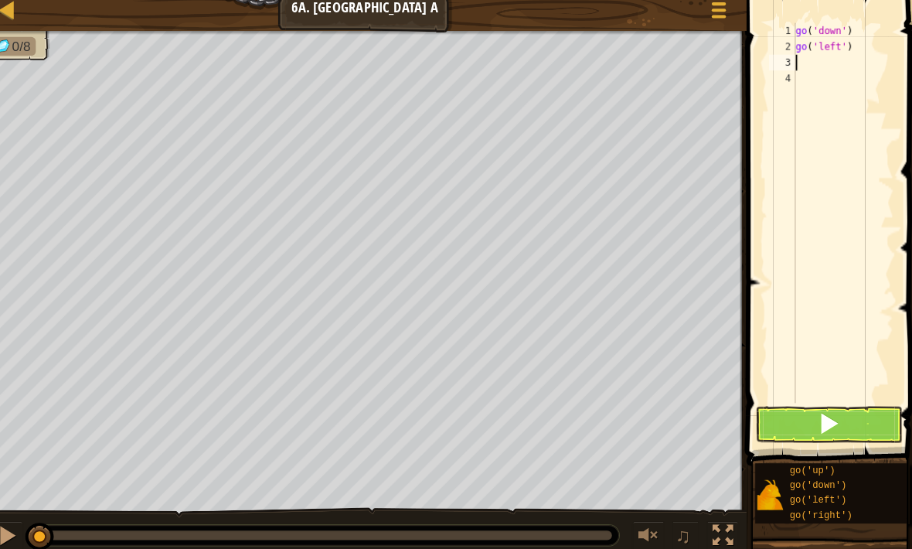
click at [14, 9] on div at bounding box center [23, 18] width 19 height 19
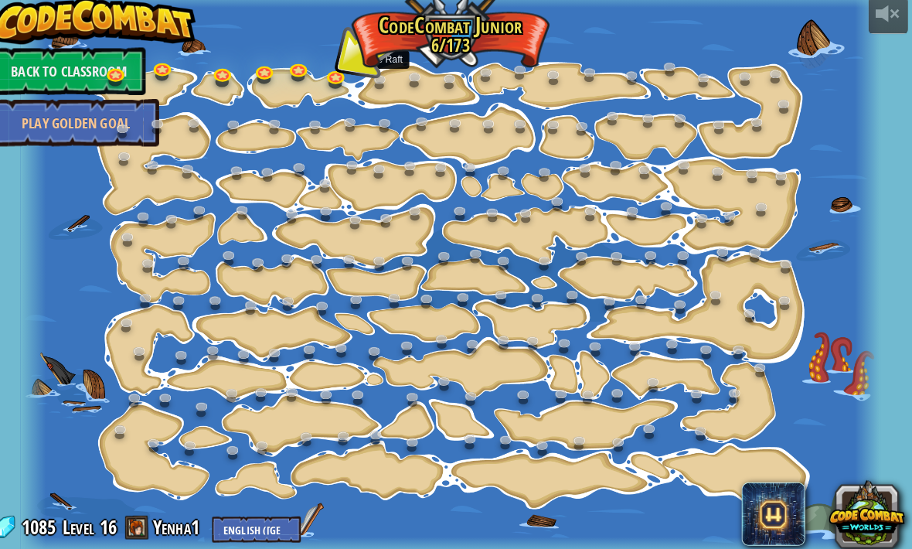
click at [375, 88] on link at bounding box center [390, 88] width 31 height 23
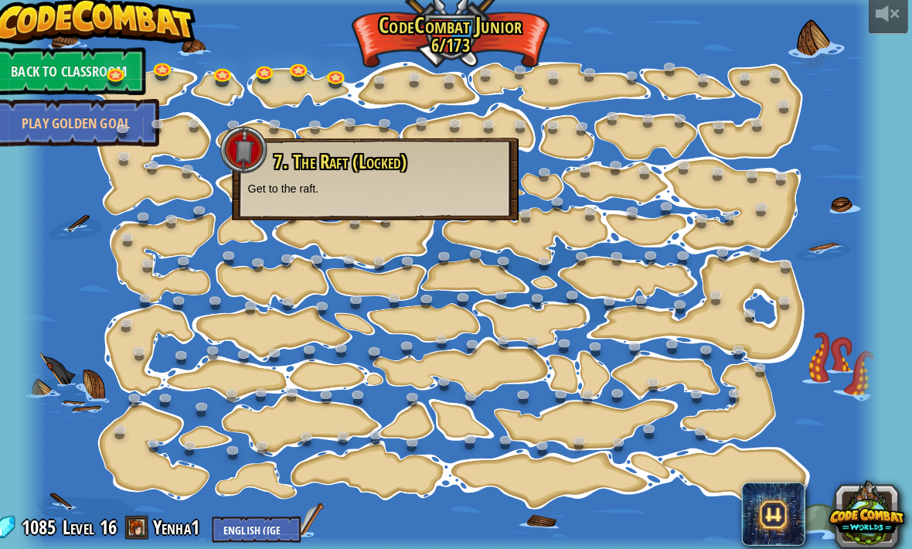
click at [57, 63] on link "Back to Classroom" at bounding box center [83, 78] width 149 height 46
